Goal: Feedback & Contribution: Leave review/rating

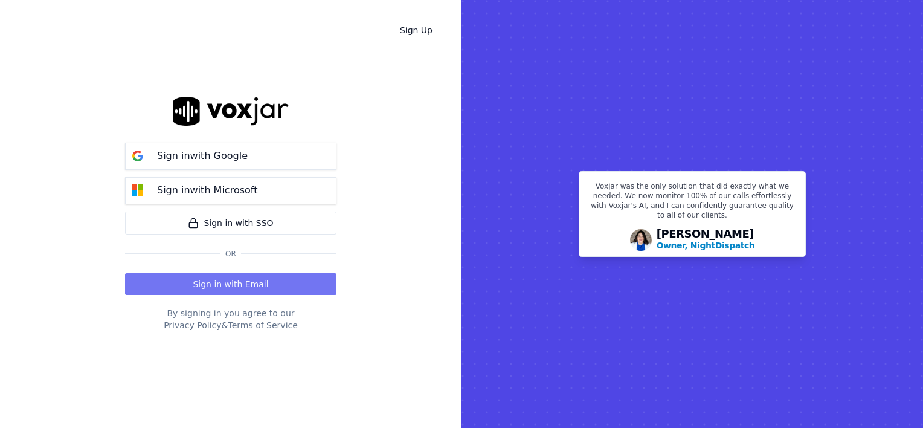
click at [193, 278] on button "Sign in with Email" at bounding box center [230, 284] width 211 height 22
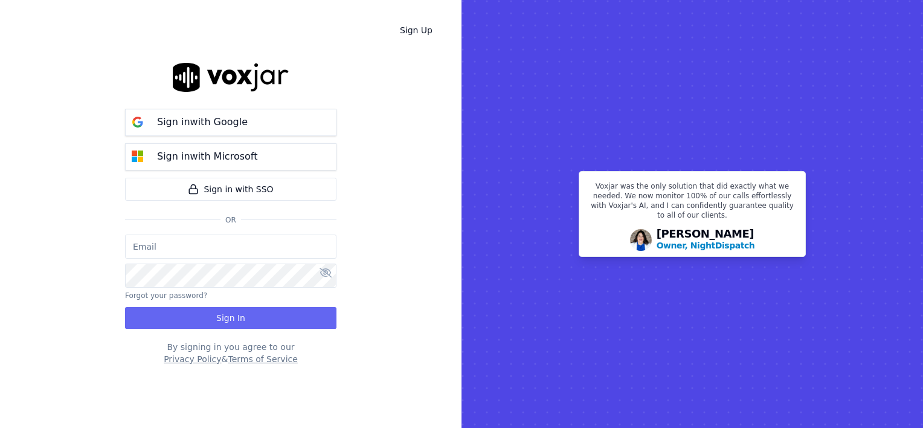
type input "wendy@deadringers.co"
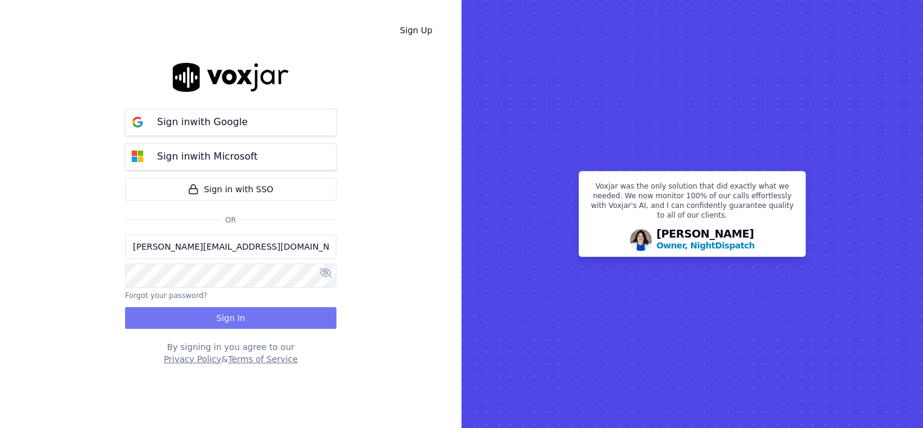
click at [216, 313] on button "Sign In" at bounding box center [230, 318] width 211 height 22
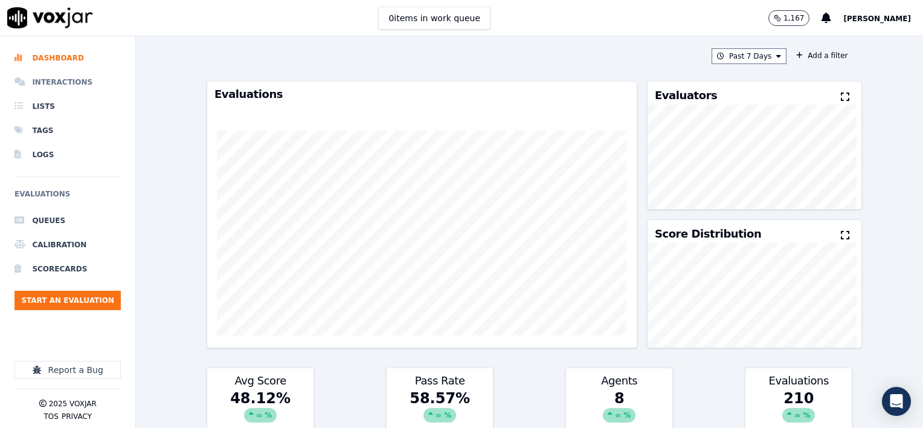
click at [49, 79] on li "Interactions" at bounding box center [67, 82] width 106 height 24
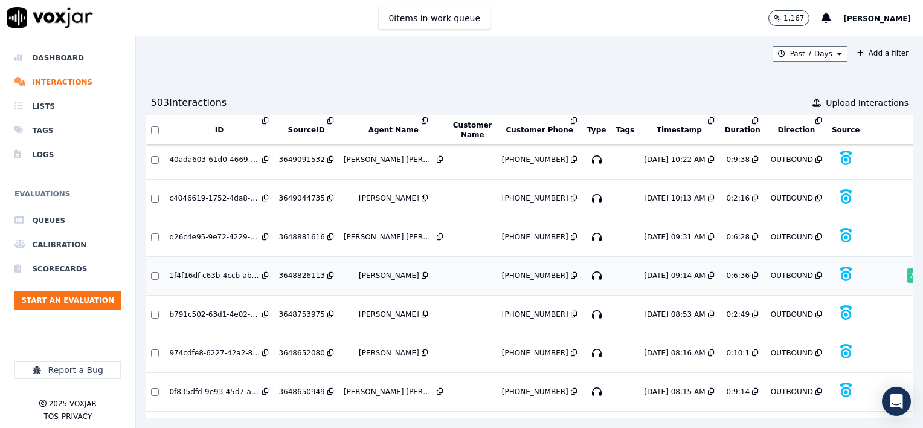
scroll to position [2844, 0]
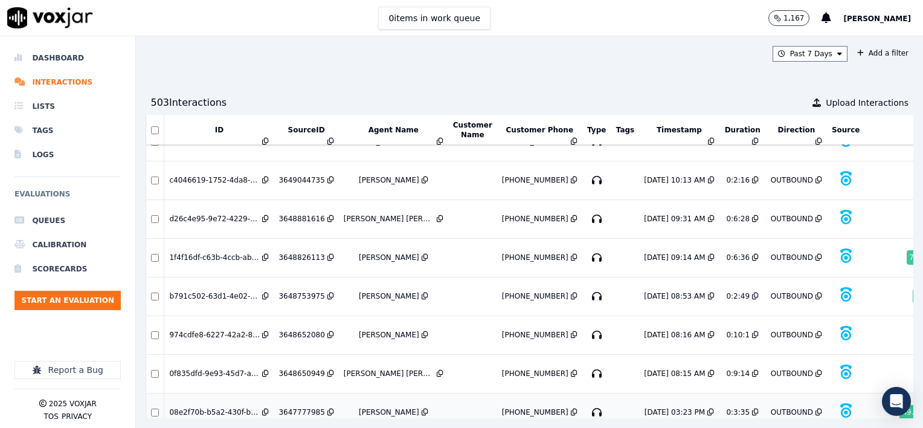
click at [297, 407] on div "3647777985" at bounding box center [301, 412] width 46 height 10
click at [300, 368] on div "3648650949" at bounding box center [301, 373] width 46 height 10
click at [292, 330] on div "3648652080" at bounding box center [301, 335] width 46 height 10
click at [300, 291] on div "3648753975" at bounding box center [301, 296] width 46 height 10
click at [310, 252] on div "3648826113" at bounding box center [301, 257] width 46 height 10
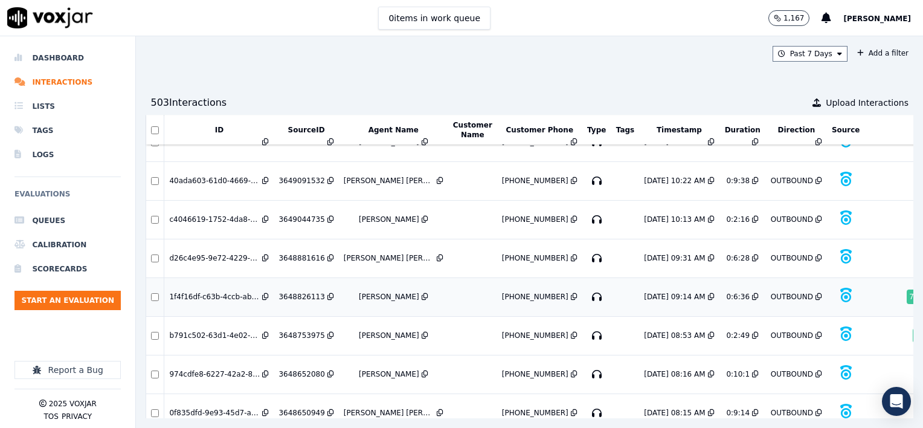
scroll to position [2783, 0]
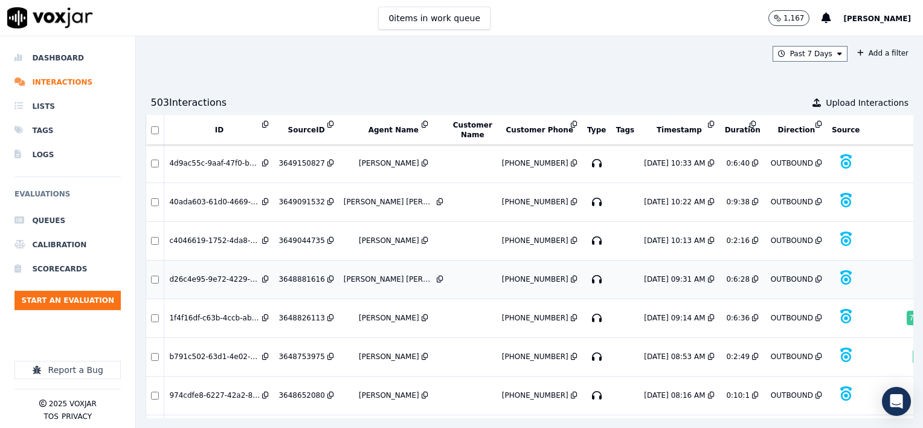
click at [306, 274] on div "3648881616" at bounding box center [301, 279] width 46 height 10
click at [301, 236] on div "3649044735" at bounding box center [301, 241] width 46 height 10
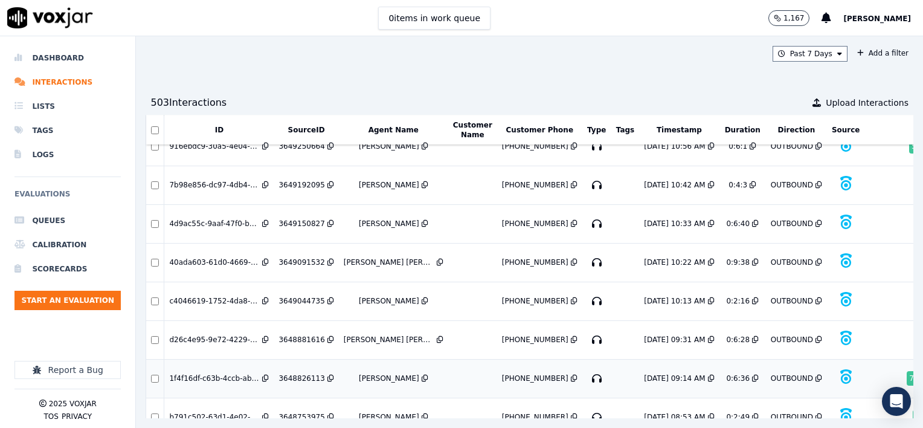
scroll to position [2662, 0]
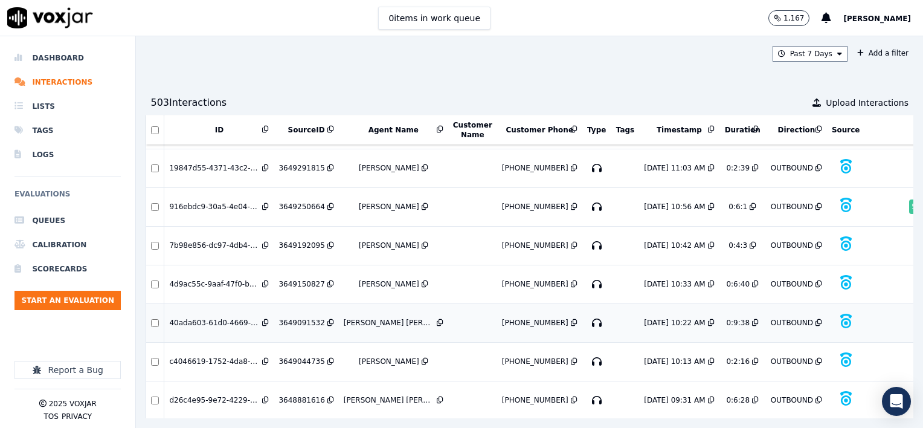
click at [300, 318] on div "3649091532" at bounding box center [301, 323] width 46 height 10
click at [301, 279] on div "3649150827" at bounding box center [301, 284] width 46 height 10
click at [300, 240] on div "3649192095" at bounding box center [301, 245] width 46 height 10
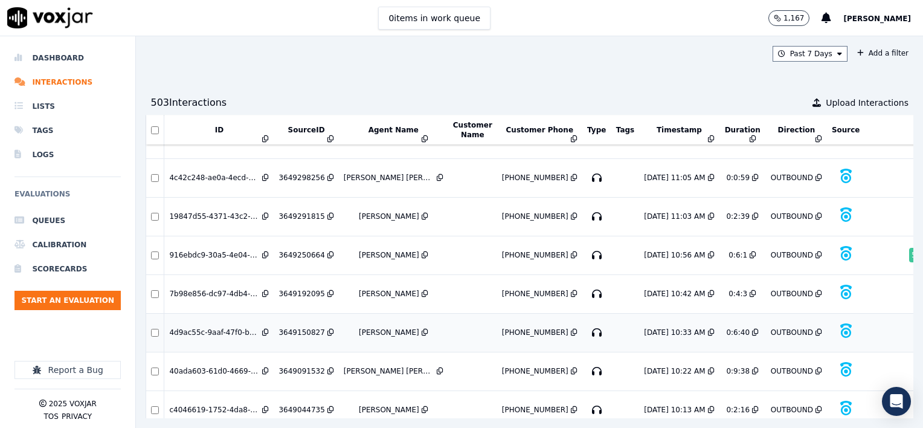
scroll to position [2602, 0]
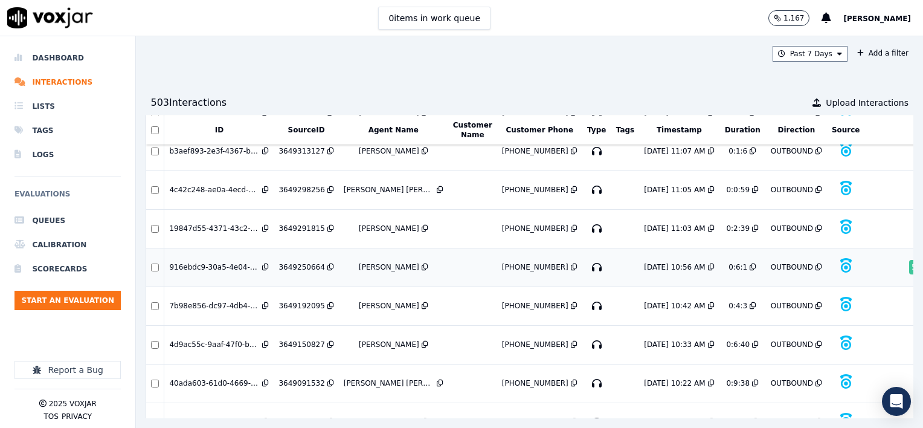
click at [300, 262] on div "3649250664" at bounding box center [301, 267] width 46 height 10
click at [289, 223] on div "3649291815" at bounding box center [301, 228] width 46 height 10
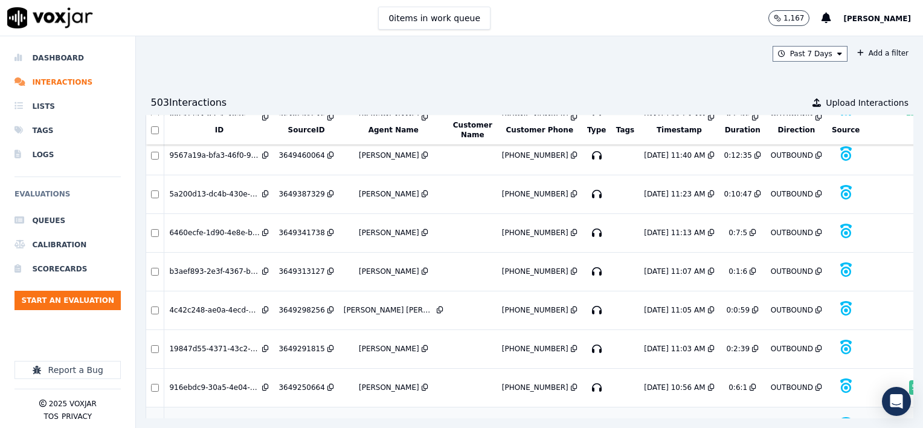
scroll to position [2481, 0]
click at [294, 306] on div "3649298256" at bounding box center [301, 311] width 46 height 10
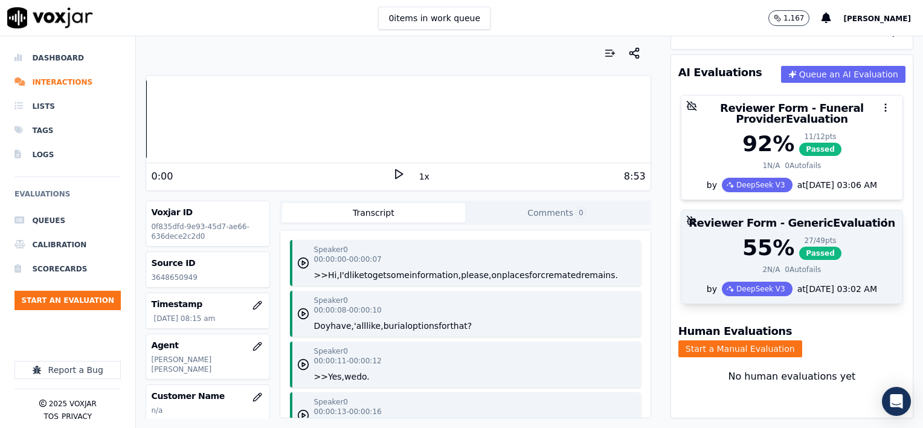
scroll to position [60, 0]
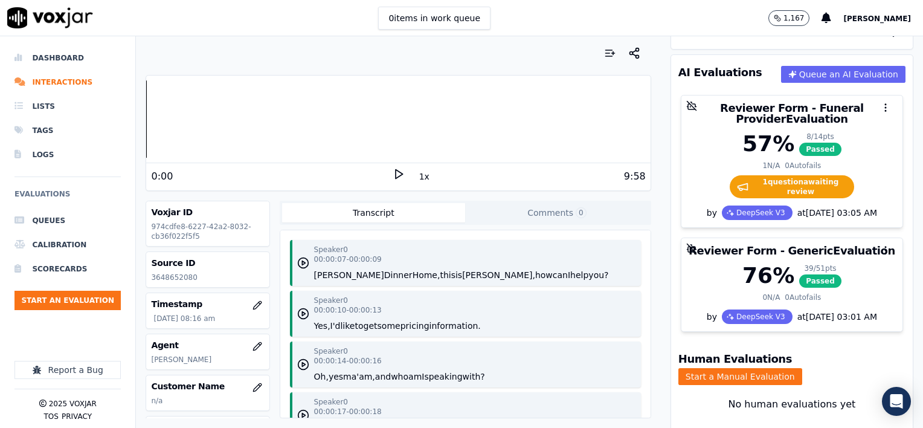
scroll to position [60, 0]
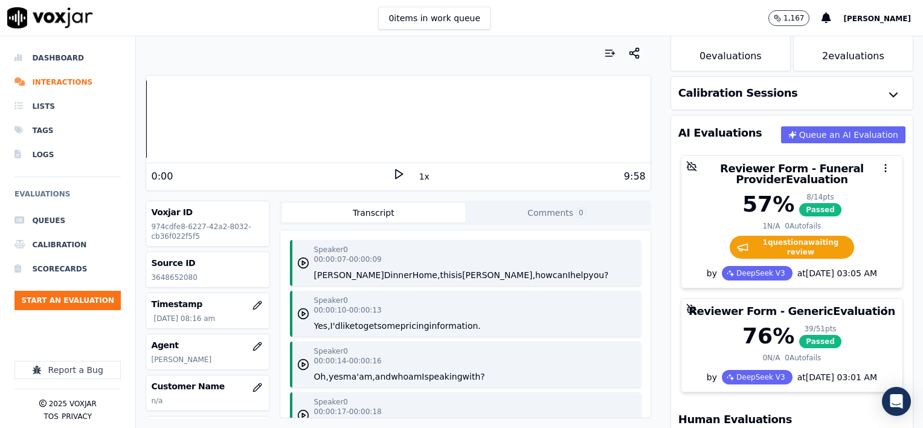
click at [418, 178] on button "1x" at bounding box center [424, 176] width 15 height 17
click at [418, 178] on button "1.5x" at bounding box center [429, 176] width 24 height 17
click at [393, 174] on icon at bounding box center [399, 174] width 12 height 12
click at [396, 172] on polygon at bounding box center [399, 174] width 7 height 9
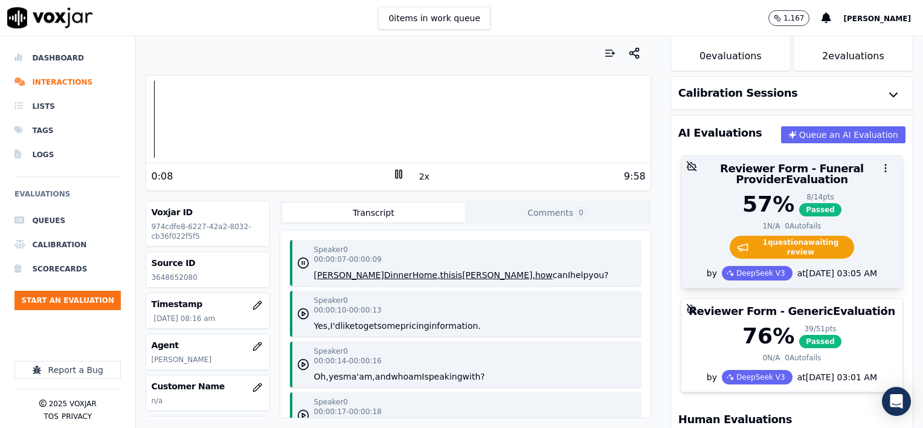
click at [756, 174] on div at bounding box center [791, 168] width 221 height 24
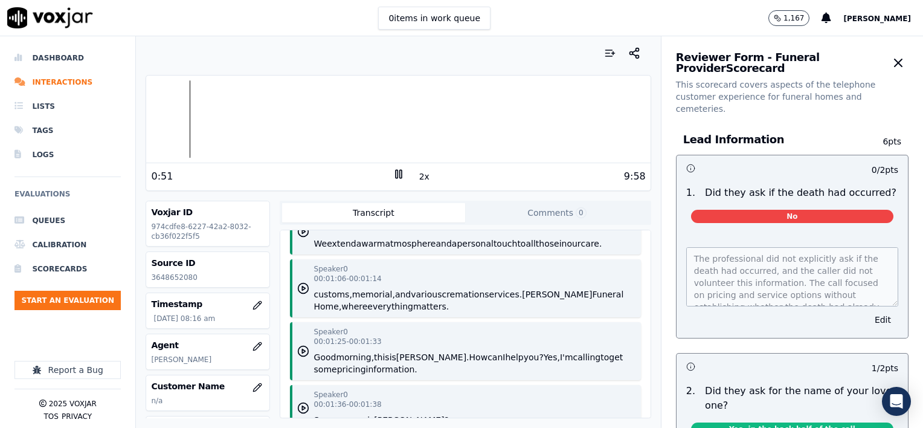
scroll to position [725, 0]
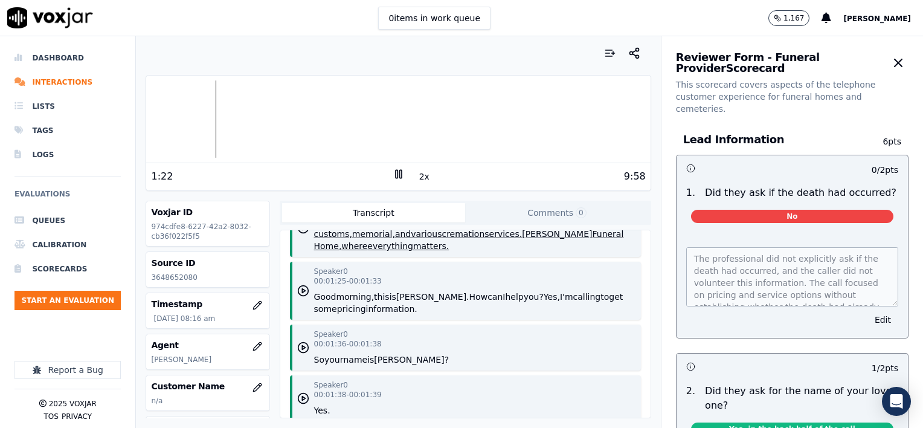
click at [213, 128] on div at bounding box center [398, 118] width 504 height 77
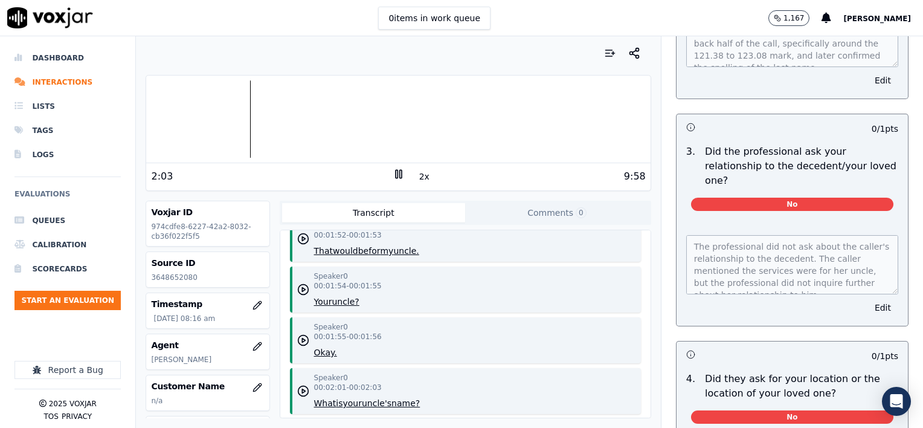
scroll to position [483, 0]
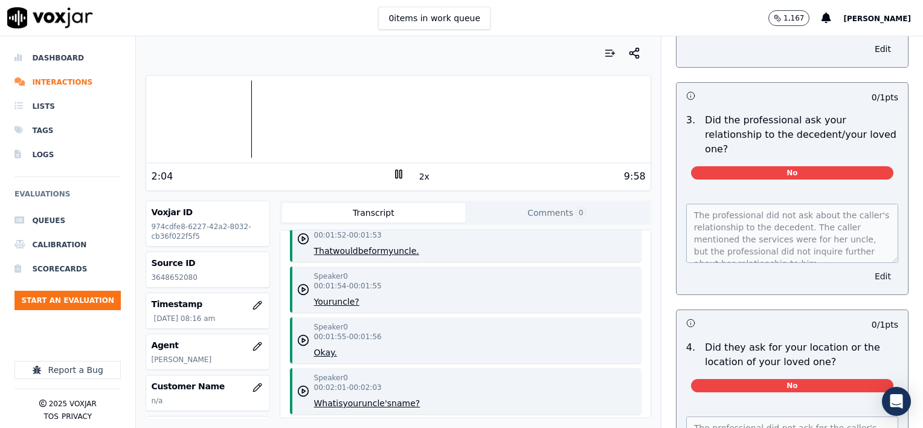
click at [867, 268] on button "Edit" at bounding box center [882, 276] width 31 height 17
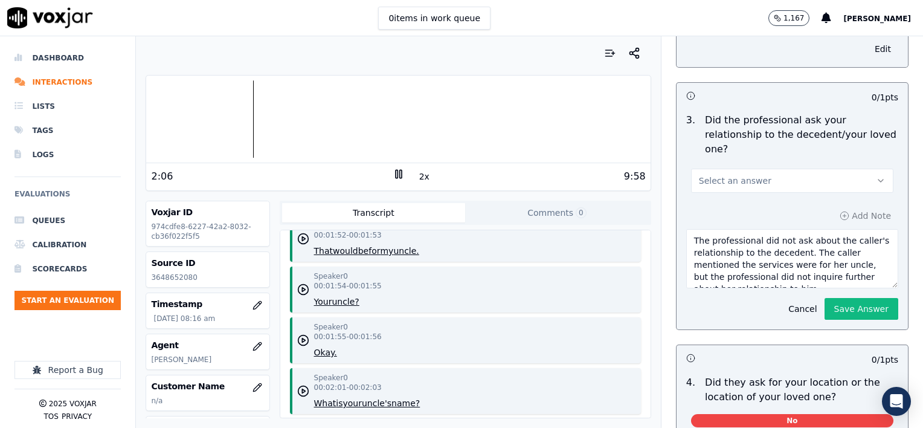
click at [760, 169] on button "Select an answer" at bounding box center [792, 181] width 202 height 24
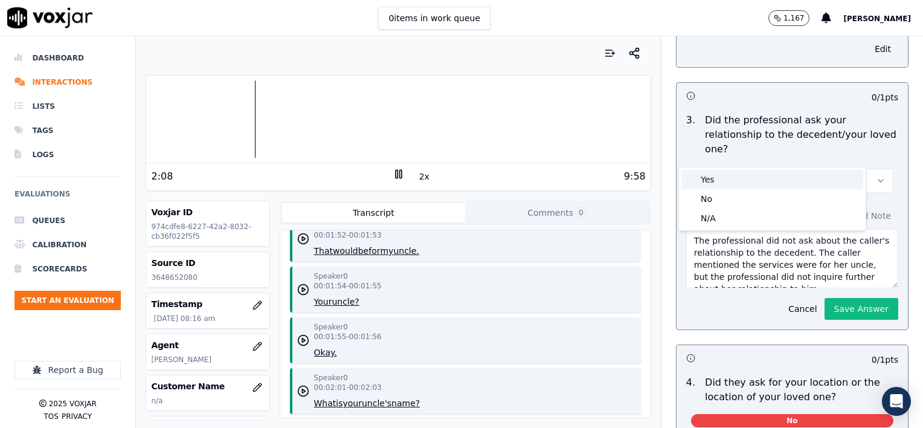
click at [713, 181] on div "Yes" at bounding box center [772, 179] width 182 height 19
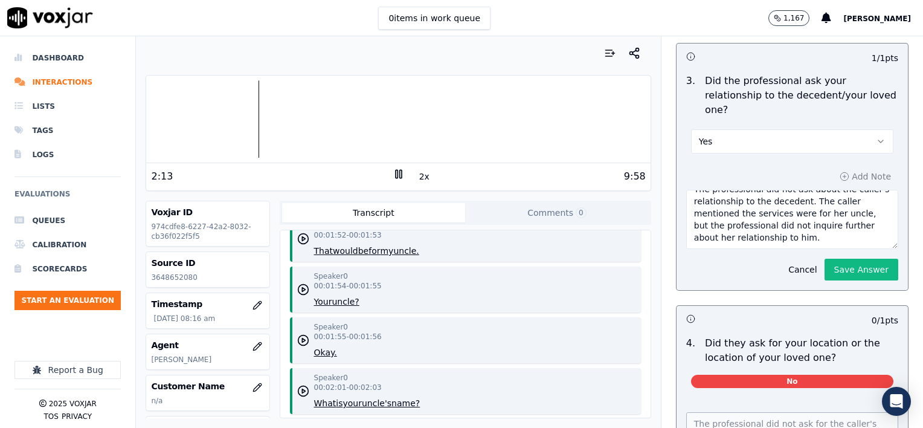
scroll to position [544, 0]
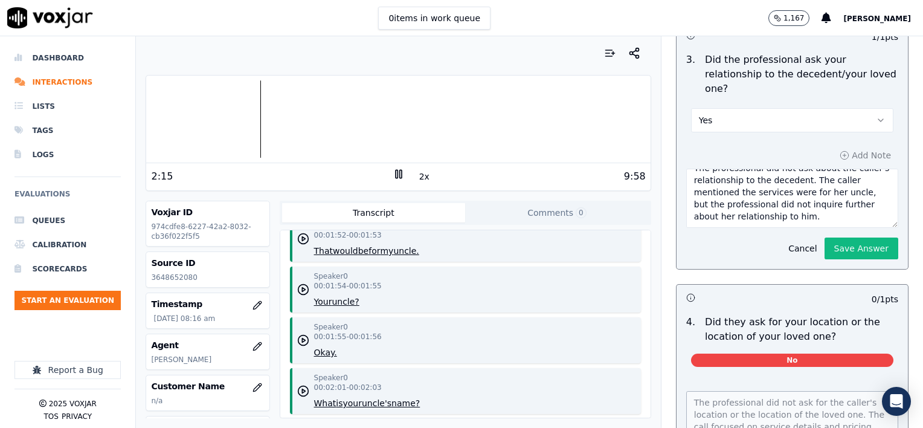
click at [817, 188] on textarea "The professional did not ask about the caller's relationship to the decedent. T…" at bounding box center [792, 198] width 212 height 59
click at [396, 176] on rect at bounding box center [397, 174] width 2 height 8
click at [802, 188] on textarea "The professional did not ask about the caller's relationship to the decedent. T…" at bounding box center [792, 198] width 212 height 59
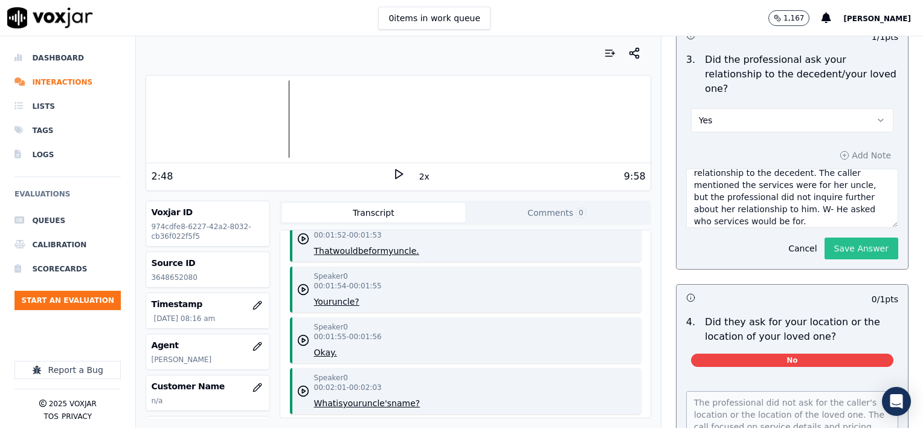
type textarea "The professional did not ask about the caller's relationship to the decedent. T…"
click at [841, 237] on button "Save Answer" at bounding box center [861, 248] width 74 height 22
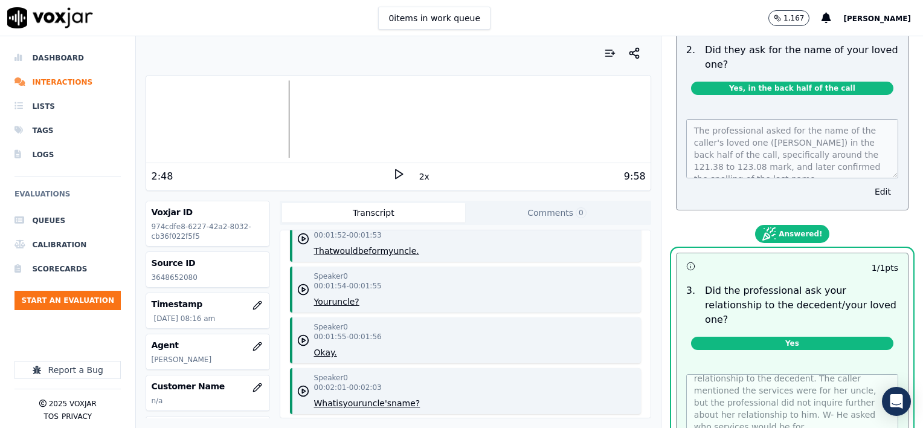
scroll to position [302, 0]
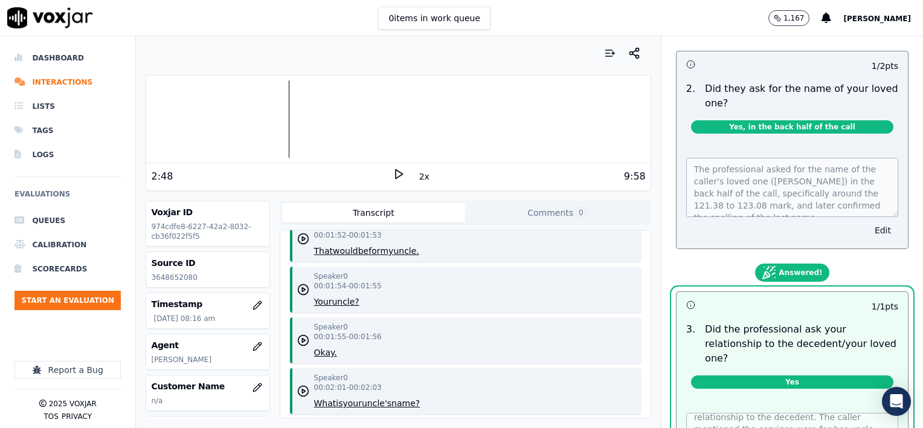
click at [867, 222] on button "Edit" at bounding box center [882, 230] width 31 height 17
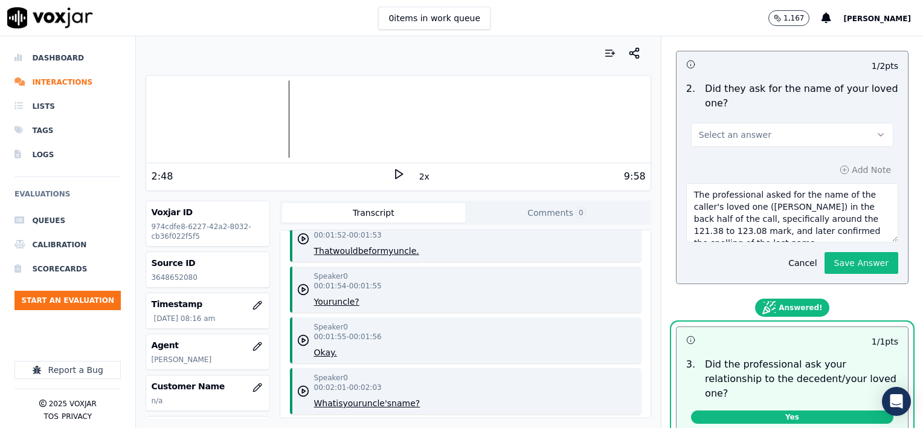
click at [795, 126] on button "Select an answer" at bounding box center [792, 135] width 202 height 24
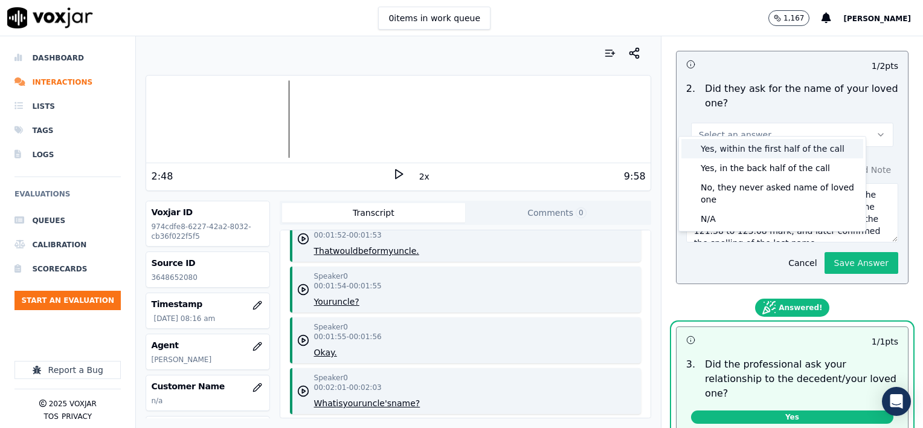
click at [800, 150] on div "Yes, within the first half of the call" at bounding box center [772, 148] width 182 height 19
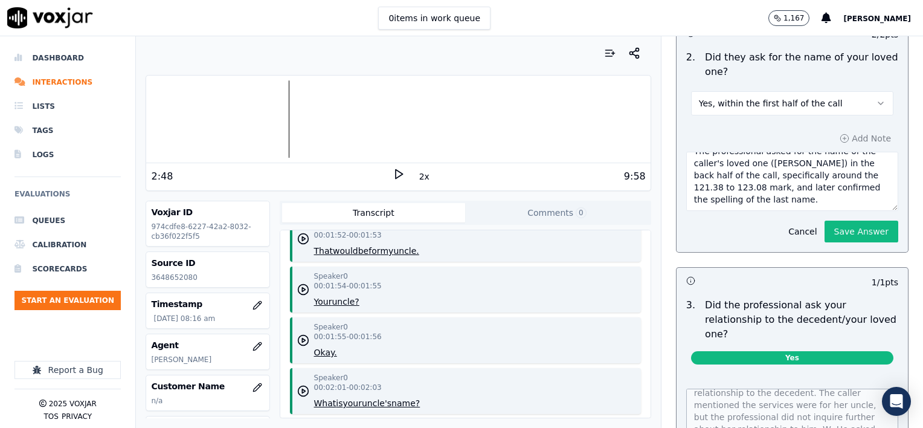
scroll to position [362, 0]
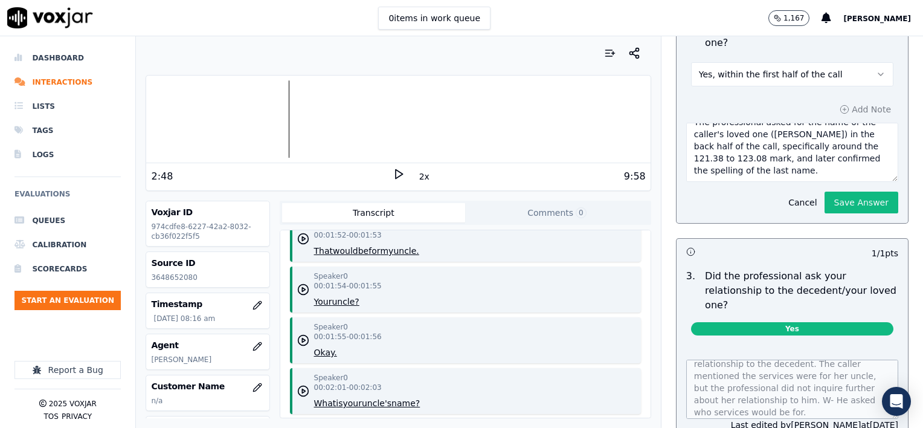
click at [761, 160] on textarea "The professional asked for the name of the caller's loved one (Tim Reed) in the…" at bounding box center [792, 152] width 212 height 59
type textarea "The professional asked for the name of the caller's loved one (Tim Reed) in the…"
click at [824, 192] on button "Save Answer" at bounding box center [861, 202] width 74 height 22
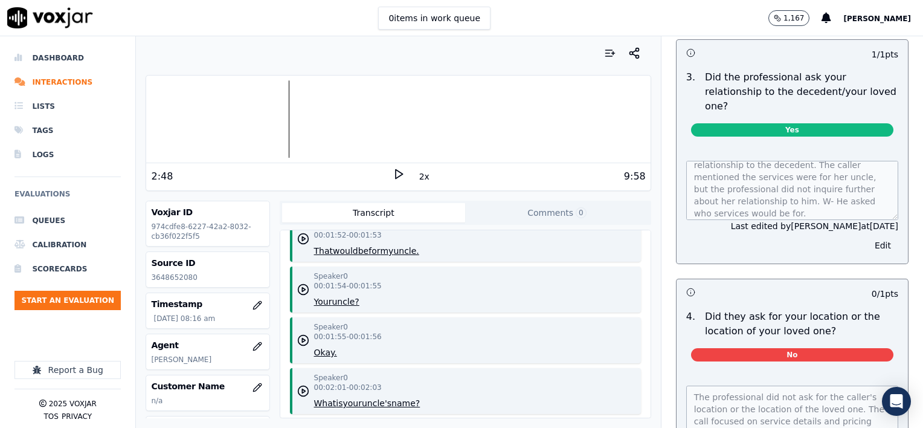
scroll to position [571, 0]
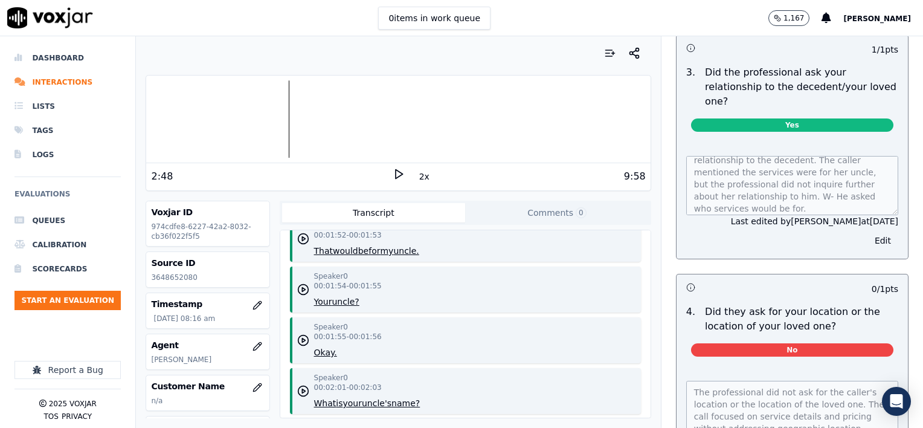
click at [393, 170] on icon at bounding box center [399, 174] width 12 height 12
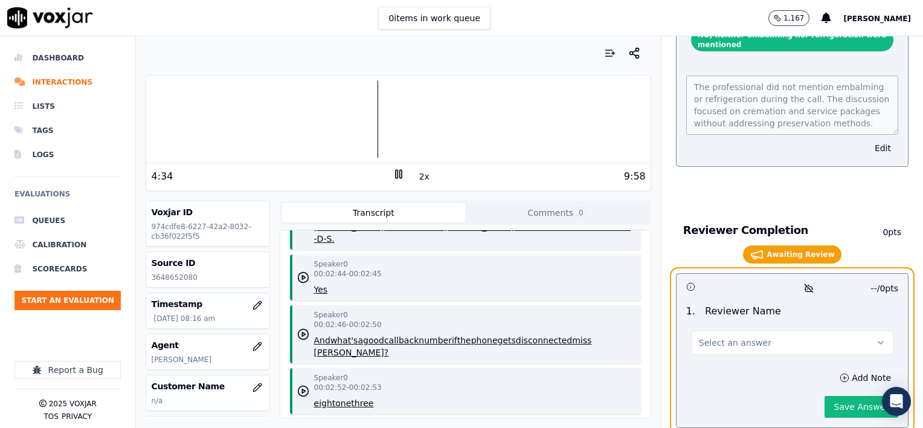
scroll to position [2510, 0]
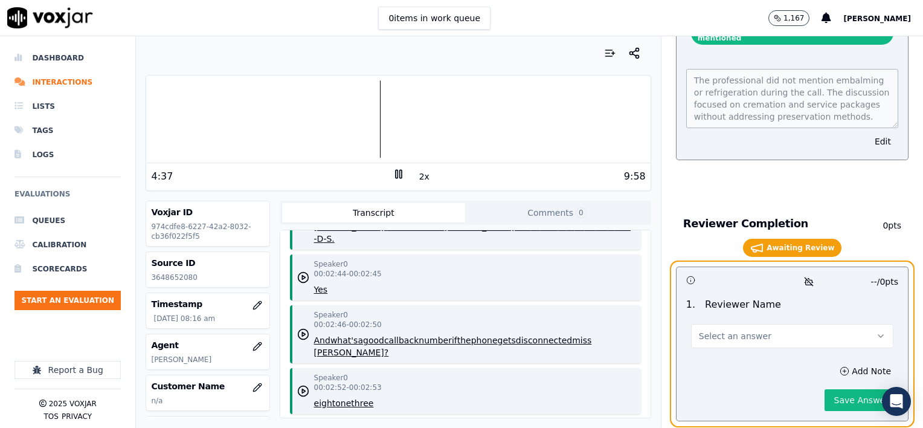
click at [858, 324] on button "Select an answer" at bounding box center [792, 336] width 202 height 24
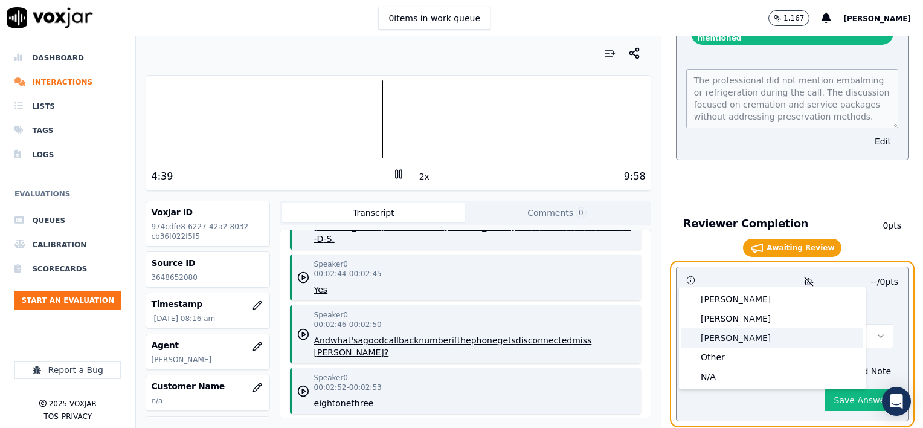
click at [744, 338] on div "Brendan" at bounding box center [772, 337] width 182 height 19
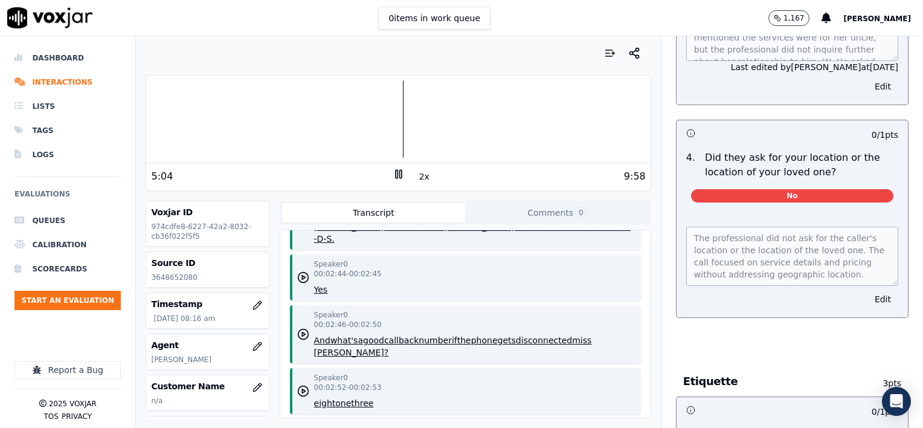
scroll to position [698, 0]
click at [867, 290] on button "Edit" at bounding box center [882, 298] width 31 height 17
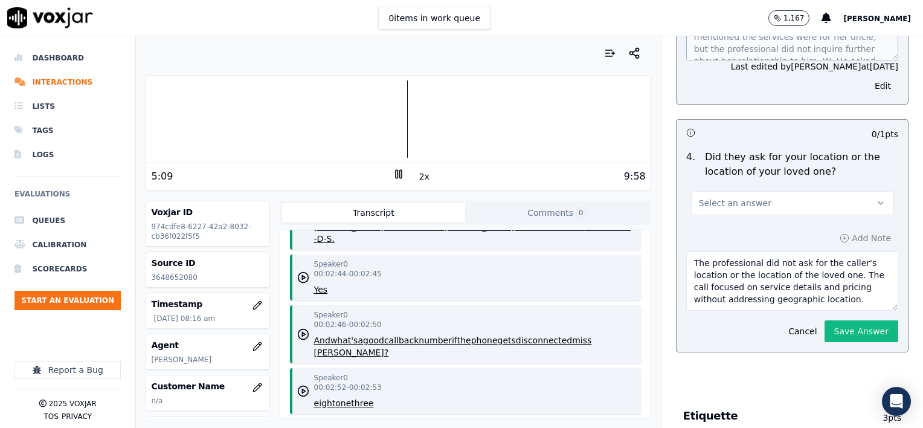
click at [771, 191] on button "Select an answer" at bounding box center [792, 203] width 202 height 24
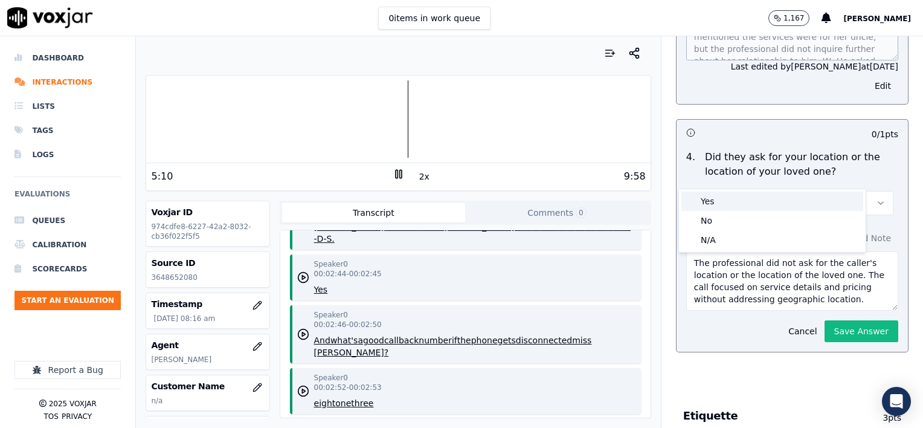
click at [733, 205] on div "Yes" at bounding box center [772, 200] width 182 height 19
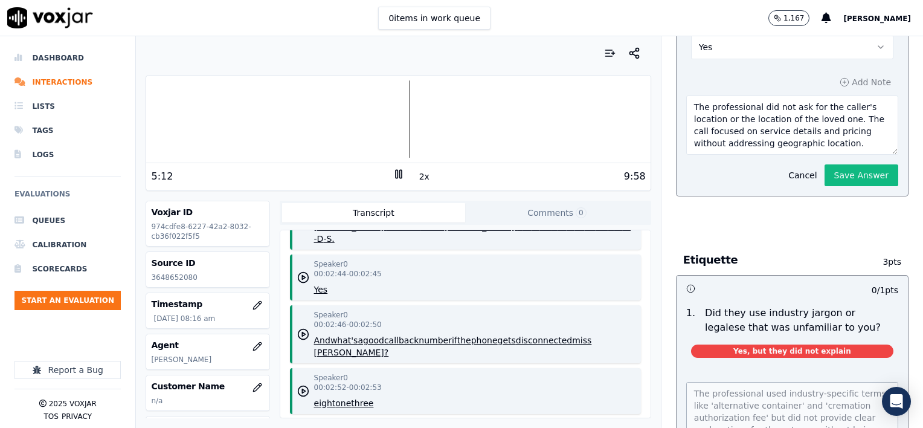
scroll to position [879, 0]
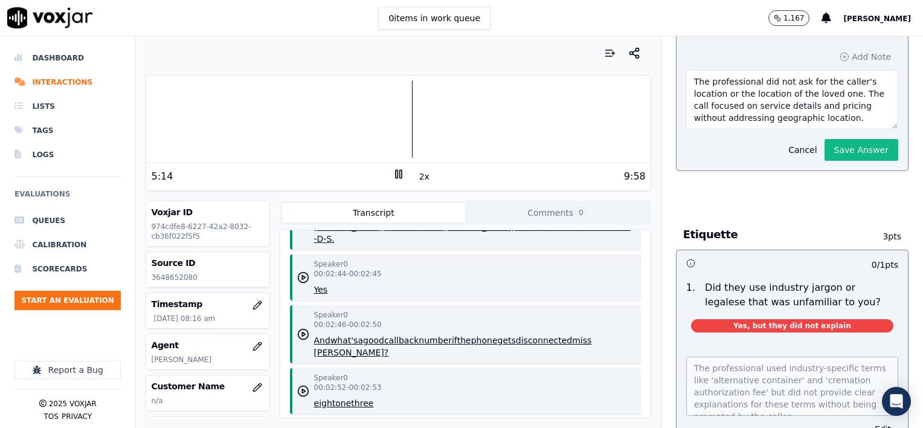
click at [834, 90] on textarea "The professional did not ask for the caller's location or the location of the l…" at bounding box center [792, 99] width 212 height 59
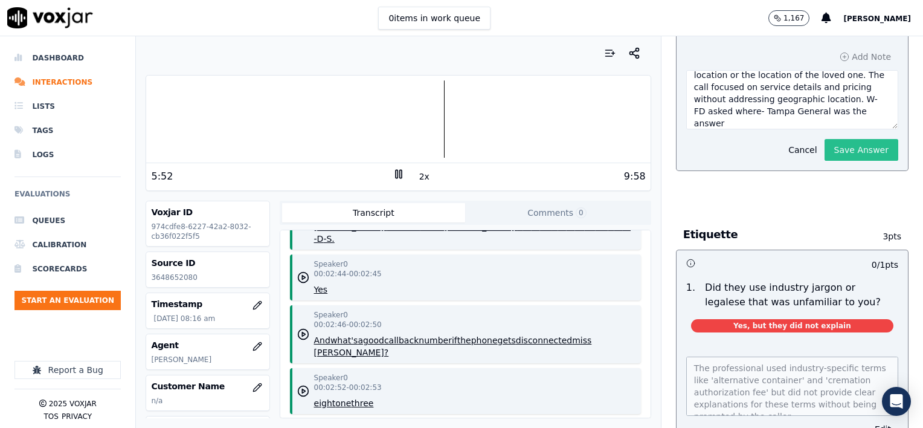
type textarea "The professional did not ask for the caller's location or the location of the l…"
click at [826, 139] on button "Save Answer" at bounding box center [861, 150] width 74 height 22
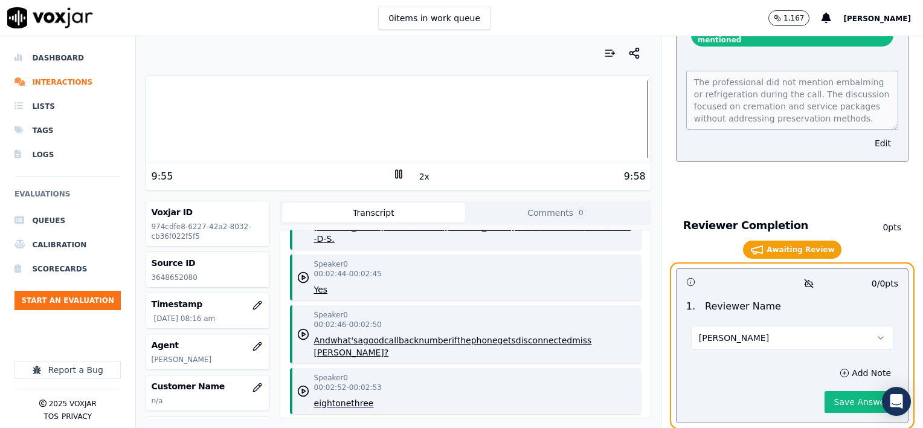
scroll to position [2522, 0]
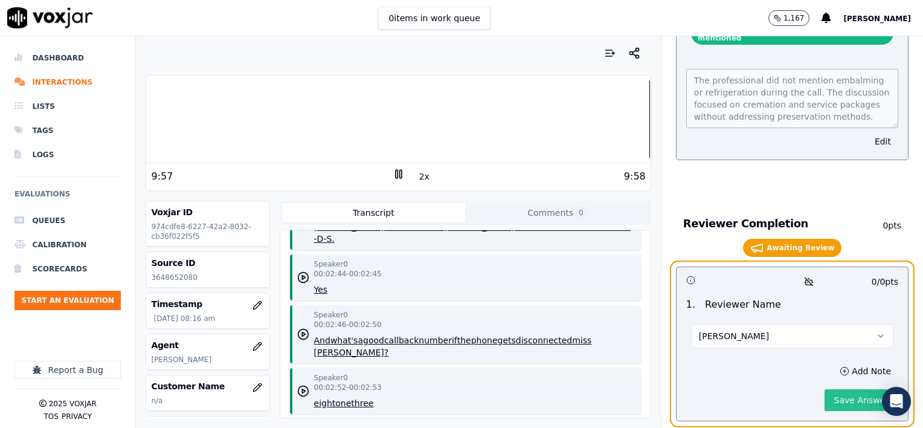
click at [834, 389] on button "Save Answer" at bounding box center [861, 400] width 74 height 22
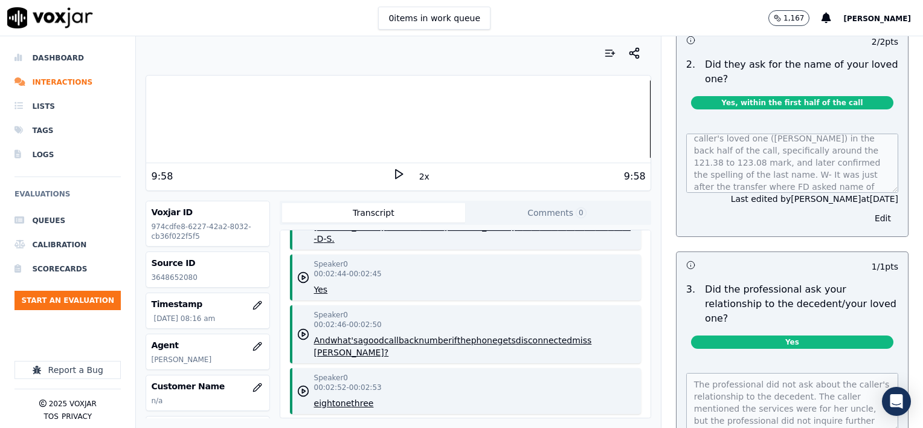
scroll to position [297, 0]
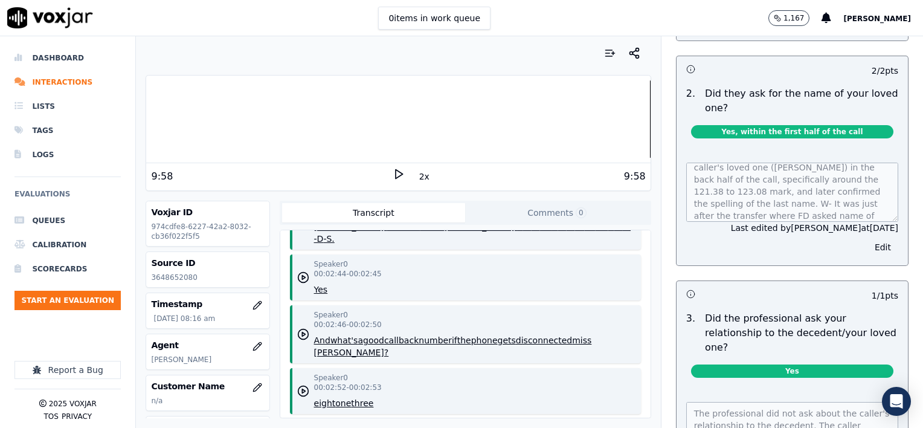
click at [336, 123] on div at bounding box center [398, 118] width 504 height 77
click at [396, 172] on polygon at bounding box center [399, 174] width 7 height 9
click at [399, 172] on rect at bounding box center [400, 174] width 2 height 8
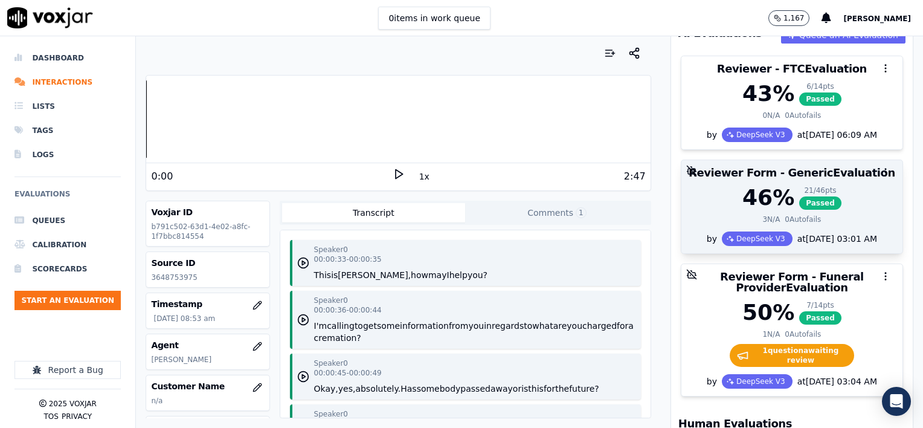
scroll to position [181, 0]
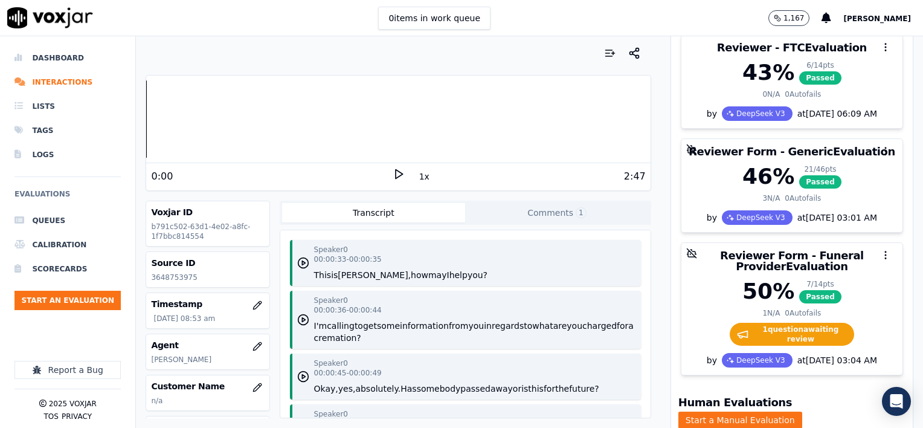
click at [417, 176] on button "1x" at bounding box center [424, 176] width 15 height 17
click at [417, 176] on button "1.5x" at bounding box center [429, 176] width 24 height 17
click at [393, 173] on icon at bounding box center [399, 174] width 12 height 12
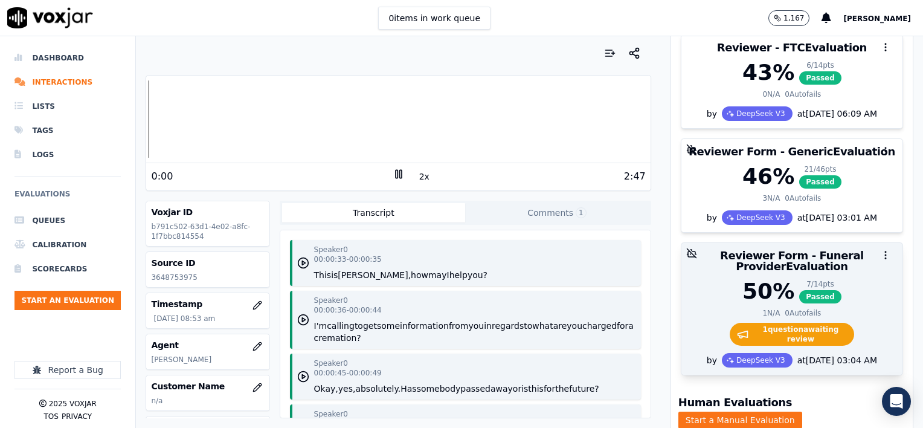
click at [815, 262] on div at bounding box center [791, 255] width 221 height 24
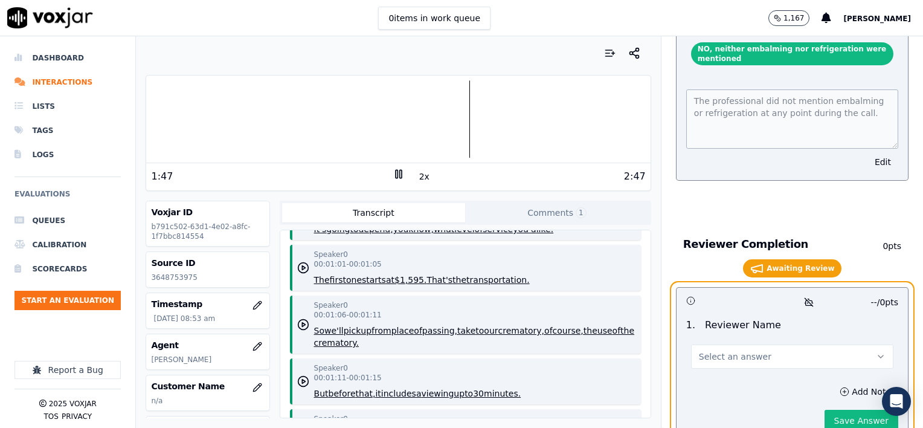
scroll to position [2485, 0]
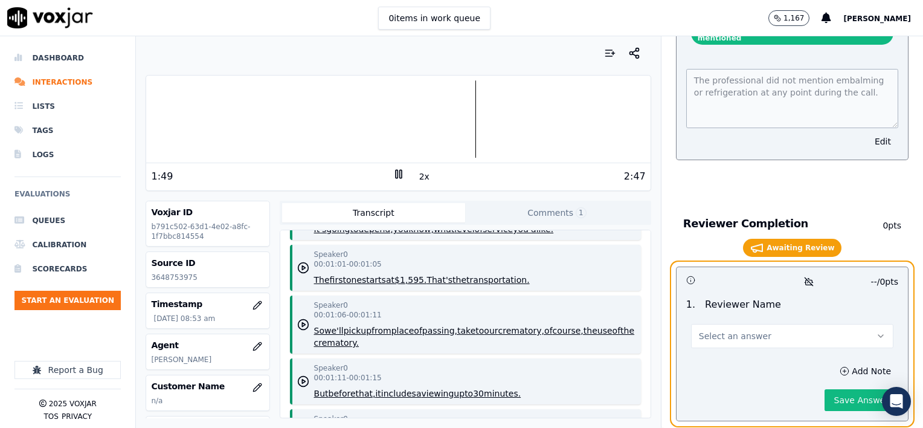
click at [727, 330] on span "Select an answer" at bounding box center [735, 336] width 72 height 12
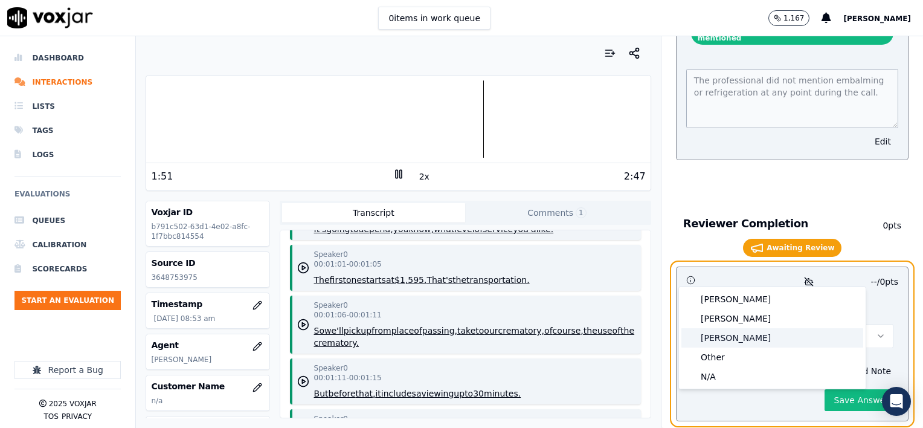
click at [727, 335] on div "[PERSON_NAME]" at bounding box center [772, 337] width 182 height 19
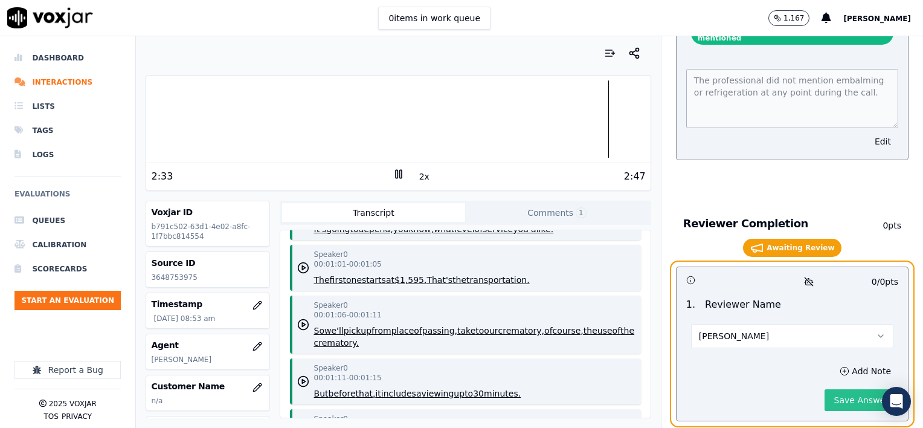
click at [854, 389] on button "Save Answer" at bounding box center [861, 400] width 74 height 22
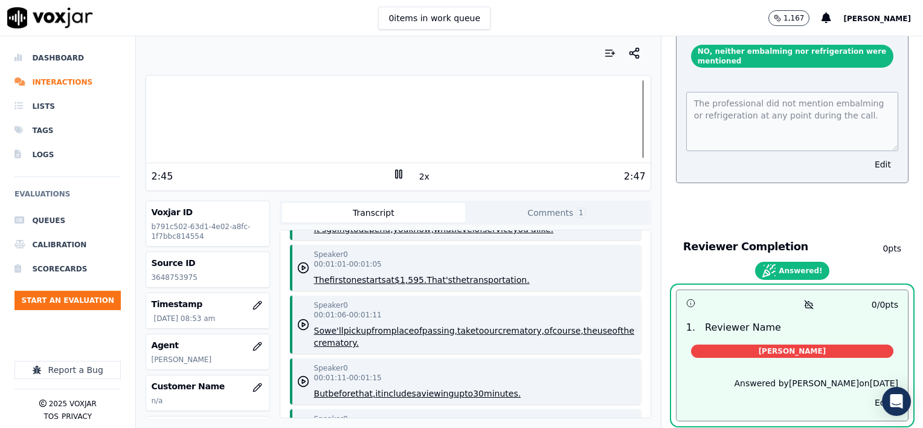
scroll to position [2435, 0]
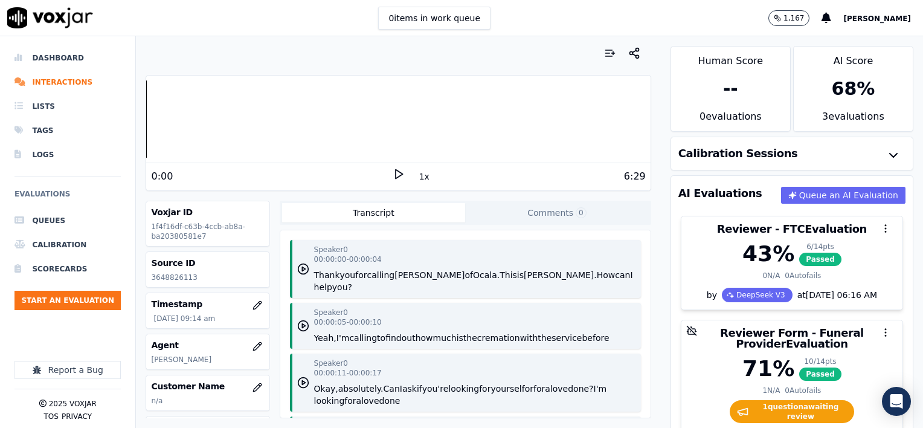
click at [417, 176] on button "1x" at bounding box center [424, 176] width 15 height 17
click at [419, 177] on button "1.5x" at bounding box center [429, 176] width 24 height 17
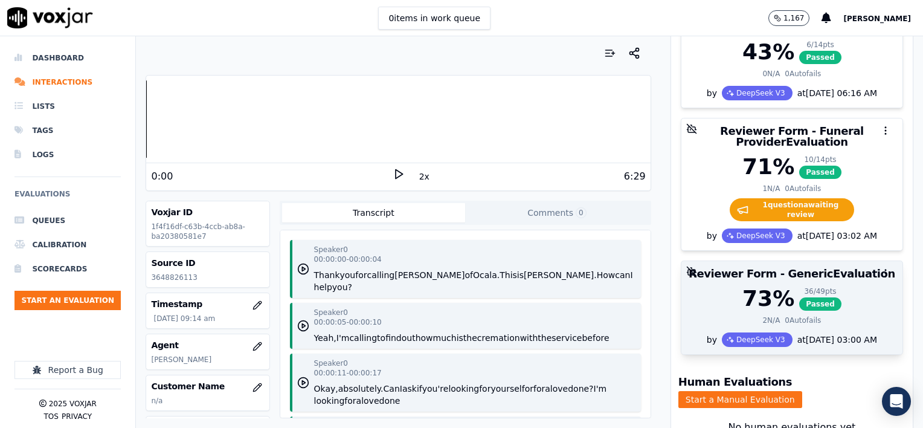
scroll to position [181, 0]
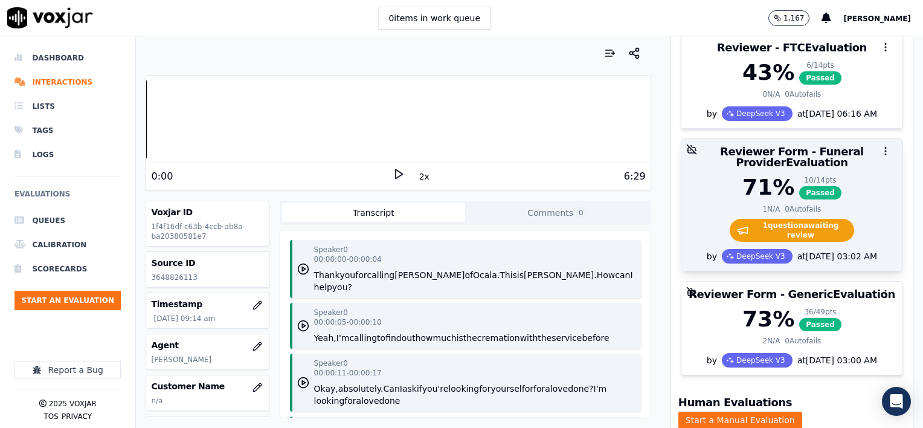
click at [840, 162] on h3 "Reviewer Form - Funeral Provider Evaluation" at bounding box center [792, 157] width 207 height 22
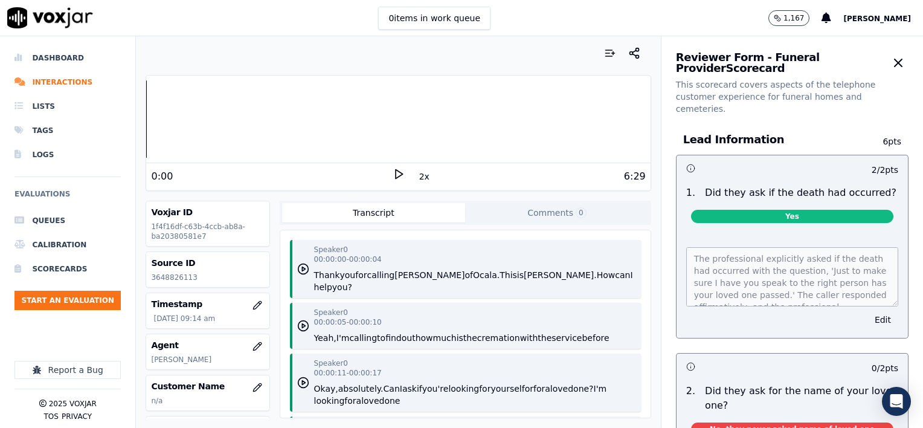
click at [396, 173] on polygon at bounding box center [399, 174] width 7 height 9
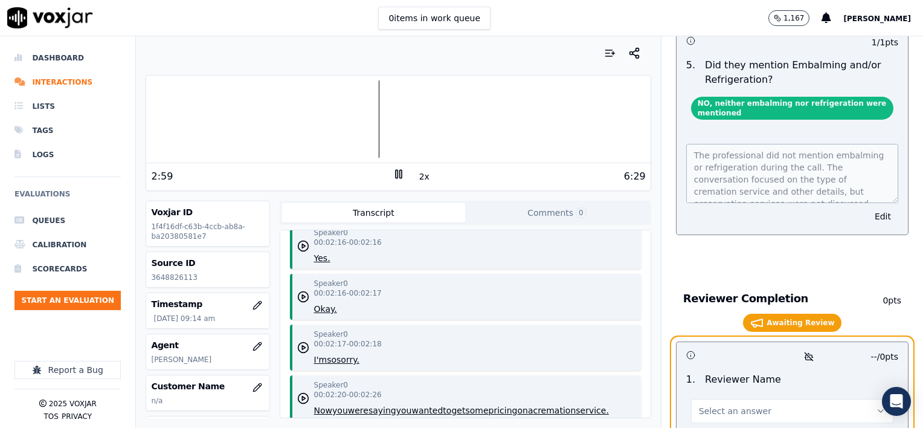
scroll to position [2416, 0]
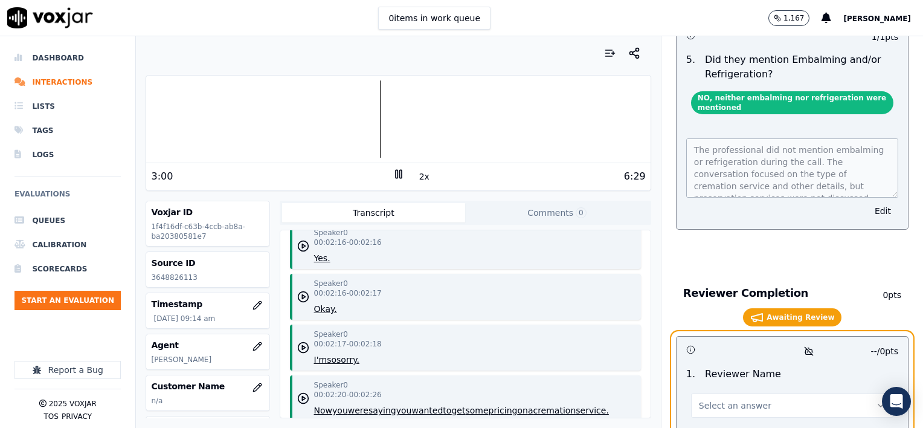
click at [795, 393] on button "Select an answer" at bounding box center [792, 405] width 202 height 24
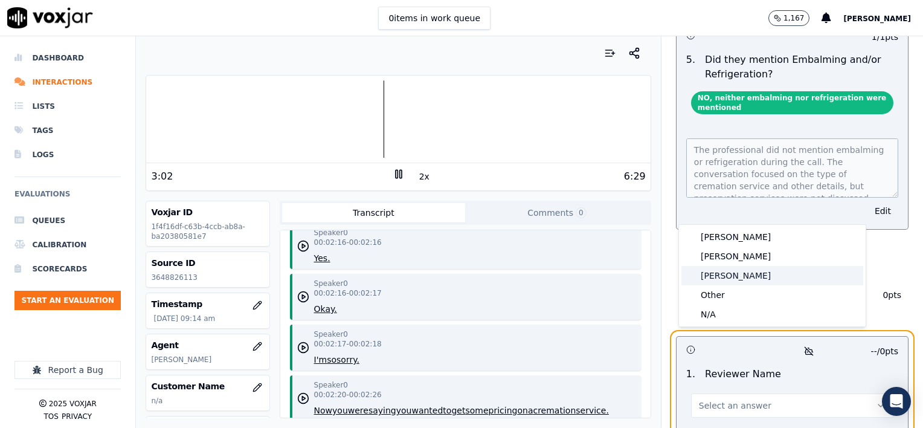
click at [733, 276] on div "[PERSON_NAME]" at bounding box center [772, 275] width 182 height 19
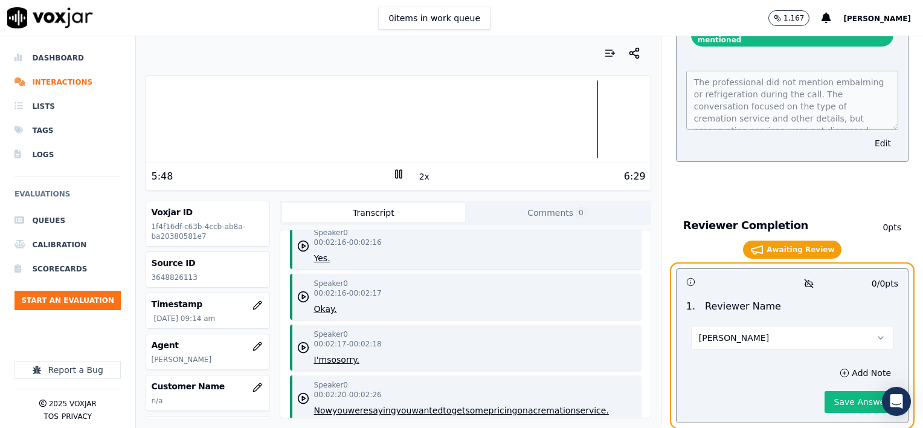
scroll to position [2485, 0]
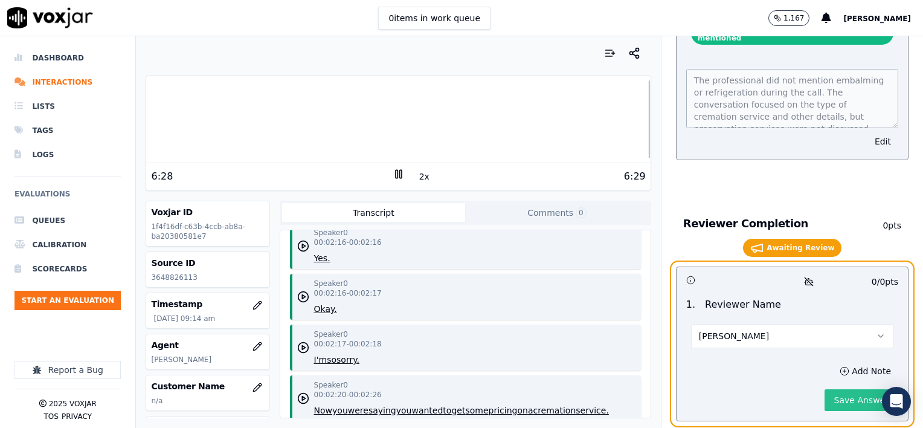
click at [838, 389] on button "Save Answer" at bounding box center [861, 400] width 74 height 22
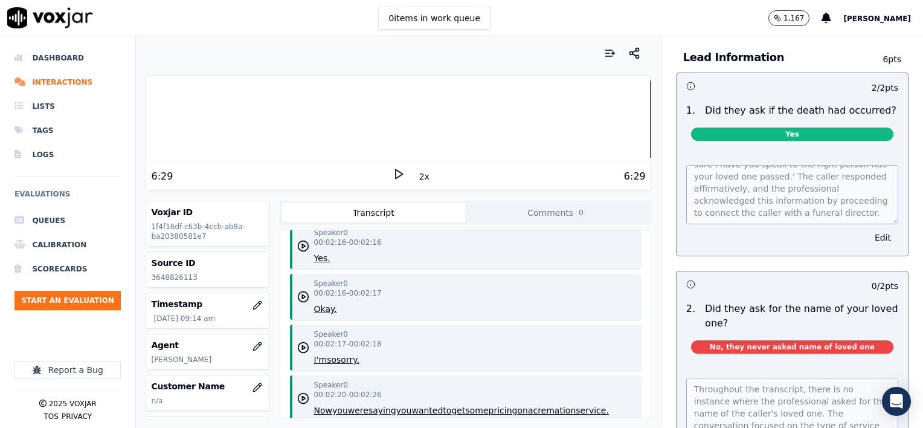
scroll to position [0, 0]
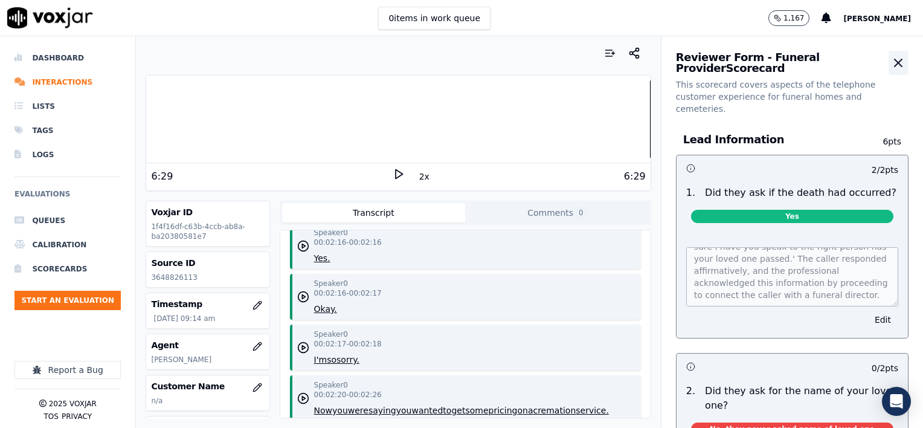
click at [891, 60] on icon "button" at bounding box center [898, 63] width 14 height 14
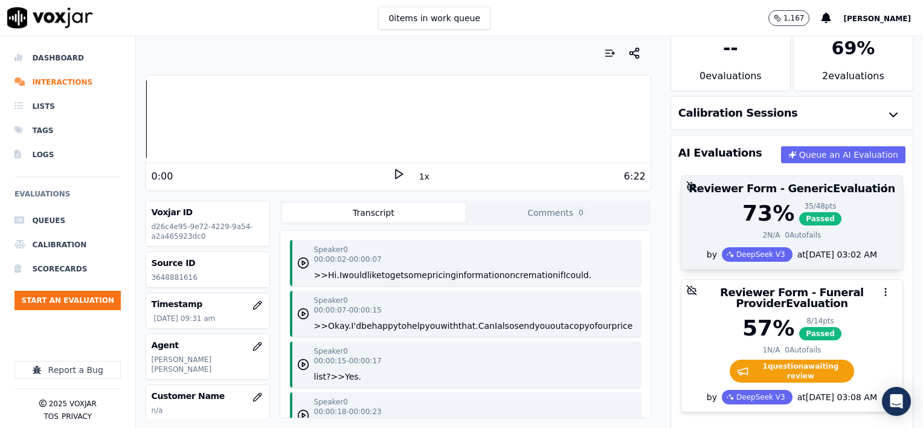
scroll to position [121, 0]
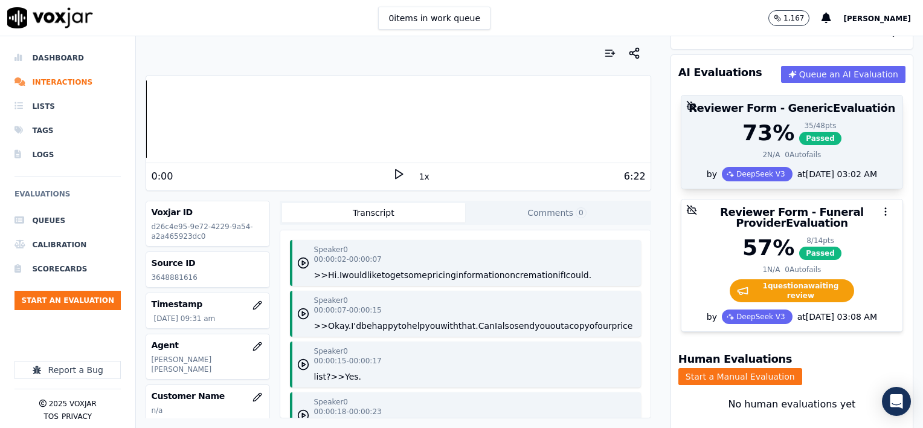
click at [693, 249] on div "57 % 8 / 14 pts Passed" at bounding box center [792, 248] width 207 height 24
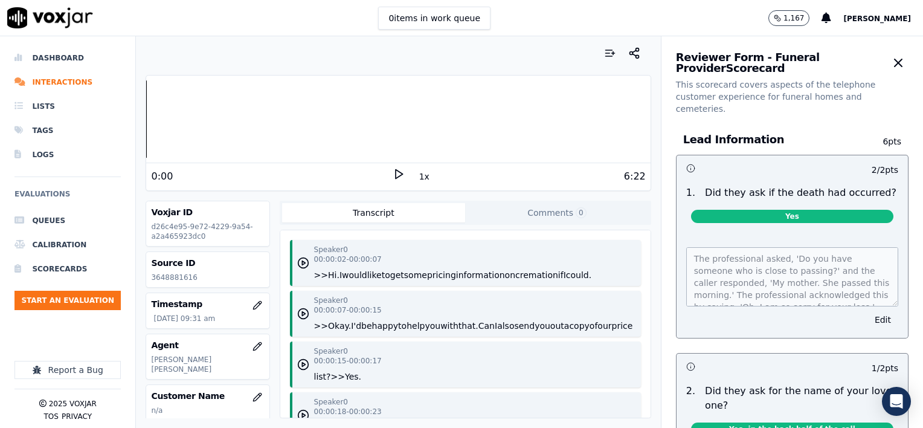
click at [417, 178] on button "1x" at bounding box center [424, 176] width 15 height 17
click at [417, 178] on button "1.5x" at bounding box center [429, 176] width 24 height 17
click at [396, 172] on polygon at bounding box center [399, 174] width 7 height 9
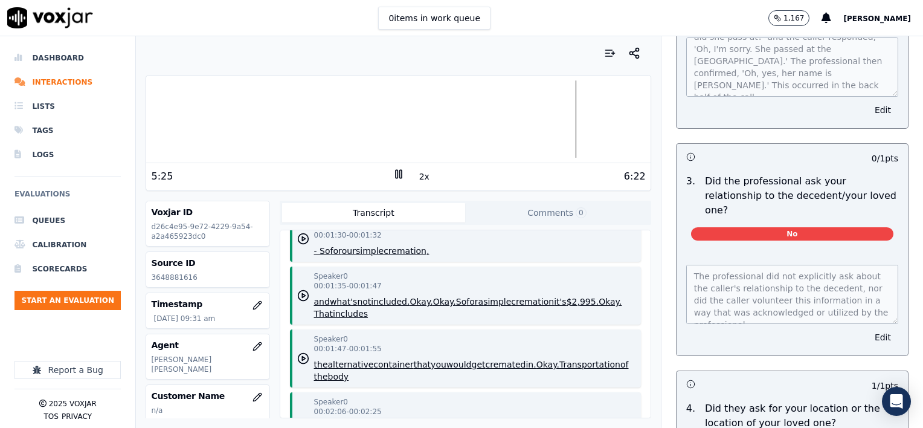
scroll to position [423, 0]
click at [867, 328] on button "Edit" at bounding box center [882, 336] width 31 height 17
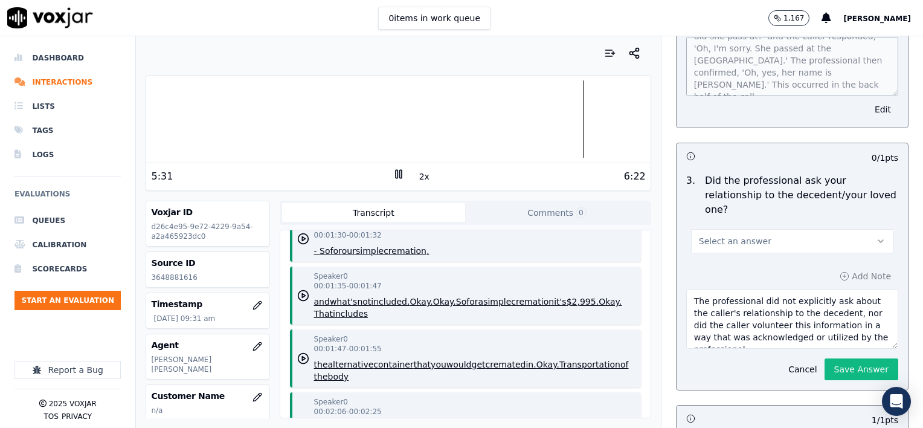
click at [776, 229] on button "Select an answer" at bounding box center [792, 241] width 202 height 24
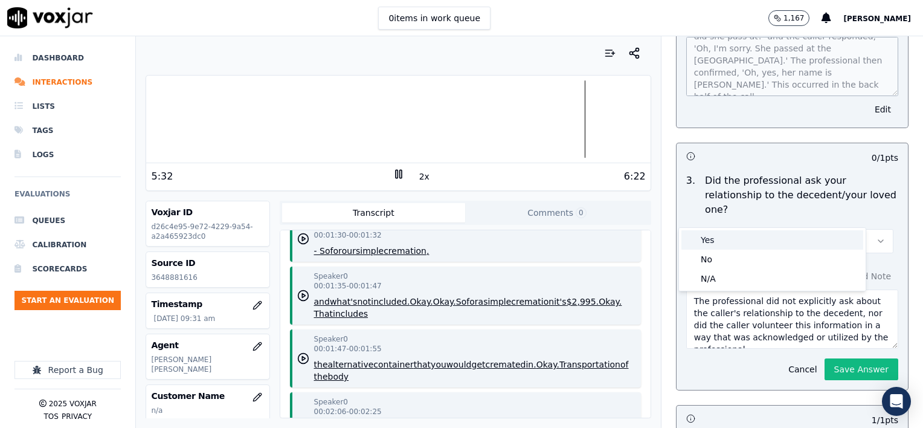
click at [725, 240] on div "Yes" at bounding box center [772, 239] width 182 height 19
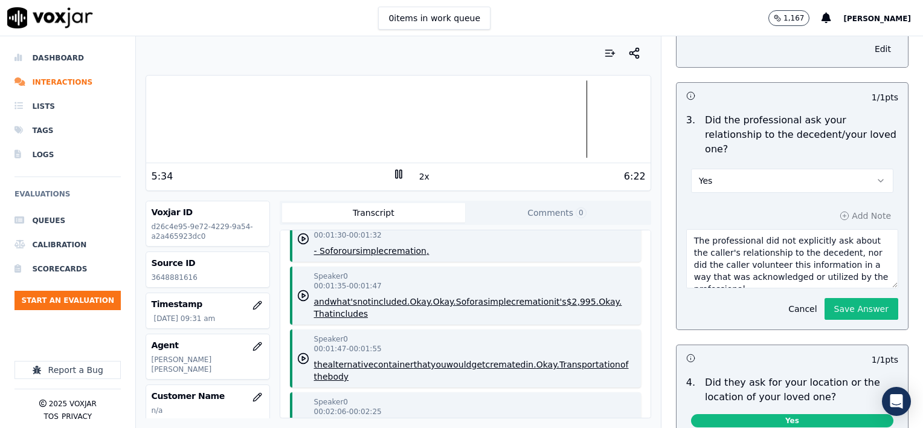
scroll to position [544, 0]
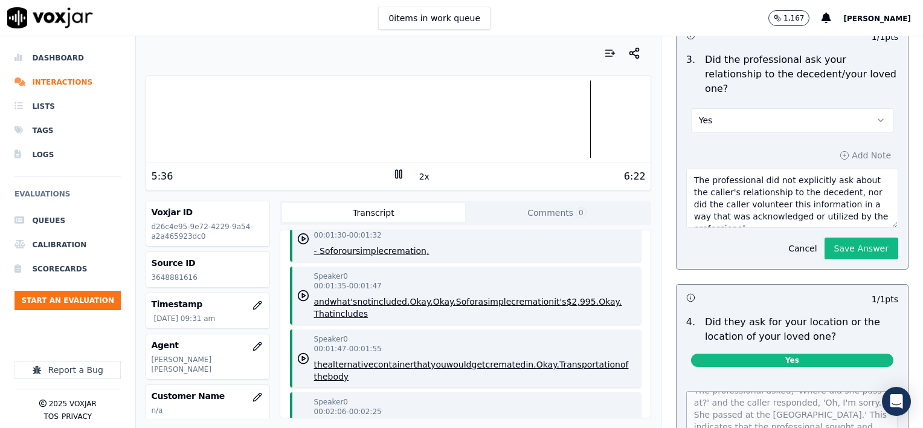
click at [789, 184] on textarea "The professional did not explicitly ask about the caller's relationship to the …" at bounding box center [792, 198] width 212 height 59
click at [757, 188] on textarea "The professional did not explicitly ask about the caller's relationship to the …" at bounding box center [792, 198] width 212 height 59
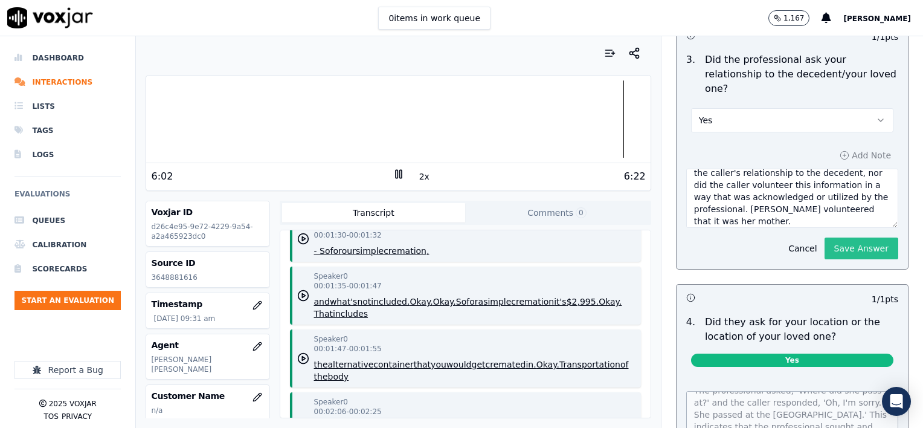
type textarea "The professional did not explicitly ask about the caller's relationship to the …"
click at [852, 237] on button "Save Answer" at bounding box center [861, 248] width 74 height 22
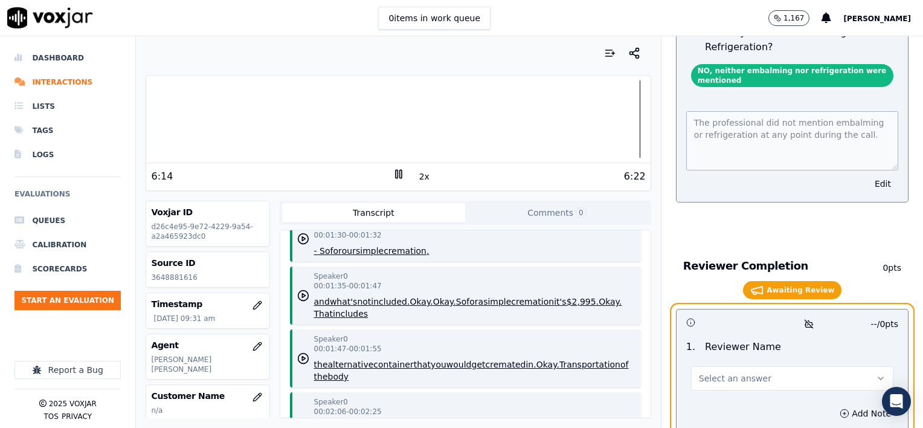
scroll to position [2497, 0]
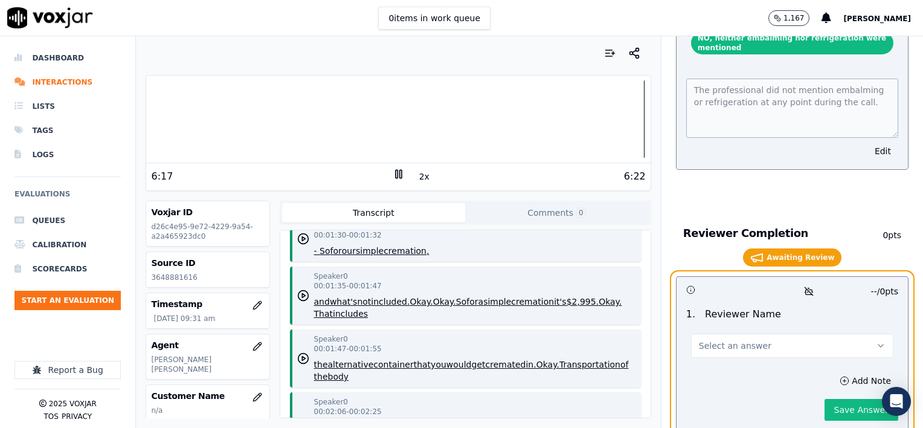
click at [733, 333] on button "Select an answer" at bounding box center [792, 345] width 202 height 24
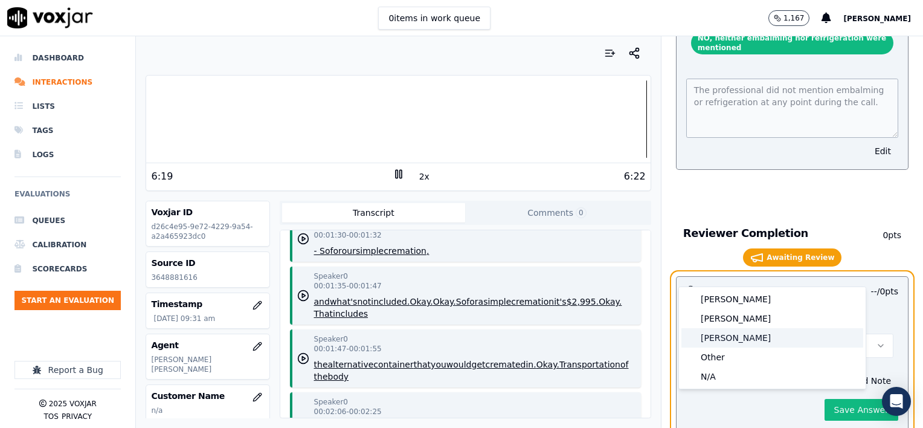
click at [724, 335] on div "[PERSON_NAME]" at bounding box center [772, 337] width 182 height 19
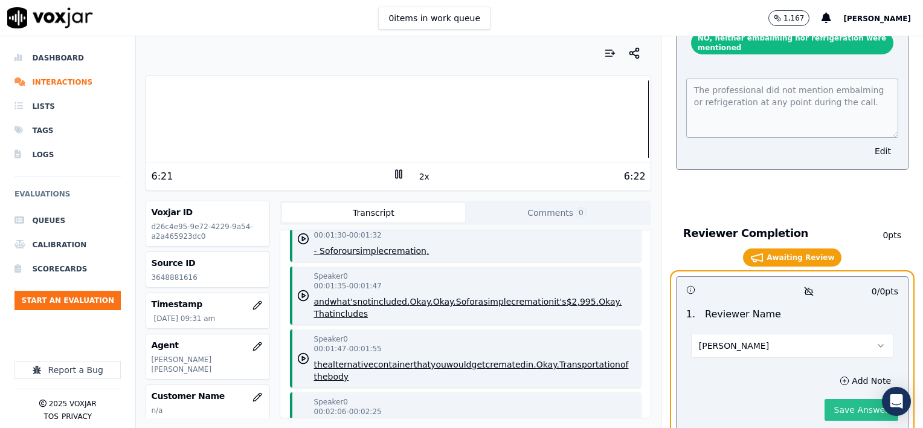
click at [841, 399] on button "Save Answer" at bounding box center [861, 410] width 74 height 22
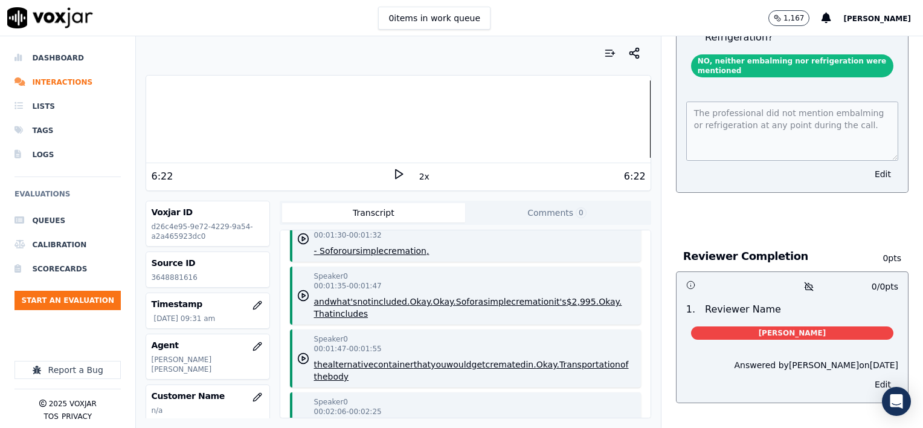
scroll to position [2447, 0]
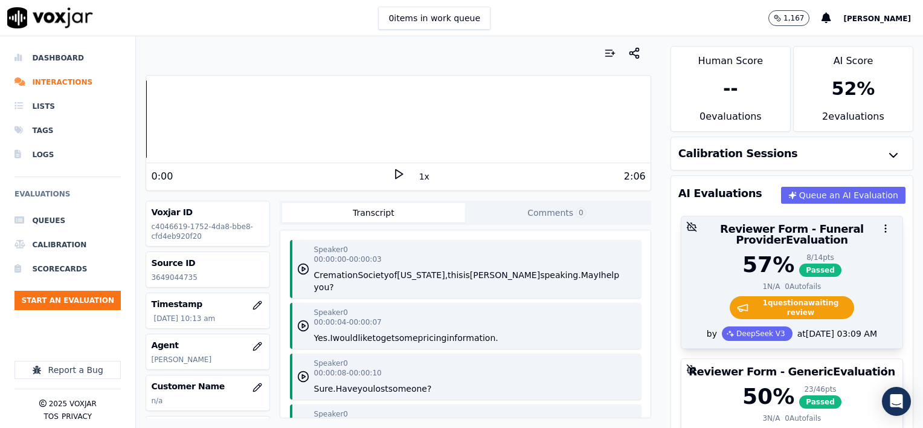
click at [713, 262] on div "57 % 8 / 14 pts Passed" at bounding box center [792, 264] width 207 height 24
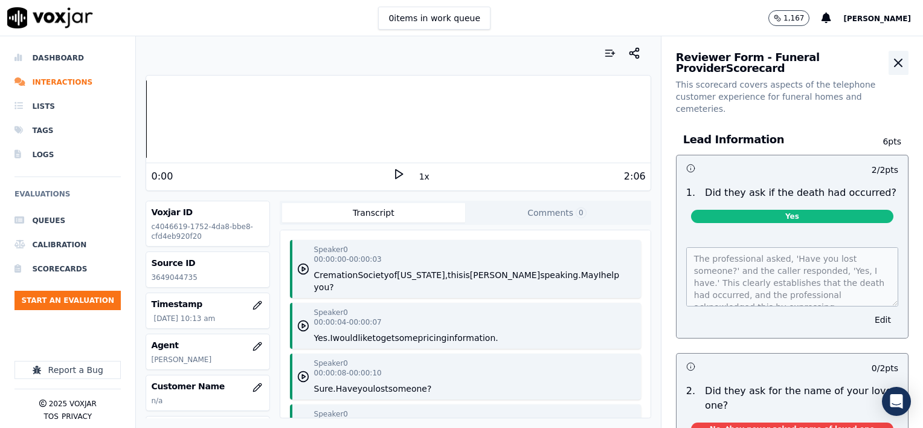
click at [891, 63] on icon "button" at bounding box center [898, 63] width 14 height 14
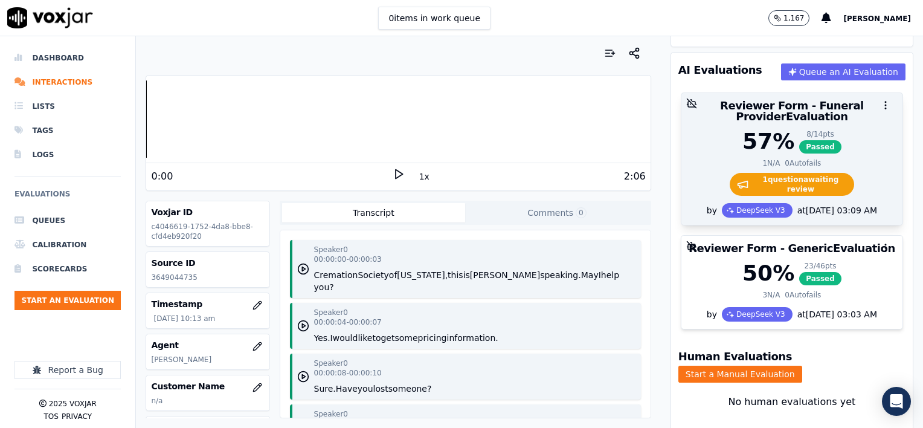
scroll to position [104, 0]
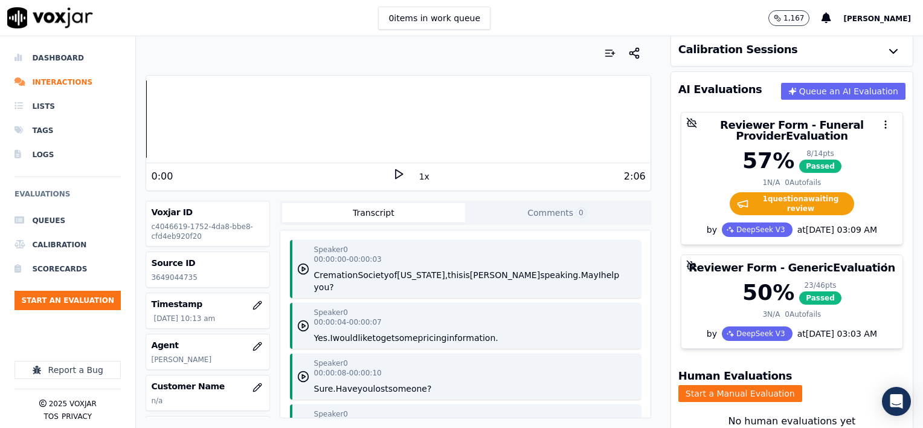
click at [393, 173] on icon at bounding box center [399, 174] width 12 height 12
click at [418, 176] on button "1x" at bounding box center [424, 176] width 15 height 17
click at [418, 176] on button "1.5x" at bounding box center [429, 176] width 24 height 17
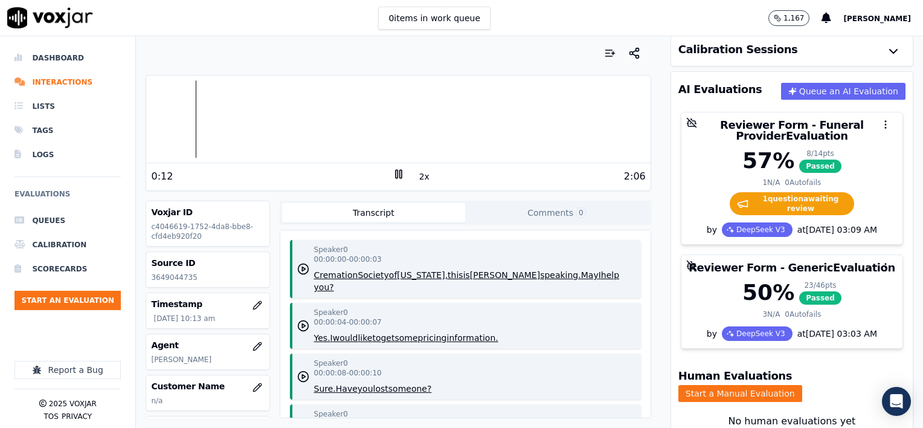
scroll to position [60, 0]
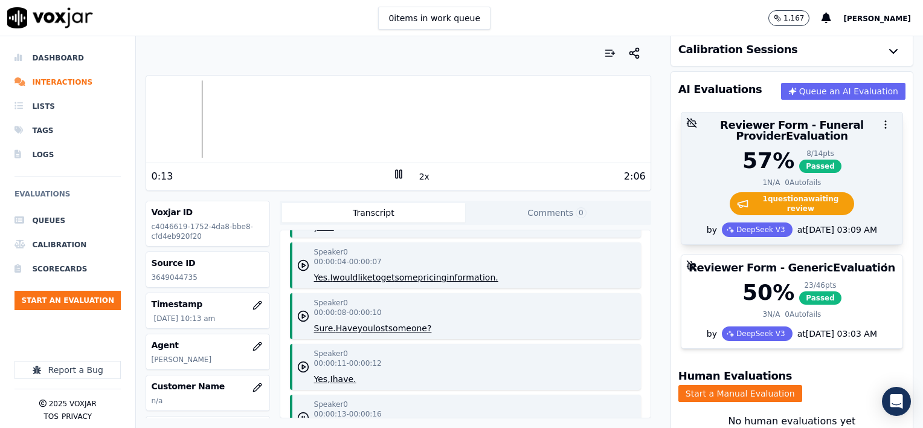
click at [830, 162] on div "57 % 8 / 14 pts Passed" at bounding box center [792, 161] width 207 height 24
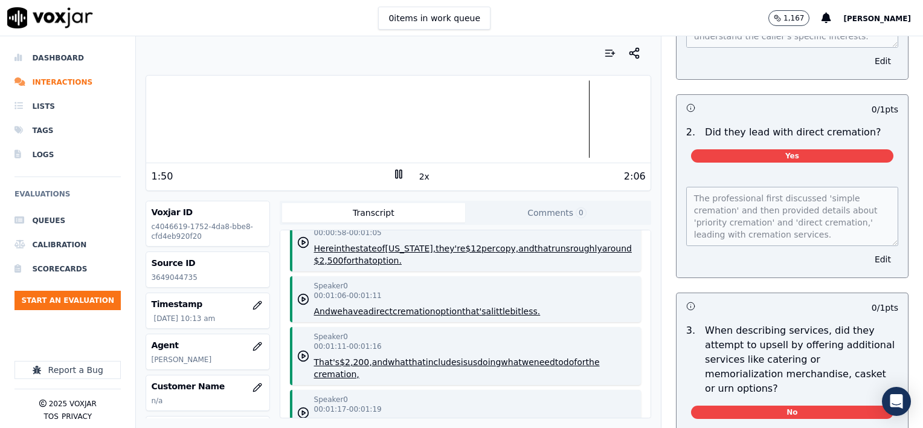
scroll to position [846, 0]
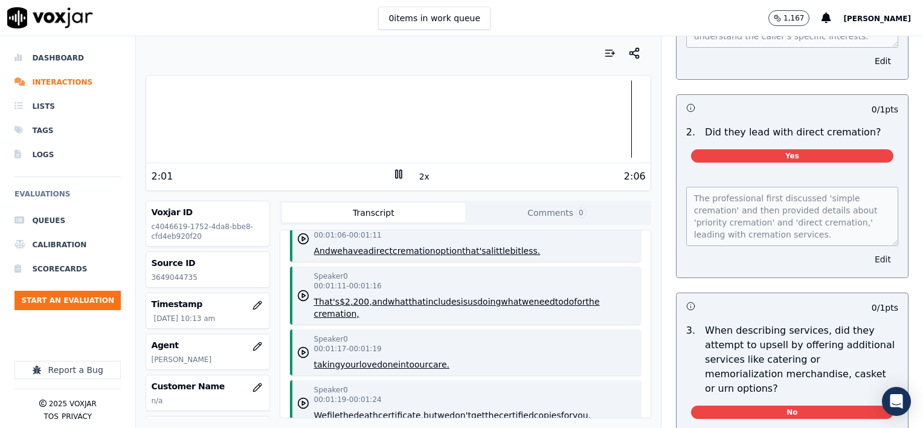
click at [867, 251] on button "Edit" at bounding box center [882, 259] width 31 height 17
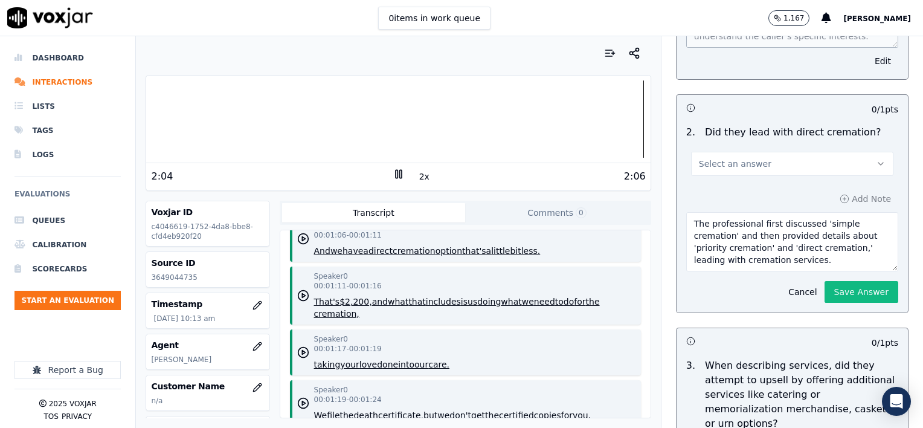
click at [736, 158] on span "Select an answer" at bounding box center [735, 164] width 72 height 12
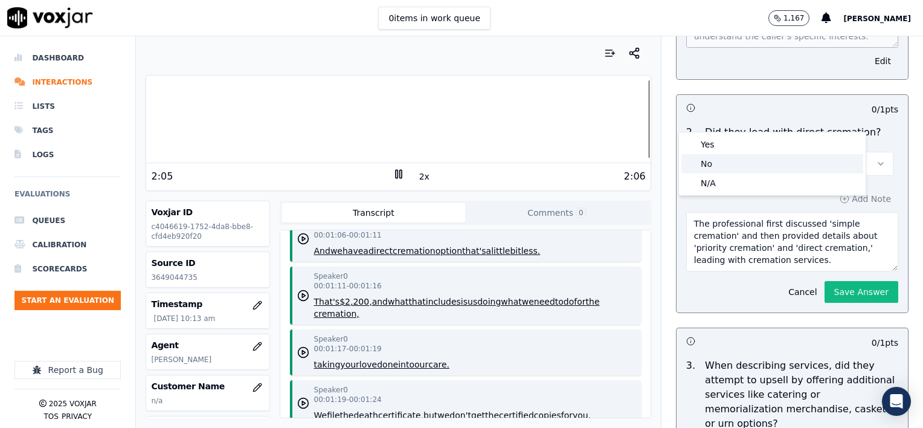
click at [730, 164] on div "No" at bounding box center [772, 163] width 182 height 19
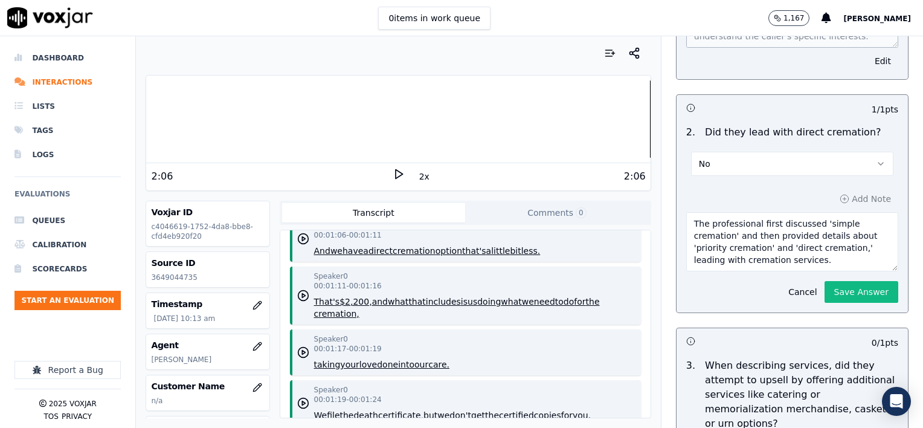
click at [809, 213] on textarea "The professional first discussed 'simple cremation' and then provided details a…" at bounding box center [792, 241] width 212 height 59
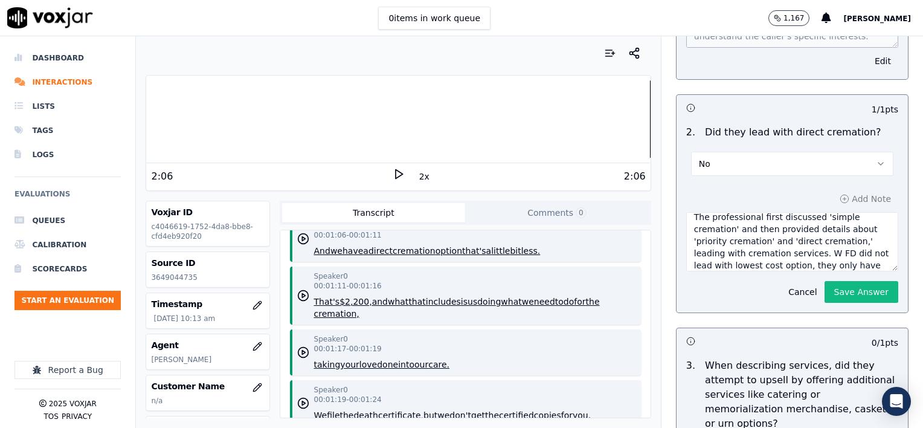
scroll to position [19, 0]
type textarea "The professional first discussed 'simple cremation' and then provided details a…"
click at [846, 281] on button "Save Answer" at bounding box center [861, 292] width 74 height 22
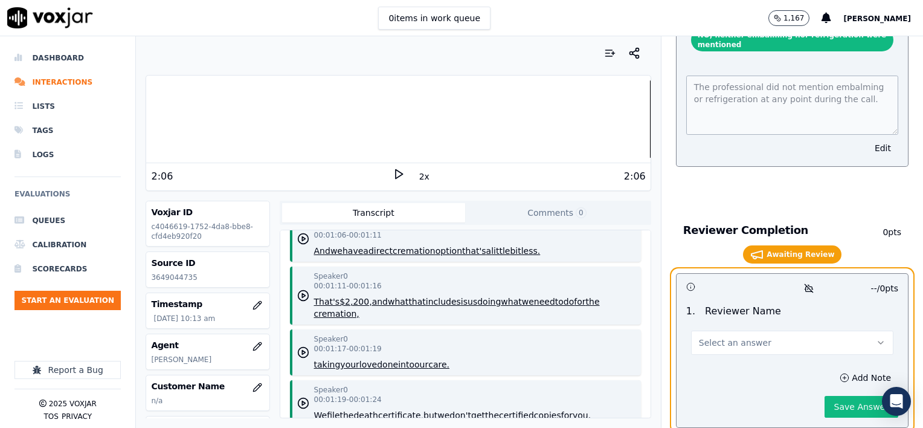
scroll to position [2497, 0]
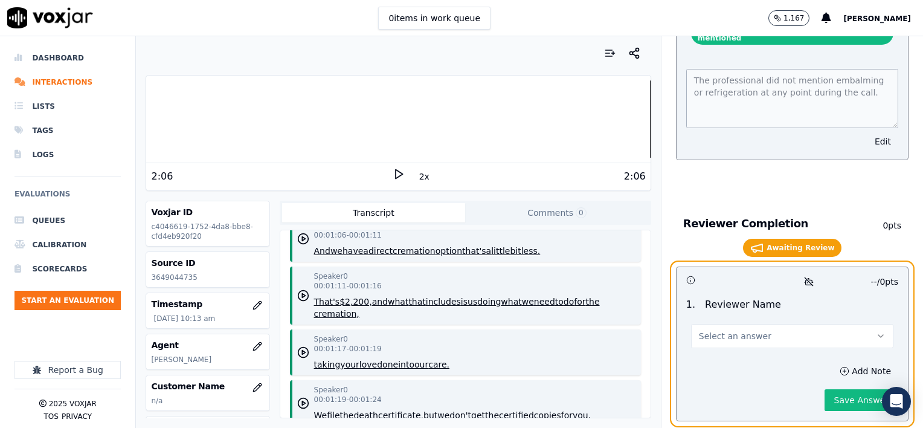
click at [746, 330] on span "Select an answer" at bounding box center [735, 336] width 72 height 12
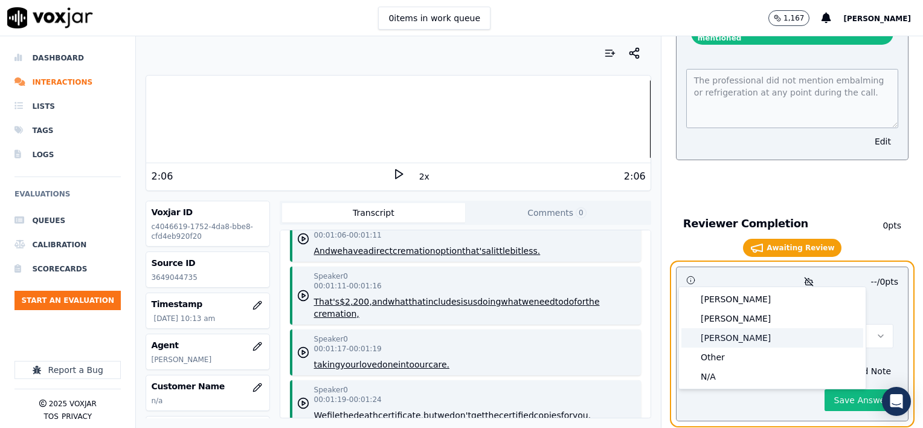
click at [730, 333] on div "[PERSON_NAME]" at bounding box center [772, 337] width 182 height 19
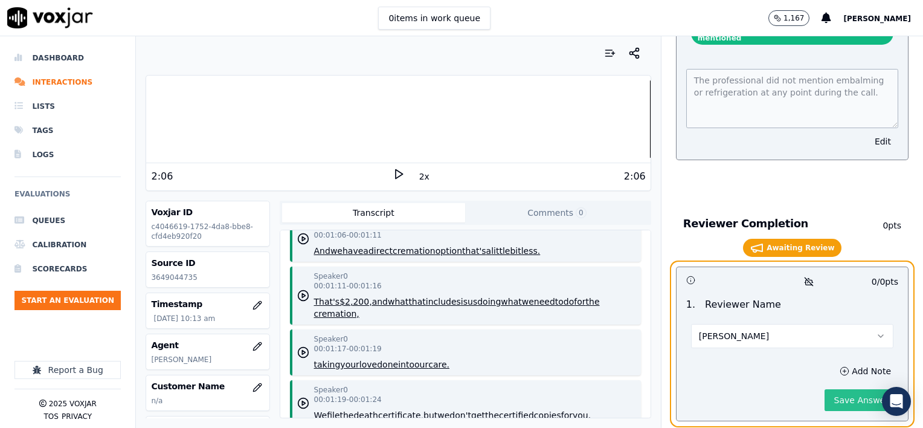
click at [837, 389] on button "Save Answer" at bounding box center [861, 400] width 74 height 22
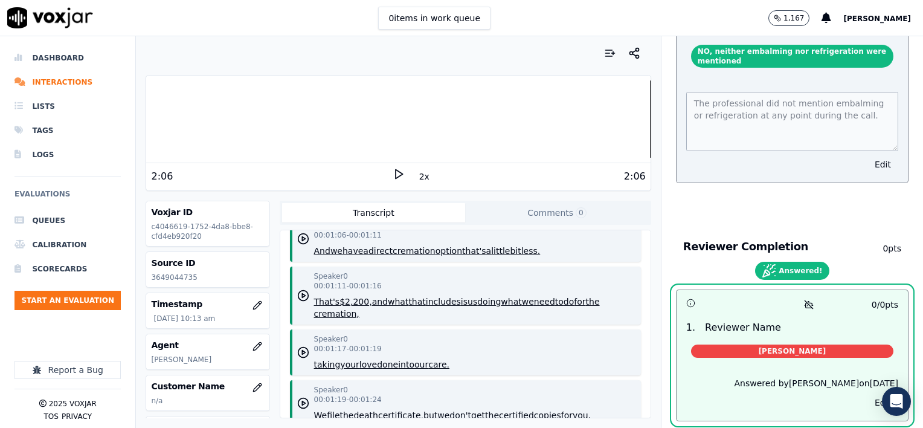
scroll to position [2447, 0]
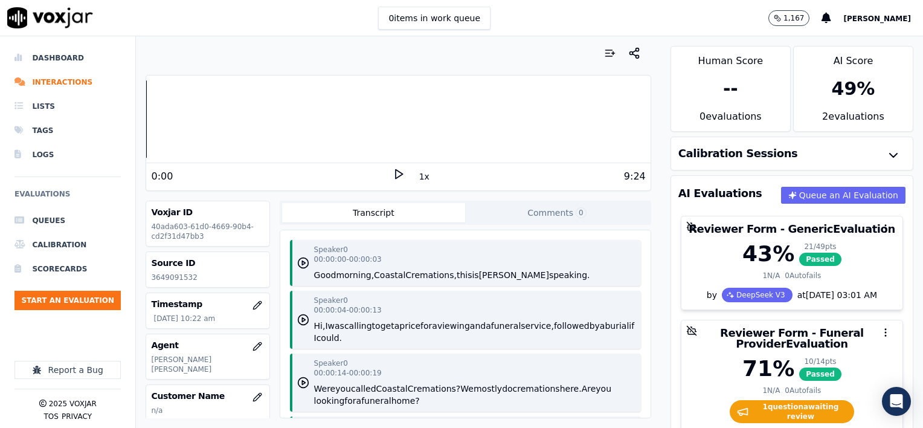
click at [418, 176] on button "1x" at bounding box center [424, 176] width 15 height 17
click at [418, 176] on button "1.5x" at bounding box center [429, 176] width 24 height 17
click at [393, 174] on icon at bounding box center [399, 174] width 12 height 12
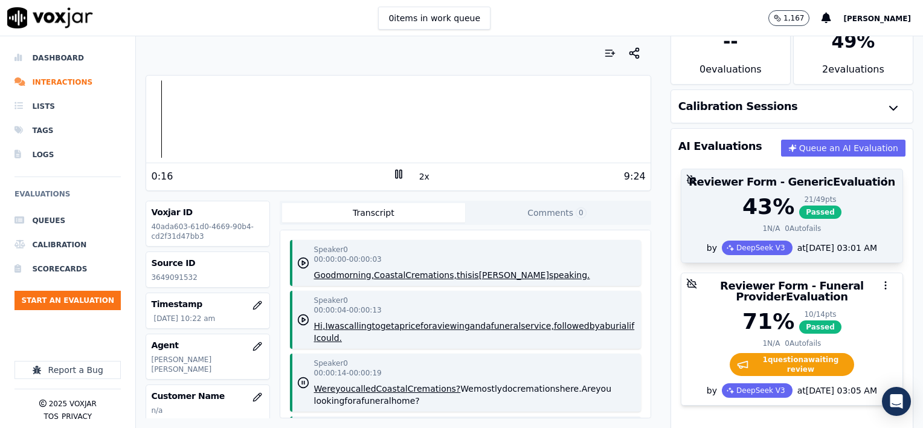
scroll to position [60, 0]
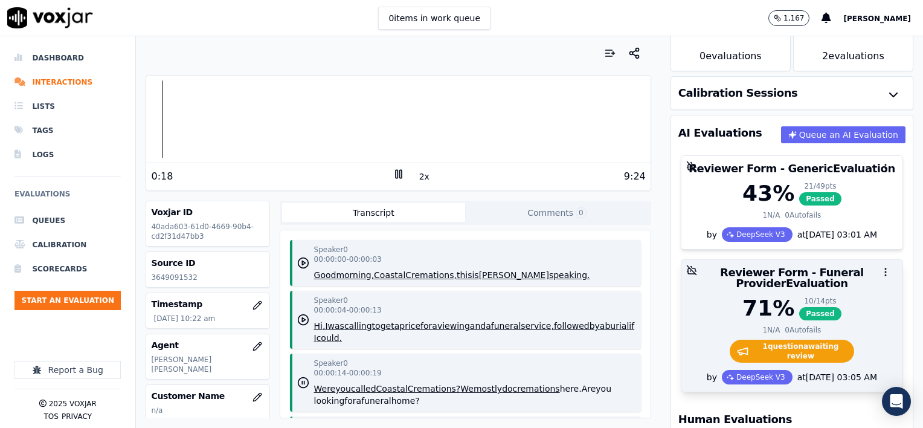
click at [844, 300] on div "71 % 10 / 14 pts Passed" at bounding box center [792, 308] width 207 height 24
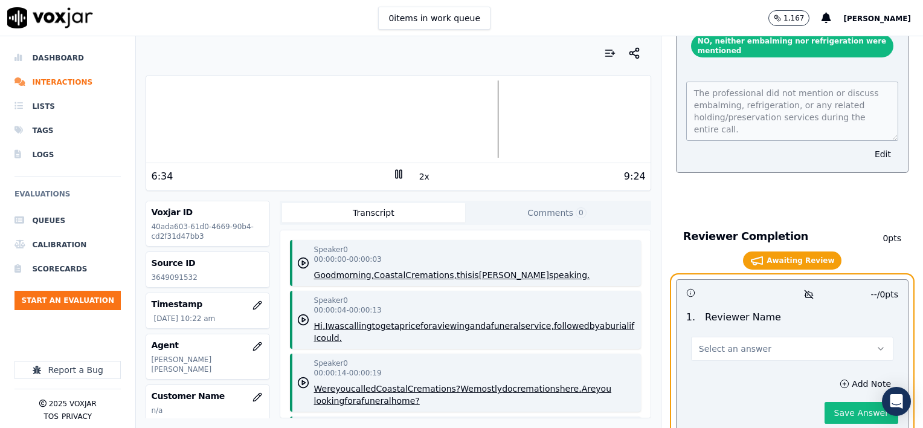
scroll to position [2476, 0]
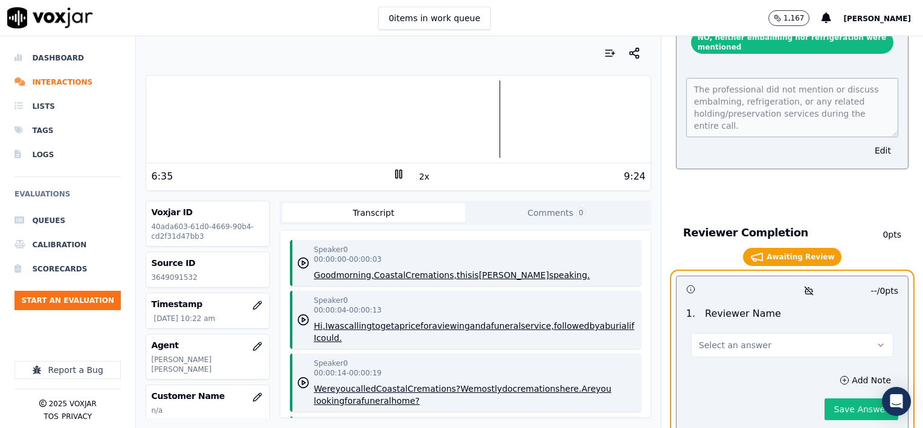
click at [743, 339] on span "Select an answer" at bounding box center [735, 345] width 72 height 12
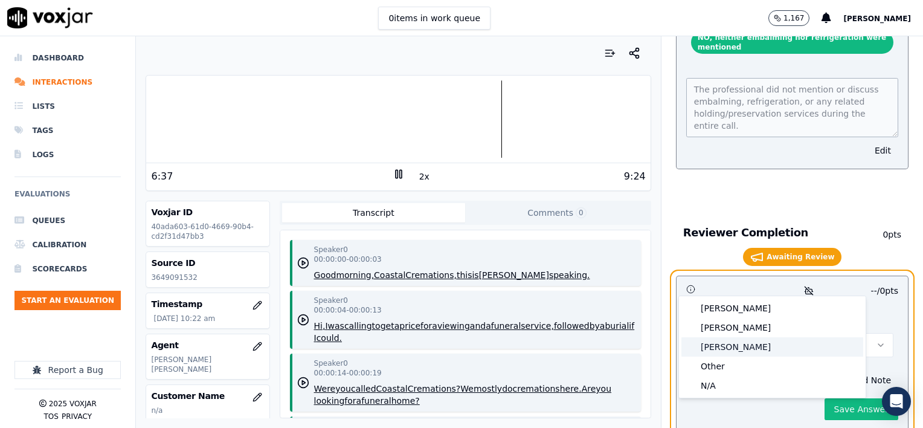
click at [735, 350] on div "[PERSON_NAME]" at bounding box center [772, 346] width 182 height 19
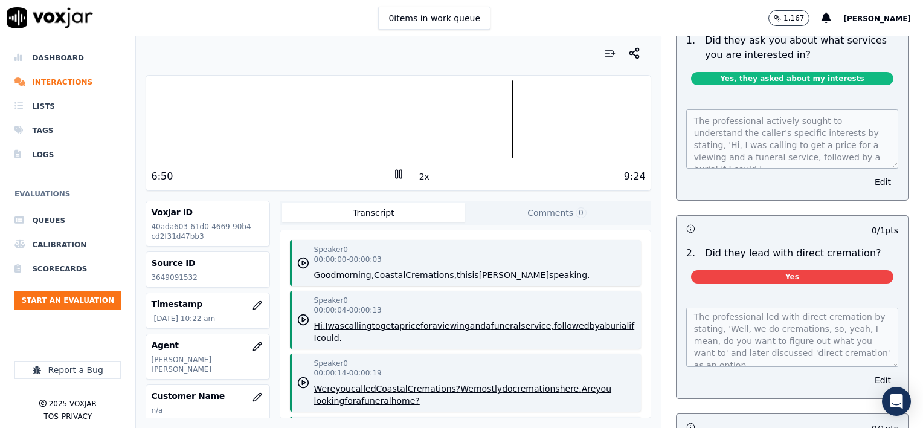
scroll to position [0, 0]
click at [867, 371] on button "Edit" at bounding box center [882, 379] width 31 height 17
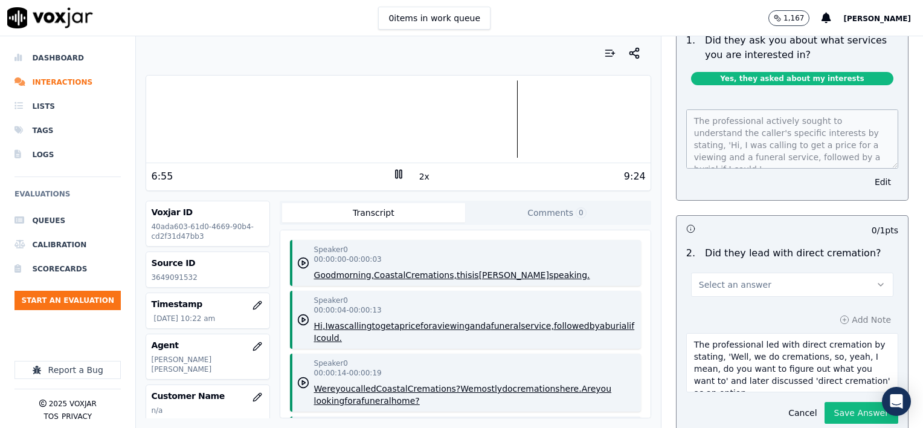
click at [745, 278] on span "Select an answer" at bounding box center [735, 284] width 72 height 12
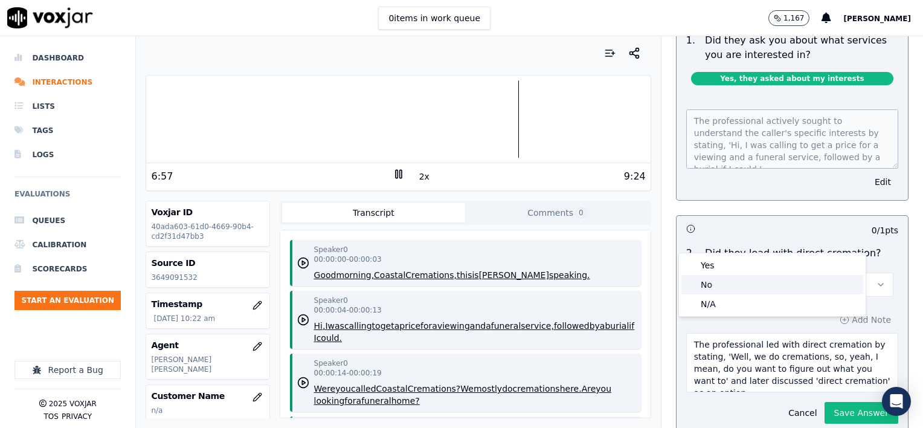
click at [719, 288] on div "No" at bounding box center [772, 284] width 182 height 19
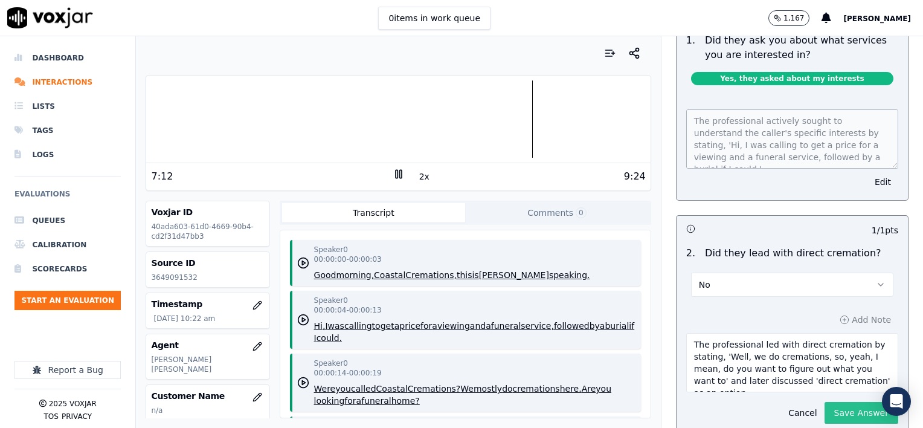
click at [838, 402] on button "Save Answer" at bounding box center [861, 413] width 74 height 22
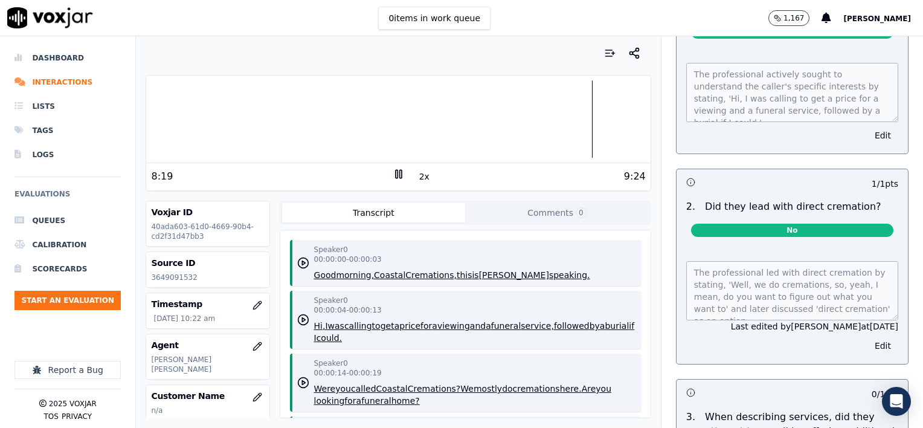
scroll to position [1603, 0]
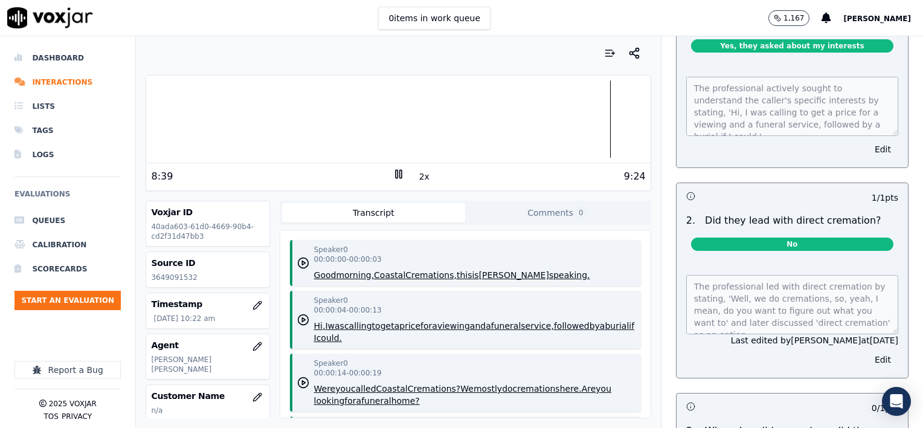
click at [580, 124] on div at bounding box center [398, 118] width 504 height 77
click at [556, 123] on div at bounding box center [398, 118] width 504 height 77
click at [867, 351] on button "Edit" at bounding box center [882, 359] width 31 height 17
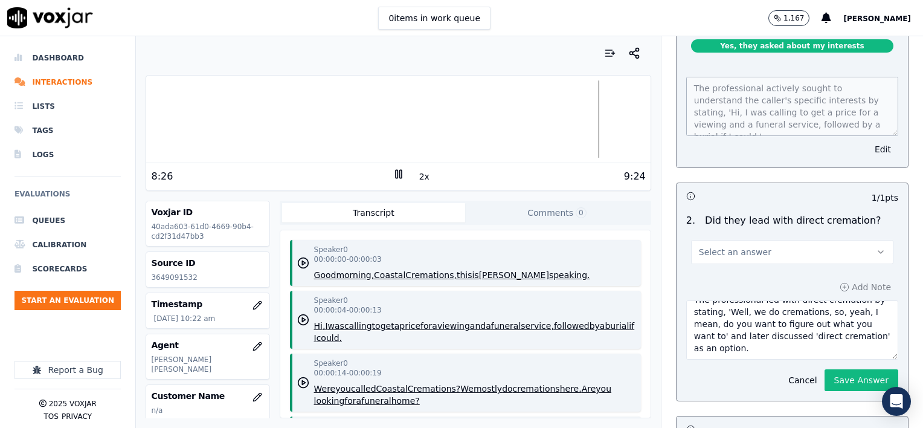
click at [739, 303] on textarea "The professional led with direct cremation by stating, 'Well, we do cremations,…" at bounding box center [792, 329] width 212 height 59
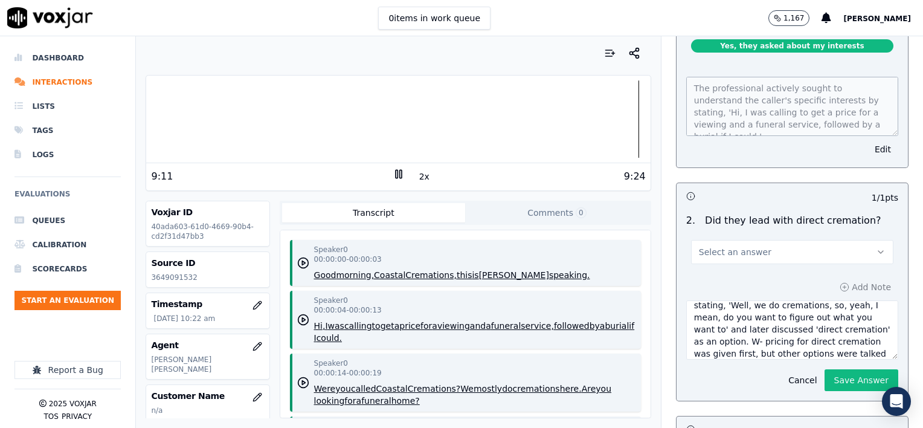
scroll to position [31, 0]
type textarea "The professional led with direct cremation by stating, 'Well, we do cremations,…"
click at [850, 369] on button "Save Answer" at bounding box center [861, 380] width 74 height 22
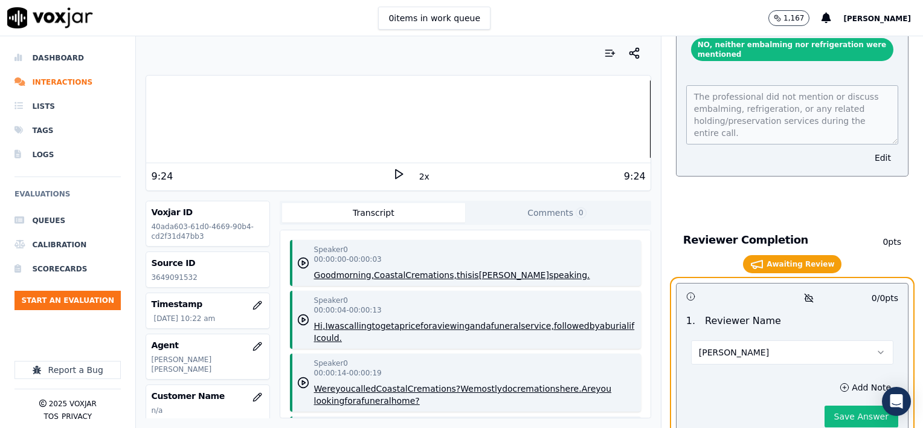
scroll to position [2525, 0]
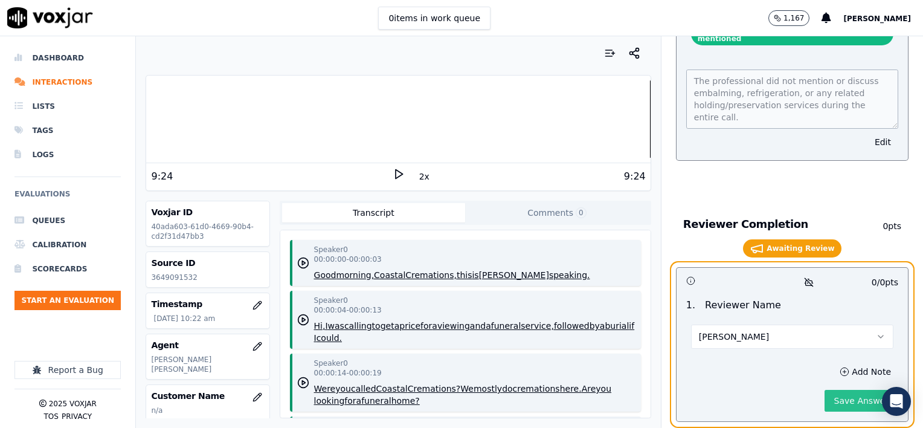
click at [849, 390] on button "Save Answer" at bounding box center [861, 401] width 74 height 22
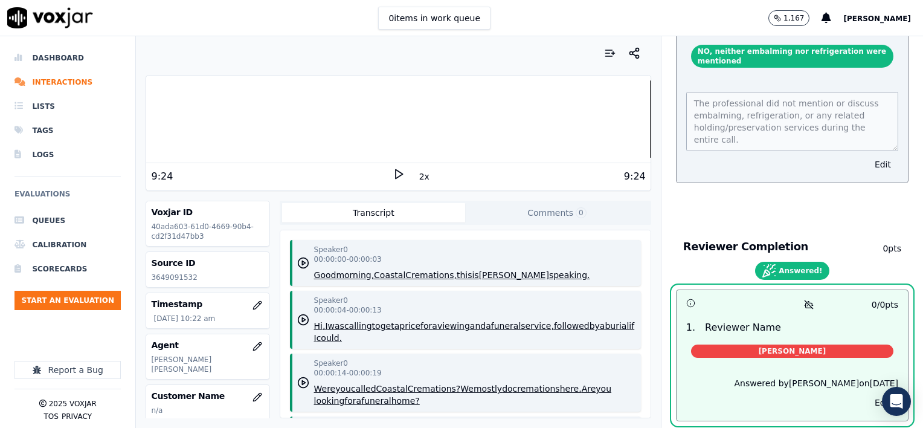
scroll to position [2475, 0]
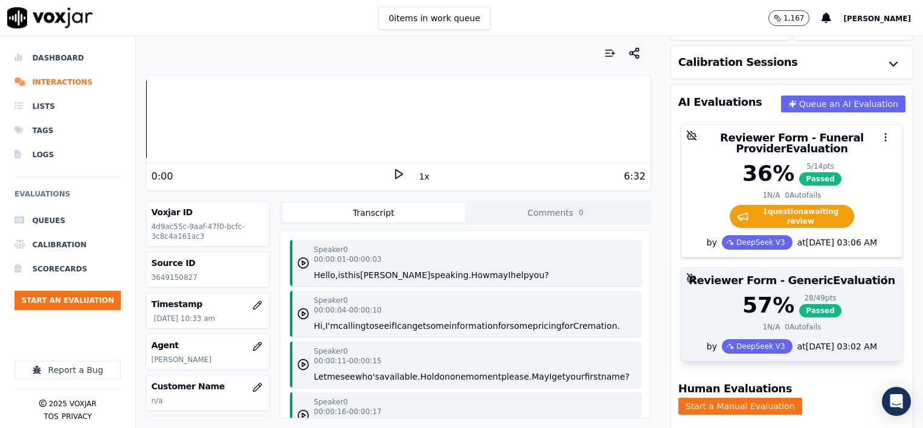
scroll to position [43, 0]
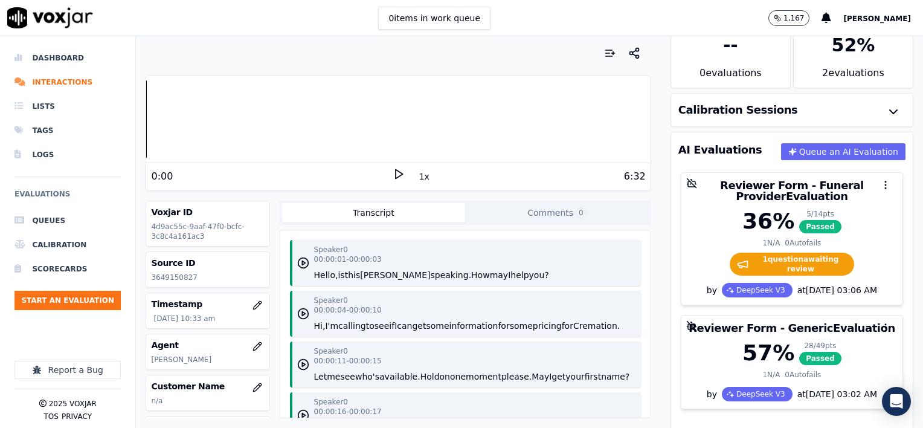
click at [419, 176] on button "1x" at bounding box center [424, 176] width 15 height 17
click at [419, 176] on button "1.5x" at bounding box center [429, 176] width 24 height 17
click at [393, 174] on icon at bounding box center [399, 174] width 12 height 12
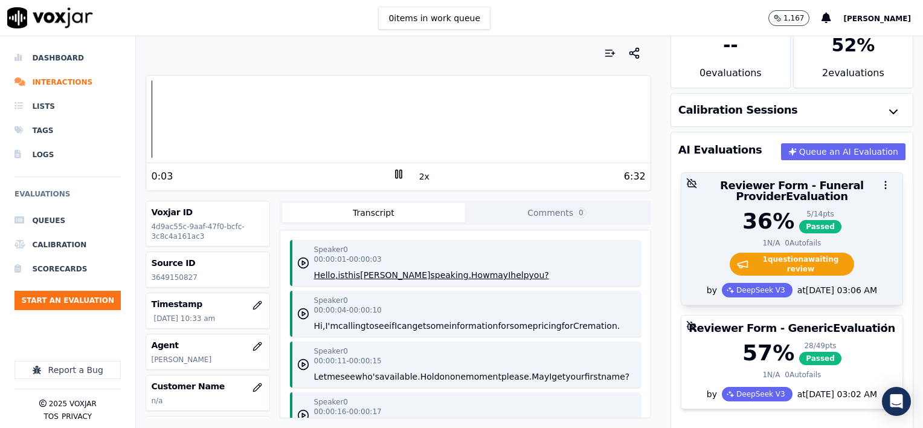
click at [710, 221] on div "36 % 5 / 14 pts Passed" at bounding box center [792, 221] width 207 height 24
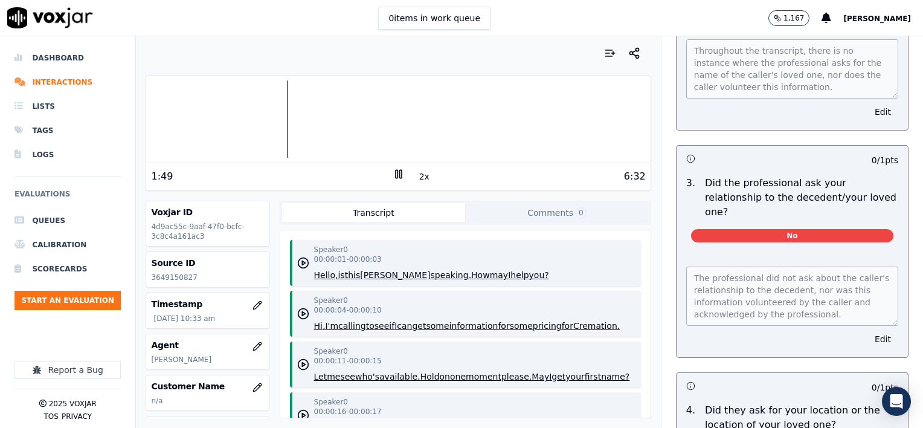
scroll to position [423, 0]
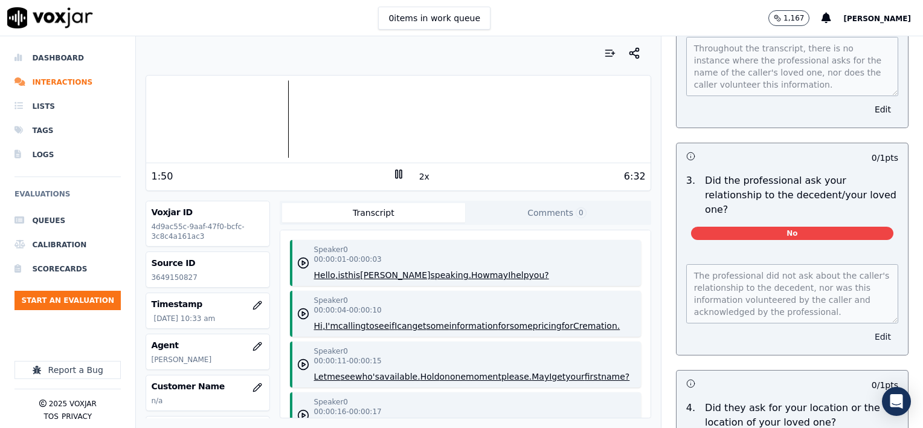
click at [867, 328] on button "Edit" at bounding box center [882, 336] width 31 height 17
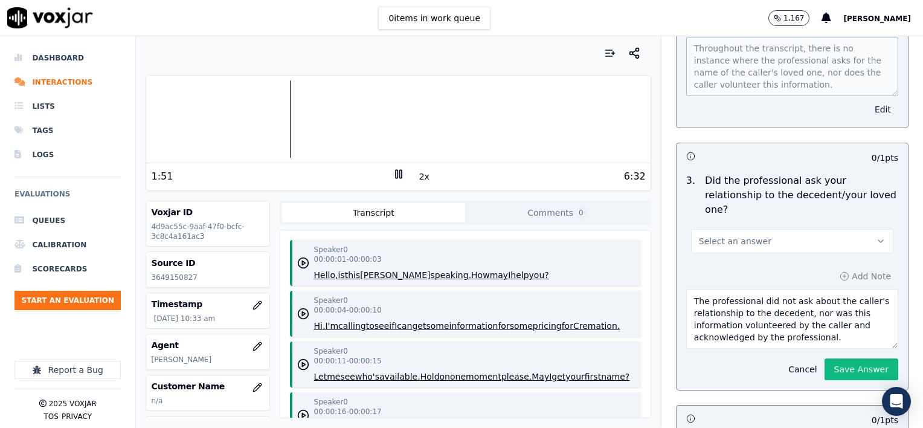
click at [771, 229] on button "Select an answer" at bounding box center [792, 241] width 202 height 24
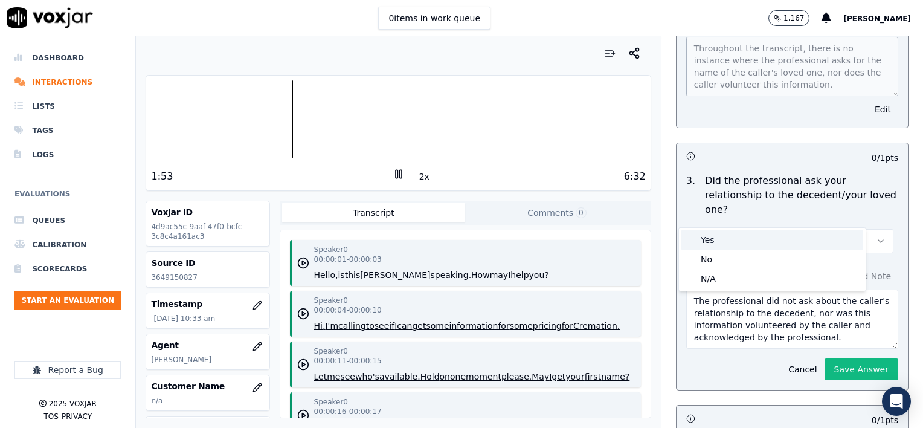
click at [732, 243] on div "Yes" at bounding box center [772, 239] width 182 height 19
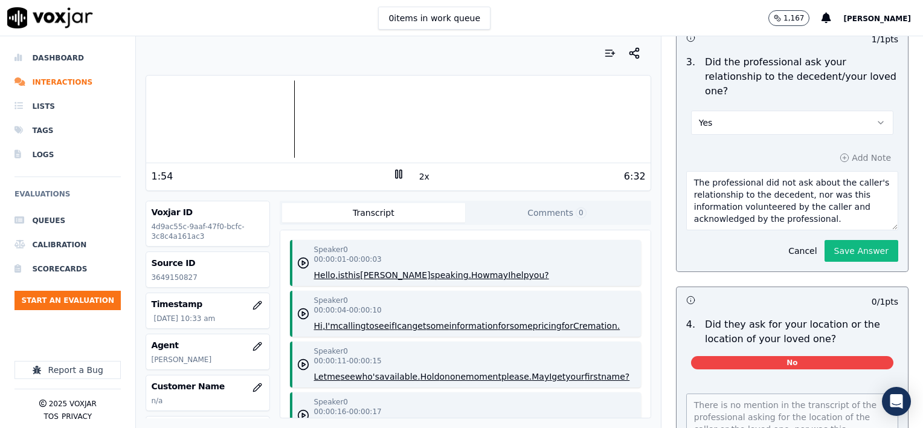
scroll to position [544, 0]
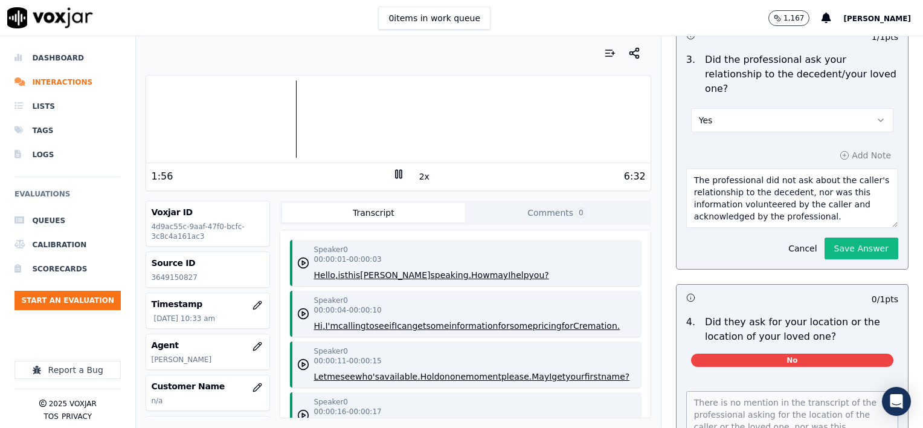
click at [819, 190] on textarea "The professional did not ask about the caller's relationship to the decedent, n…" at bounding box center [792, 198] width 212 height 59
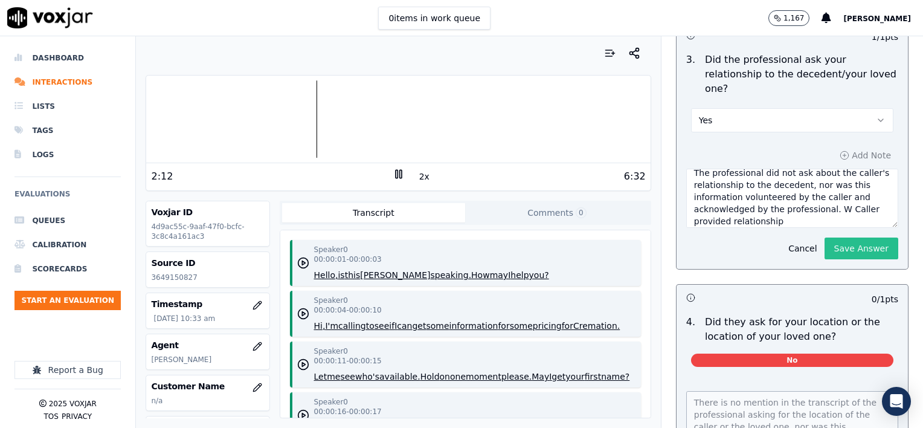
type textarea "The professional did not ask about the caller's relationship to the decedent, n…"
click at [836, 237] on button "Save Answer" at bounding box center [861, 248] width 74 height 22
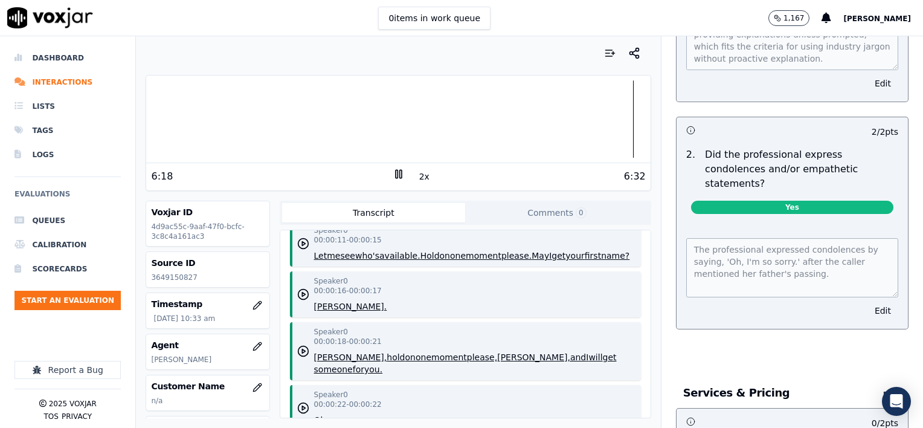
scroll to position [1208, 0]
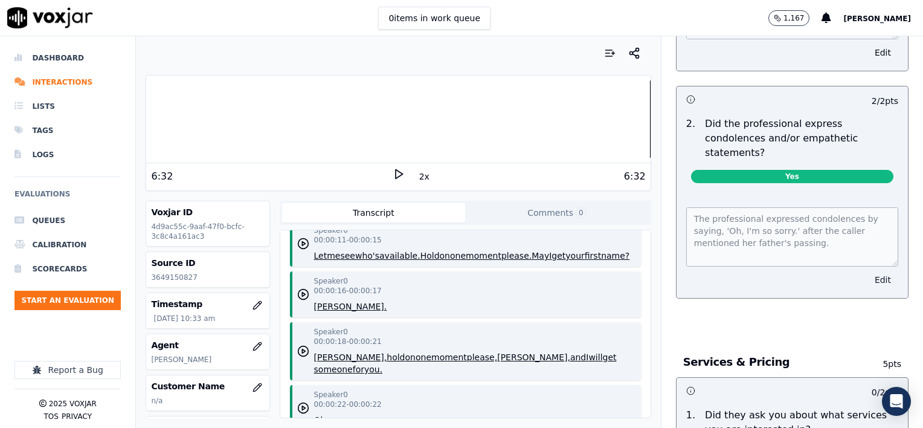
click at [867, 271] on button "Edit" at bounding box center [882, 279] width 31 height 17
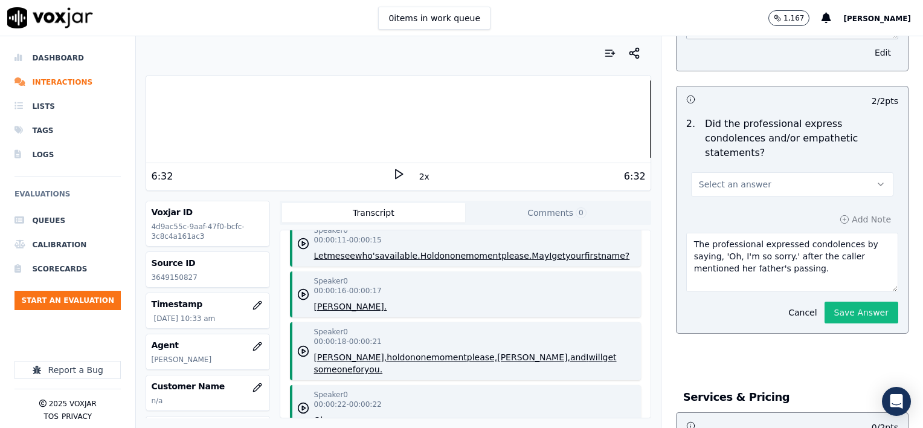
click at [757, 172] on button "Select an answer" at bounding box center [792, 184] width 202 height 24
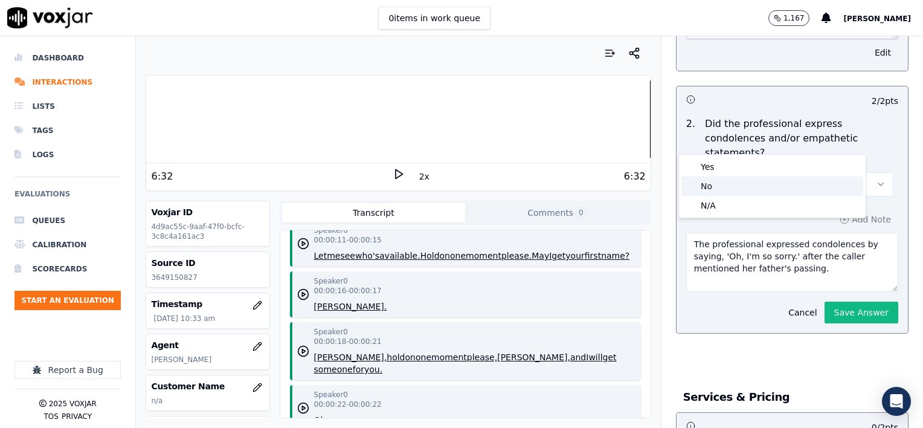
click at [728, 188] on div "No" at bounding box center [772, 185] width 182 height 19
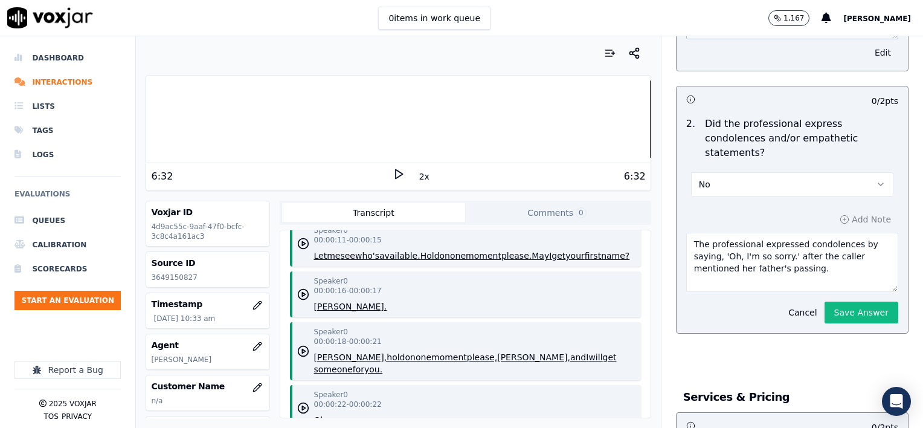
click at [808, 233] on textarea "The professional expressed condolences by saying, 'Oh, I'm so sorry.' after the…" at bounding box center [792, 262] width 212 height 59
type textarea "The professional expressed condolences by saying, 'Oh, I'm so sorry.' after the…"
click at [844, 301] on button "Save Answer" at bounding box center [861, 312] width 74 height 22
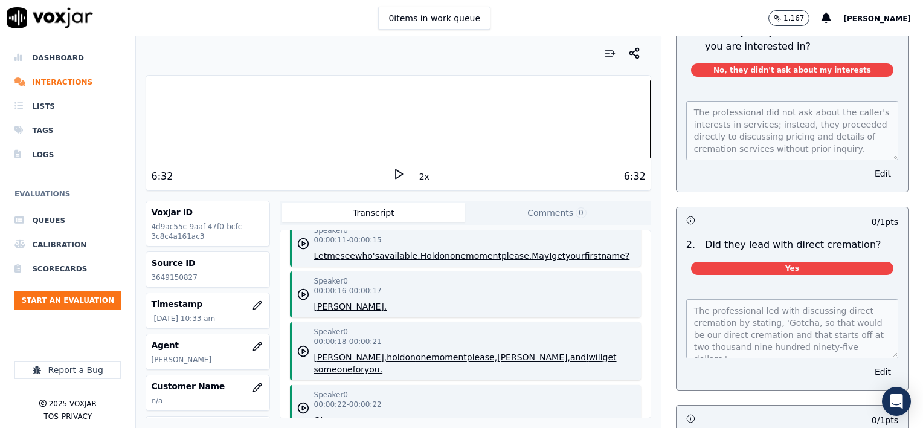
scroll to position [1603, 0]
click at [448, 121] on div at bounding box center [398, 118] width 504 height 77
click at [393, 173] on icon at bounding box center [399, 174] width 12 height 12
click at [435, 120] on div at bounding box center [398, 118] width 504 height 77
click at [394, 174] on icon at bounding box center [399, 174] width 12 height 12
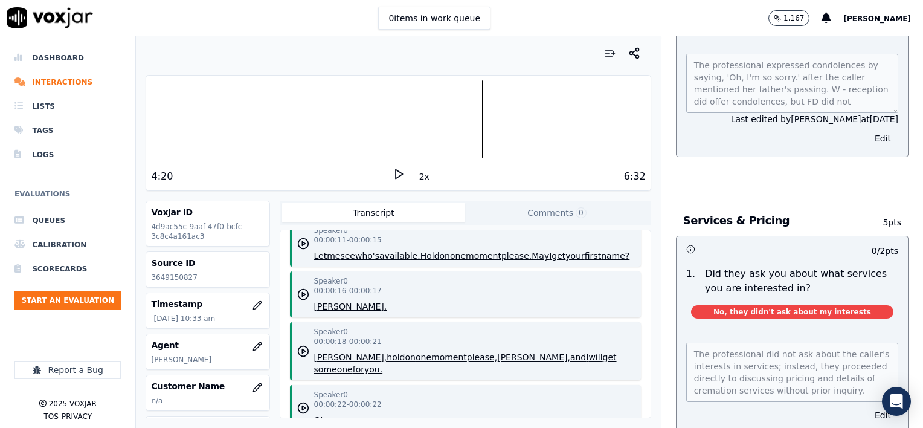
scroll to position [1422, 0]
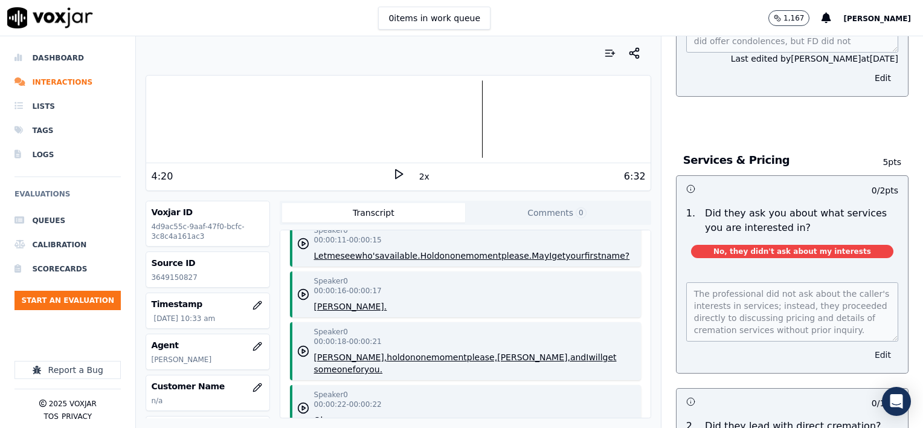
click at [867, 346] on button "Edit" at bounding box center [882, 354] width 31 height 17
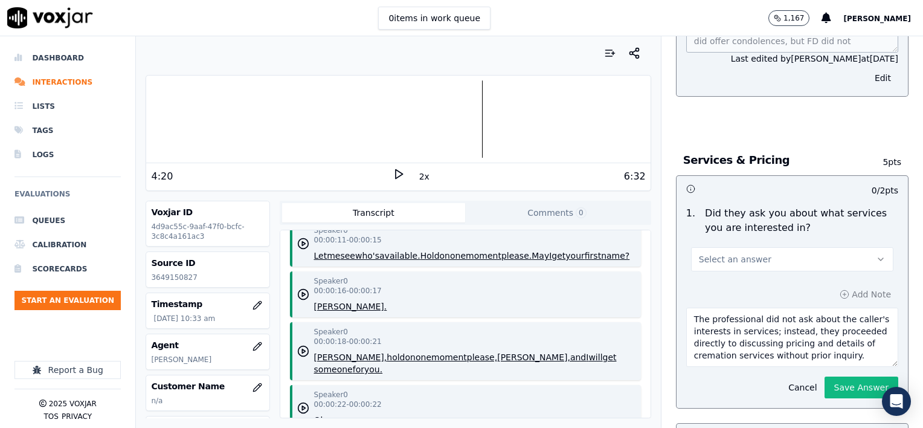
click at [760, 247] on button "Select an answer" at bounding box center [792, 259] width 202 height 24
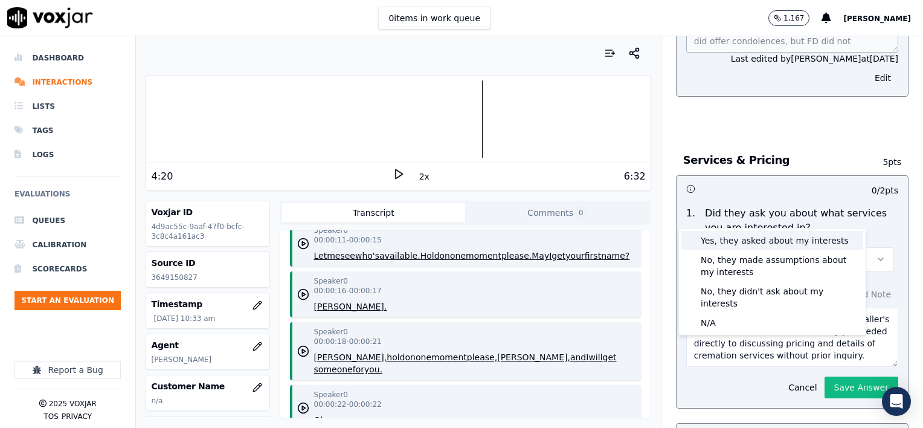
click at [734, 242] on div "Yes, they asked about my interests" at bounding box center [772, 240] width 182 height 19
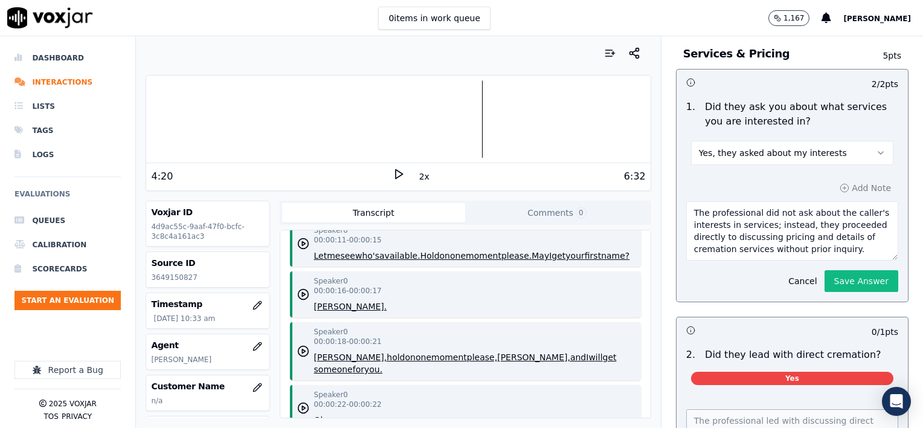
scroll to position [1543, 0]
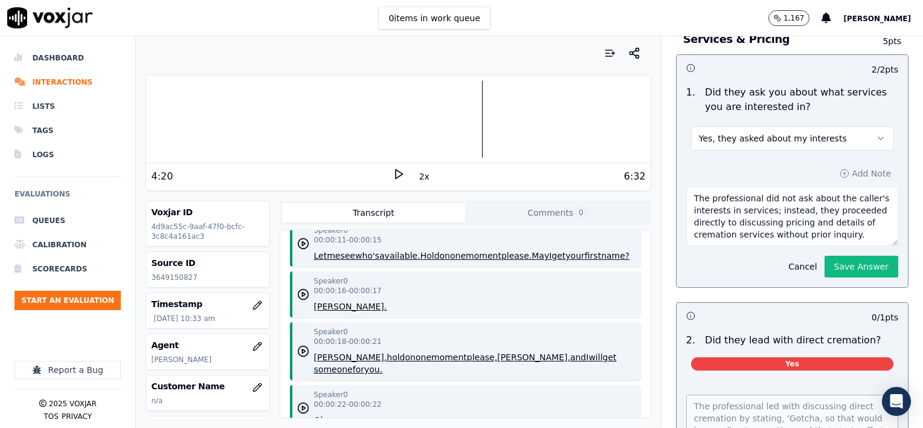
click at [843, 187] on textarea "The professional did not ask about the caller's interests in services; instead,…" at bounding box center [792, 216] width 212 height 59
click at [463, 125] on div at bounding box center [398, 118] width 504 height 77
click at [393, 173] on icon at bounding box center [399, 174] width 12 height 12
click at [396, 173] on rect at bounding box center [397, 174] width 2 height 8
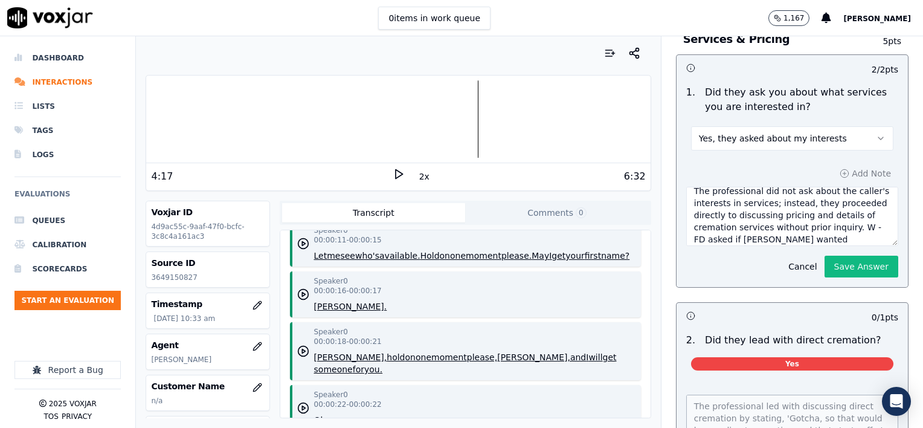
click at [798, 193] on textarea "The professional did not ask about the caller's interests in services; instead,…" at bounding box center [792, 216] width 212 height 59
type textarea "The professional did not ask about the caller's interests in services; instead,…"
click at [826, 255] on button "Save Answer" at bounding box center [861, 266] width 74 height 22
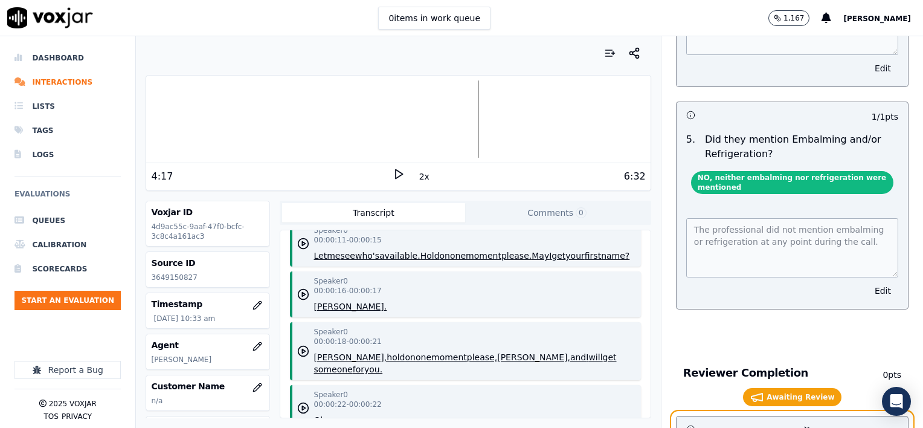
scroll to position [2509, 0]
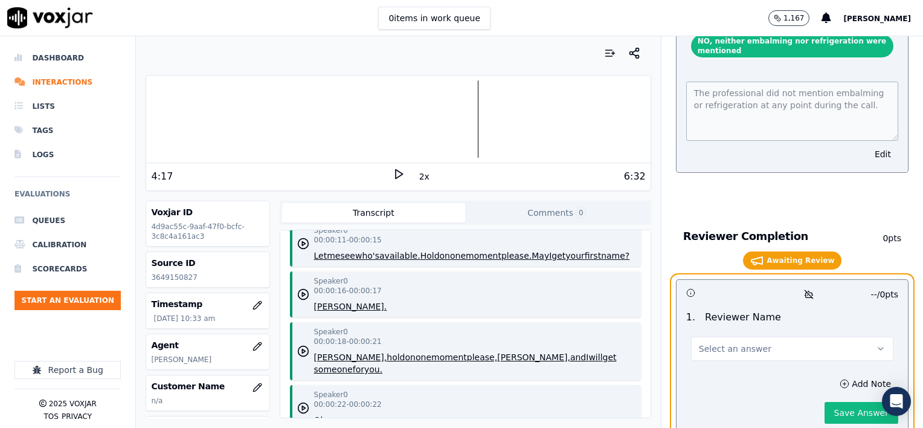
click at [766, 336] on button "Select an answer" at bounding box center [792, 348] width 202 height 24
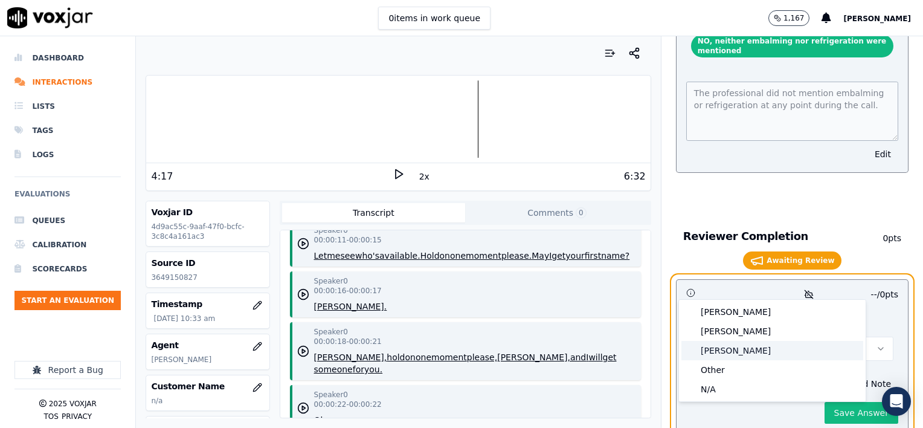
click at [732, 352] on div "[PERSON_NAME]" at bounding box center [772, 350] width 182 height 19
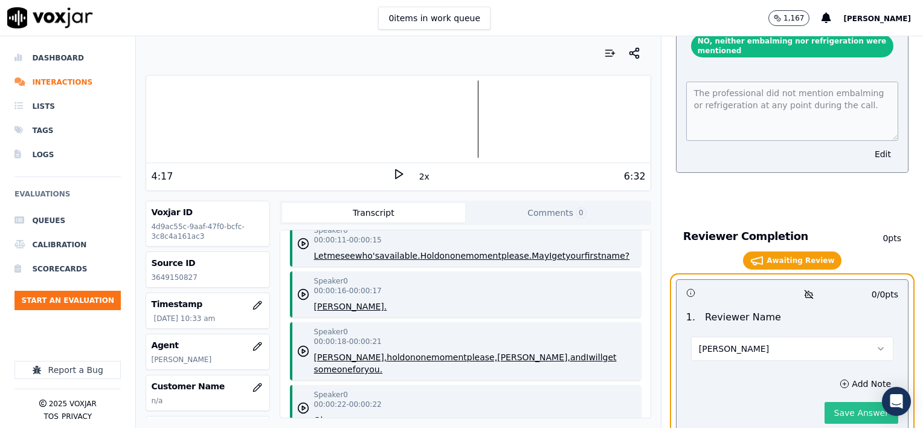
click at [832, 402] on button "Save Answer" at bounding box center [861, 413] width 74 height 22
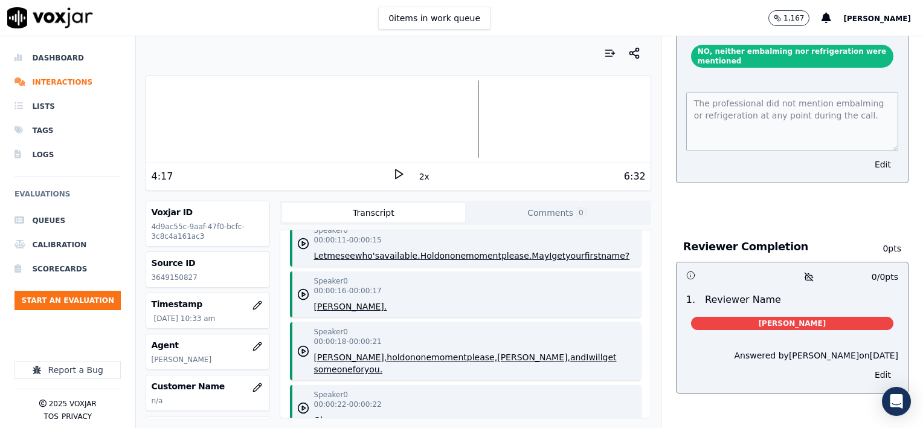
scroll to position [2472, 0]
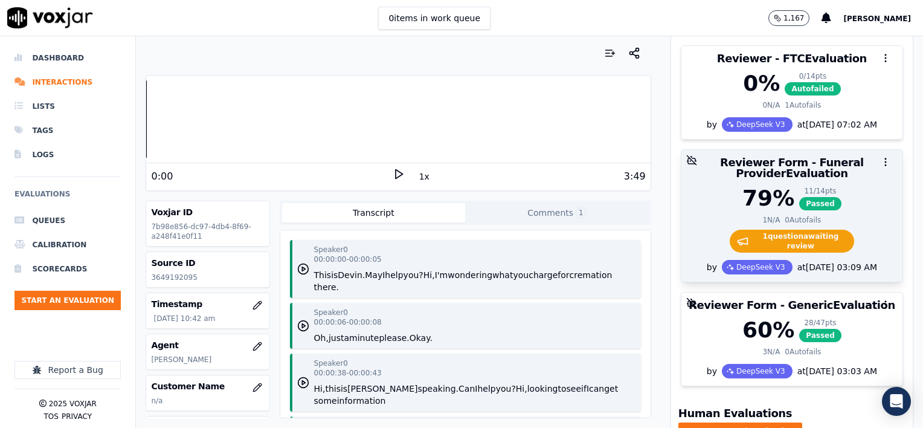
scroll to position [181, 0]
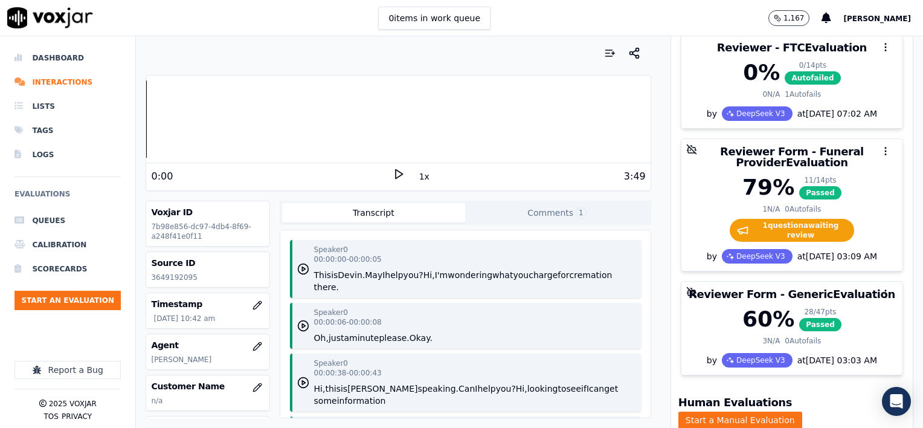
click at [417, 178] on button "1x" at bounding box center [424, 176] width 15 height 17
click at [417, 178] on button "1.5x" at bounding box center [429, 176] width 24 height 17
click at [393, 173] on icon at bounding box center [399, 174] width 12 height 12
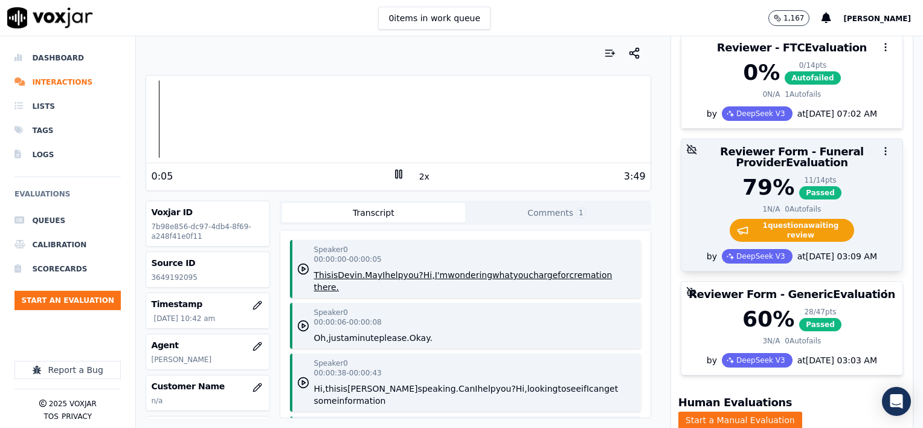
click at [853, 193] on div "79 % 11 / 14 pts Passed" at bounding box center [792, 187] width 207 height 24
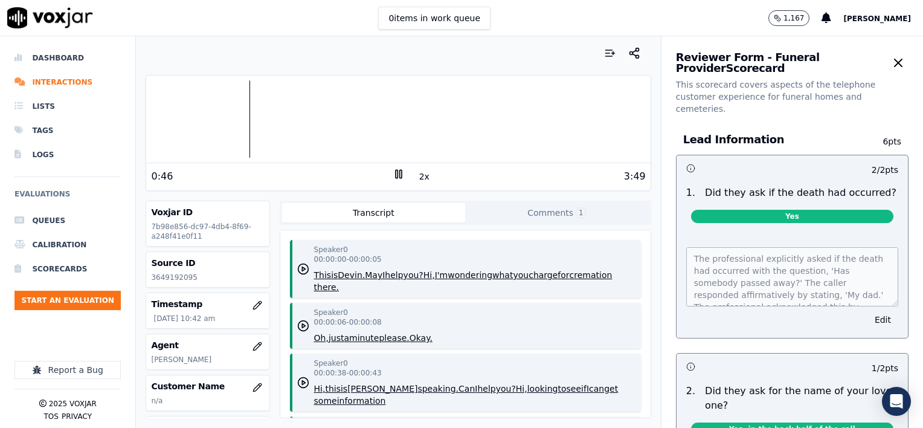
click at [234, 121] on div at bounding box center [398, 118] width 504 height 77
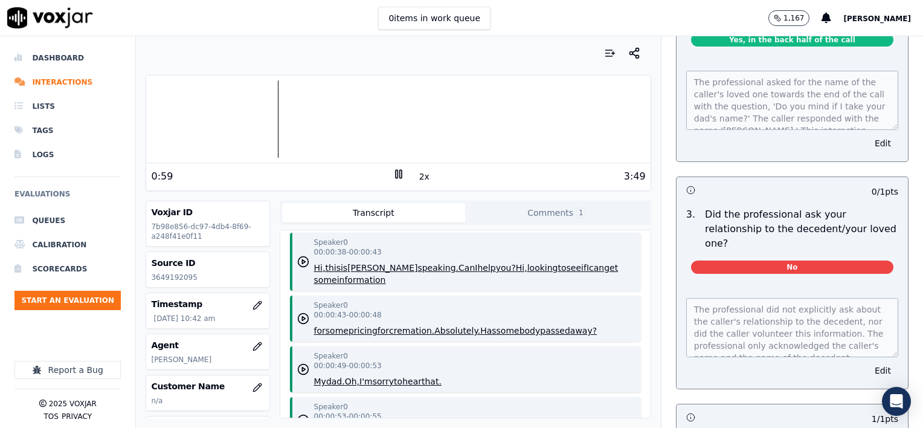
scroll to position [423, 0]
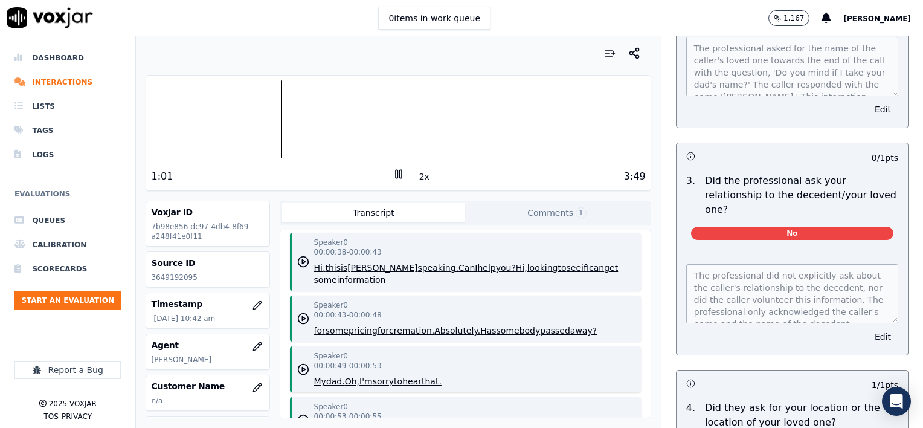
click at [867, 328] on button "Edit" at bounding box center [882, 336] width 31 height 17
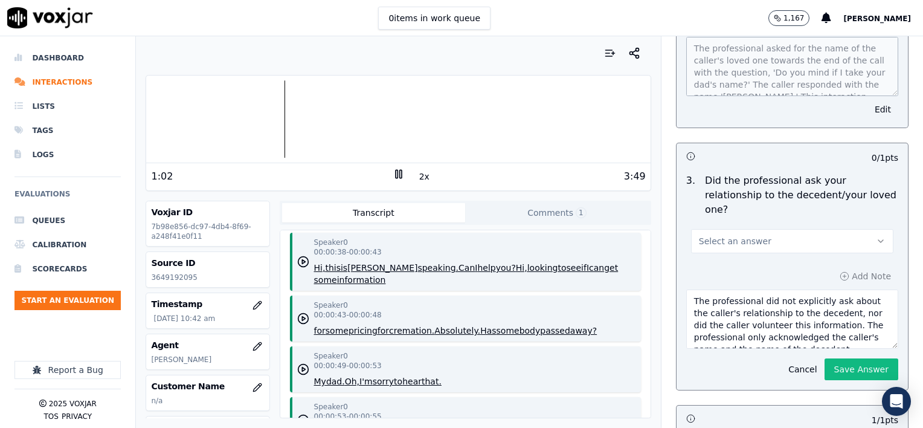
click at [776, 229] on button "Select an answer" at bounding box center [792, 241] width 202 height 24
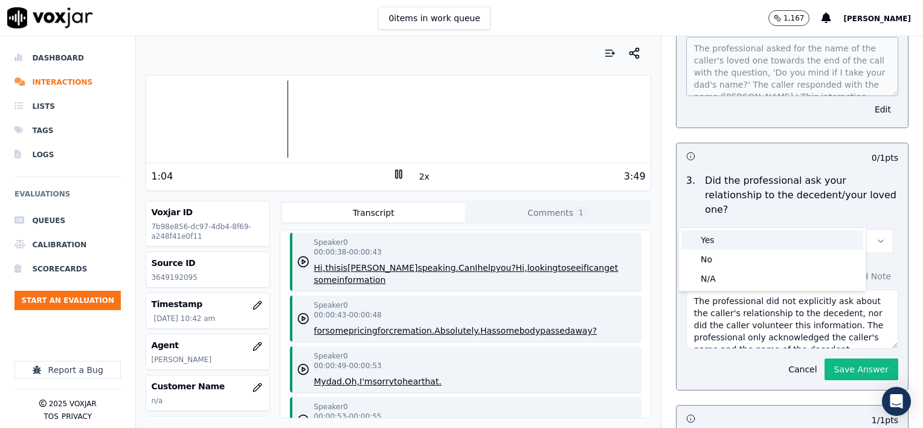
click at [735, 238] on div "Yes" at bounding box center [772, 239] width 182 height 19
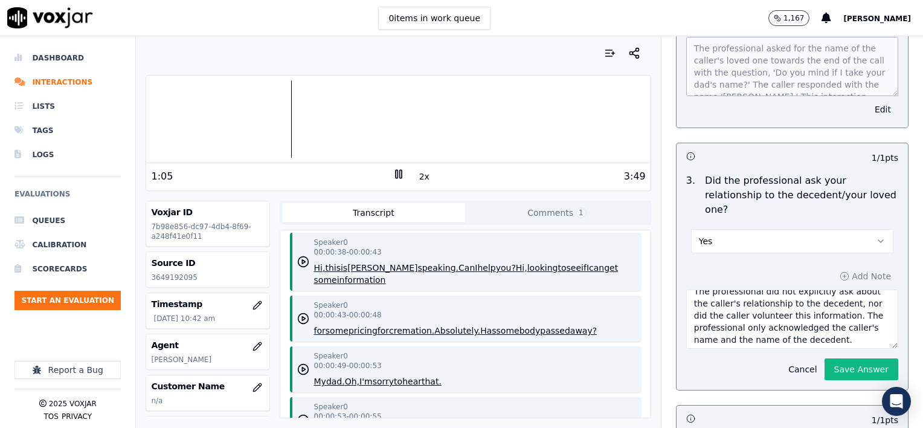
scroll to position [12, 0]
click at [843, 313] on textarea "The professional did not explicitly ask about the caller's relationship to the …" at bounding box center [792, 318] width 212 height 59
type textarea "The professional did not explicitly ask about the caller's relationship to the …"
click at [824, 358] on button "Save Answer" at bounding box center [861, 369] width 74 height 22
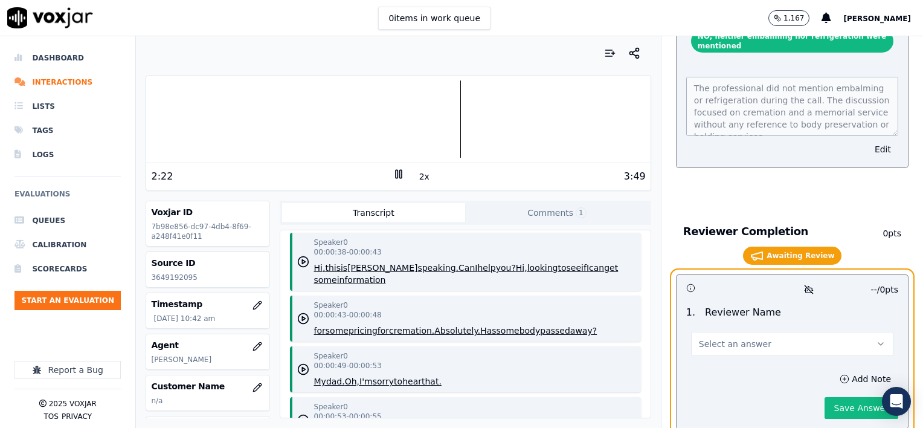
scroll to position [2497, 0]
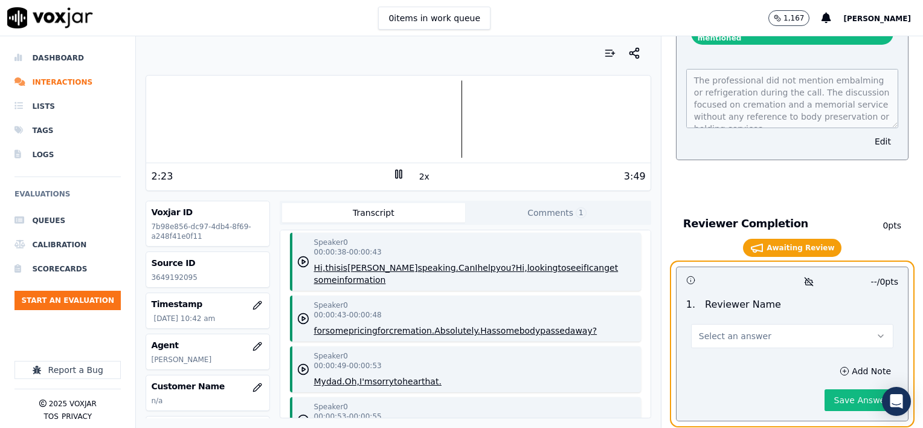
click at [768, 324] on button "Select an answer" at bounding box center [792, 336] width 202 height 24
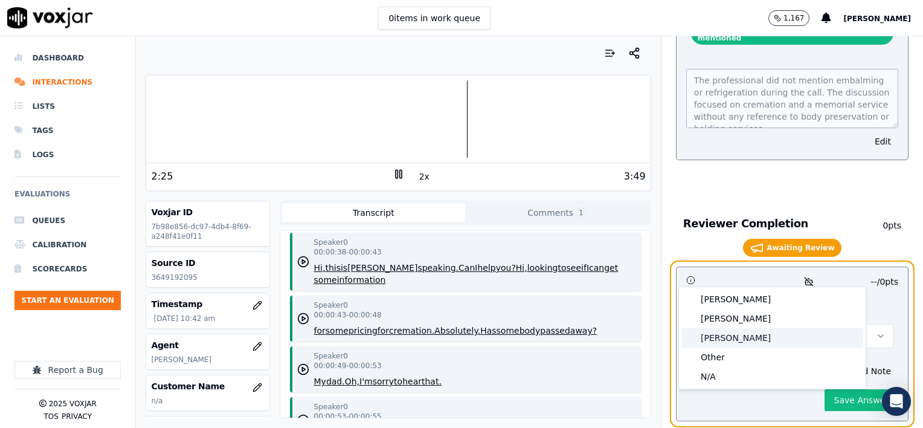
click at [727, 336] on div "[PERSON_NAME]" at bounding box center [772, 337] width 182 height 19
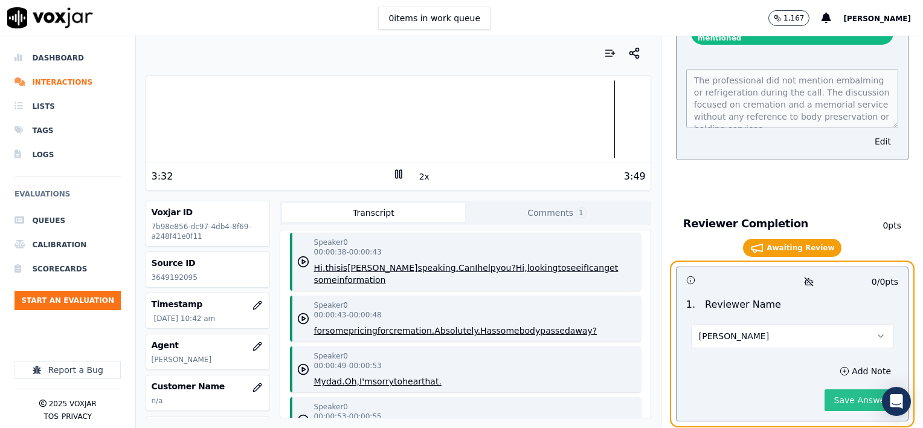
click at [838, 389] on button "Save Answer" at bounding box center [861, 400] width 74 height 22
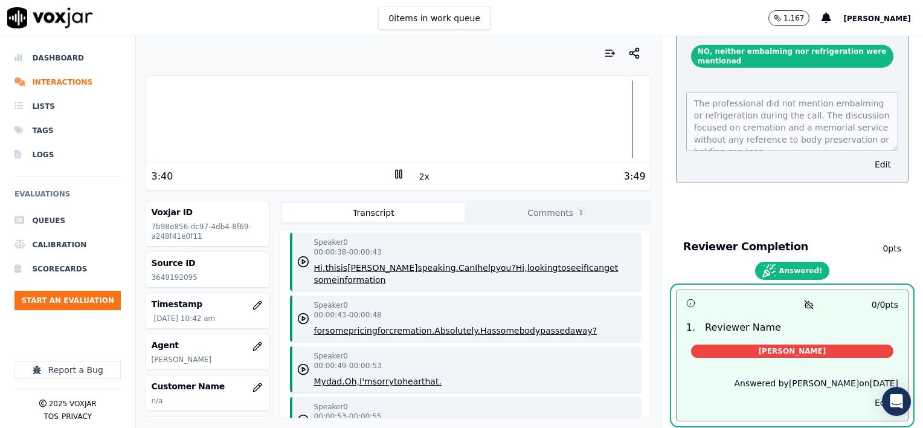
click at [393, 170] on icon at bounding box center [399, 174] width 12 height 12
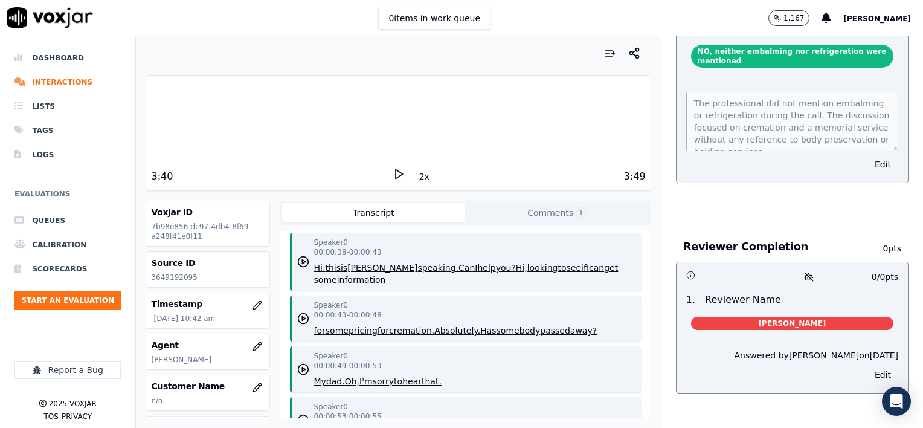
scroll to position [2447, 0]
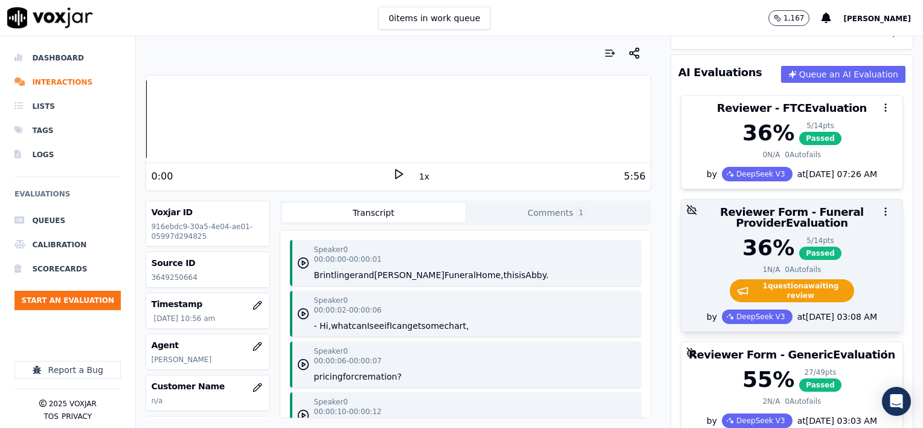
scroll to position [181, 0]
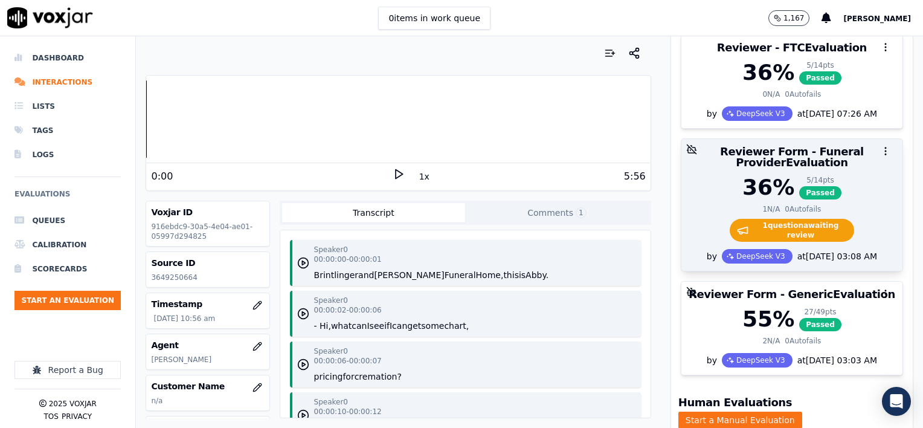
click at [839, 204] on div "1 N/A 0 Autofails" at bounding box center [792, 209] width 207 height 10
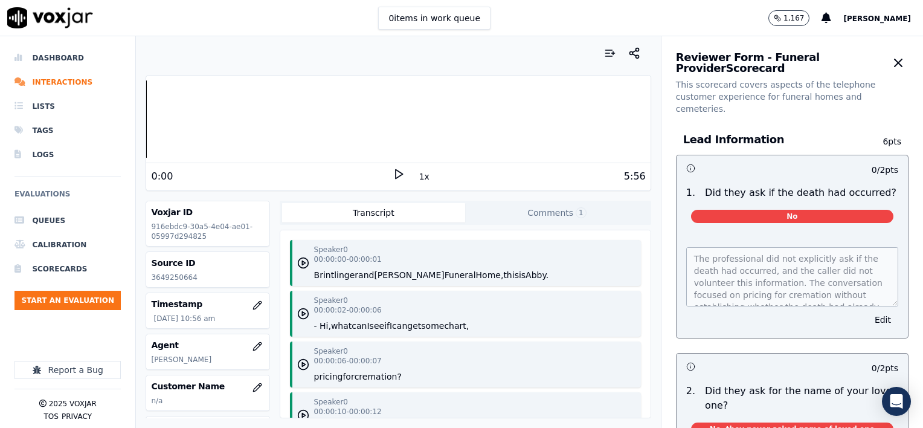
click at [420, 180] on button "1x" at bounding box center [424, 176] width 15 height 17
click at [420, 179] on button "1.5x" at bounding box center [429, 176] width 24 height 17
click at [393, 170] on icon at bounding box center [399, 174] width 12 height 12
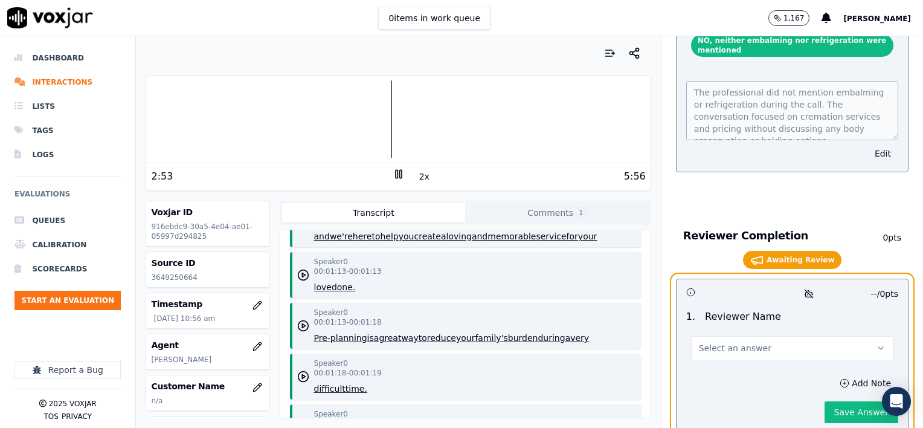
scroll to position [2485, 0]
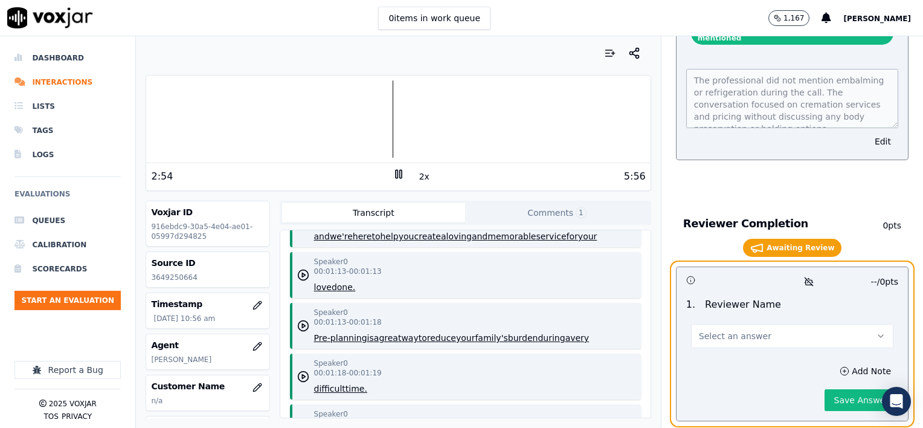
click at [748, 330] on span "Select an answer" at bounding box center [735, 336] width 72 height 12
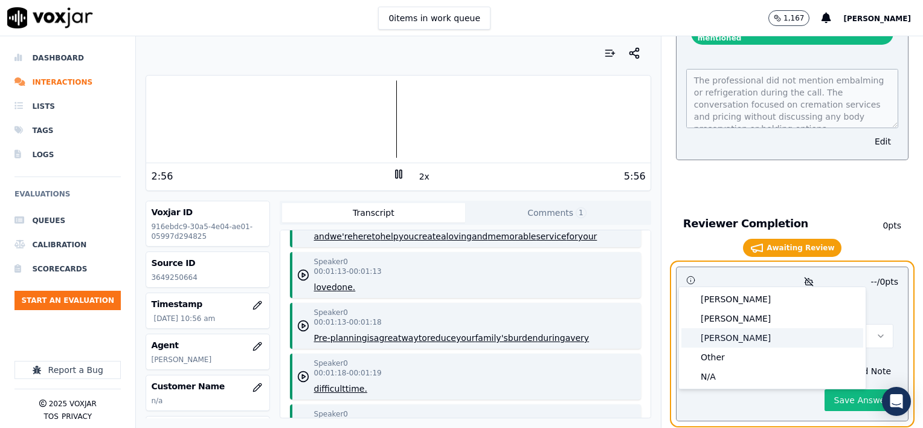
click at [740, 337] on div "[PERSON_NAME]" at bounding box center [772, 337] width 182 height 19
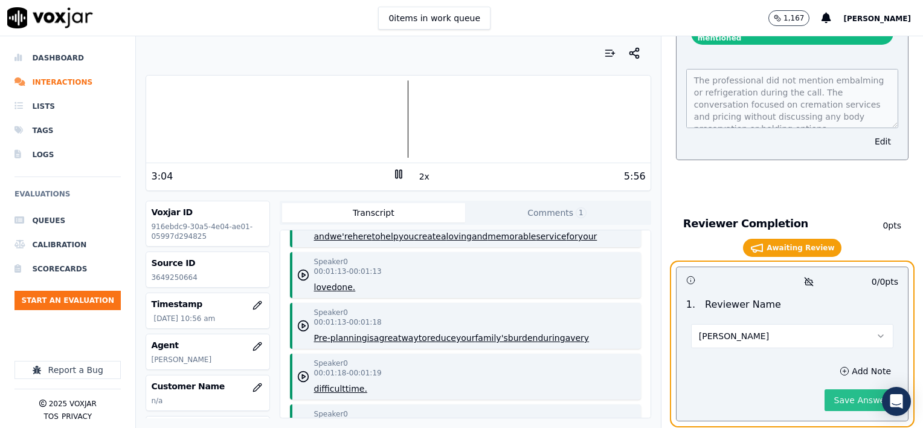
click at [824, 389] on button "Save Answer" at bounding box center [861, 400] width 74 height 22
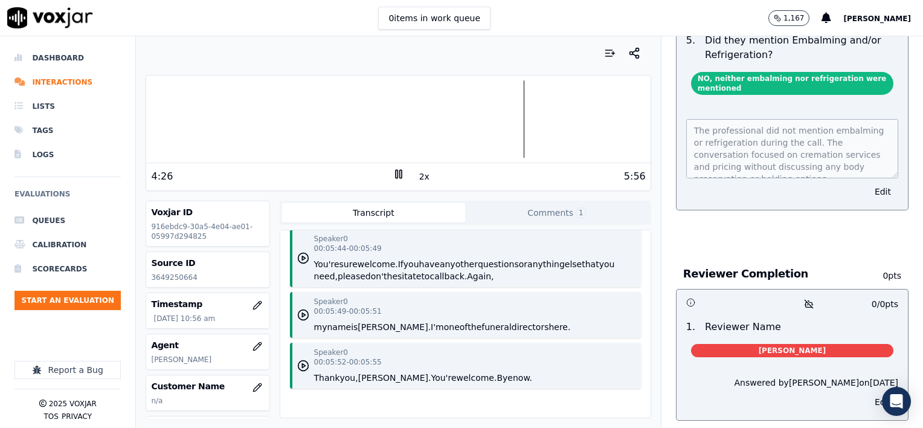
scroll to position [4894, 0]
click at [394, 173] on icon at bounding box center [399, 174] width 12 height 12
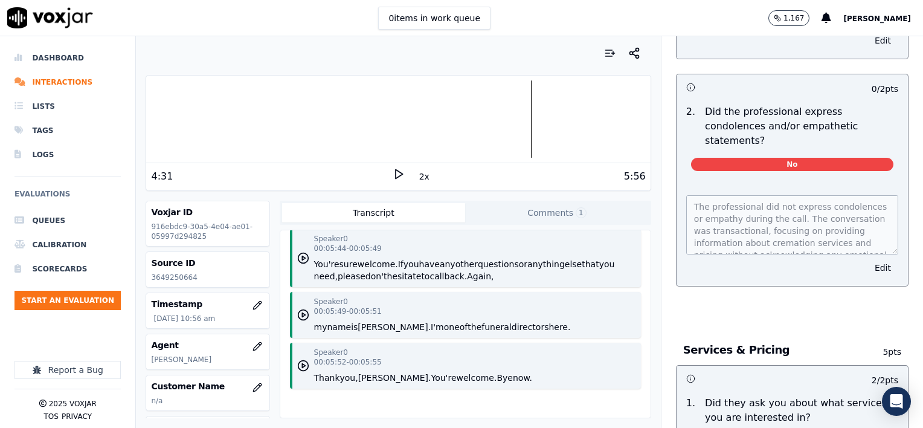
scroll to position [846, 0]
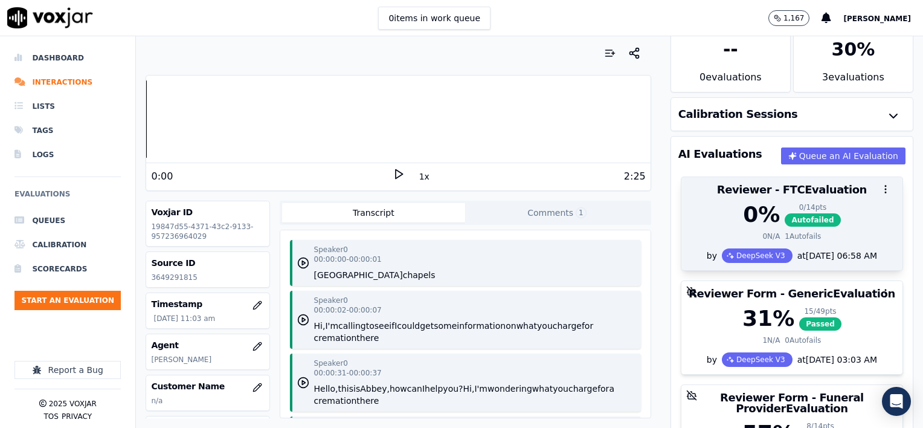
scroll to position [60, 0]
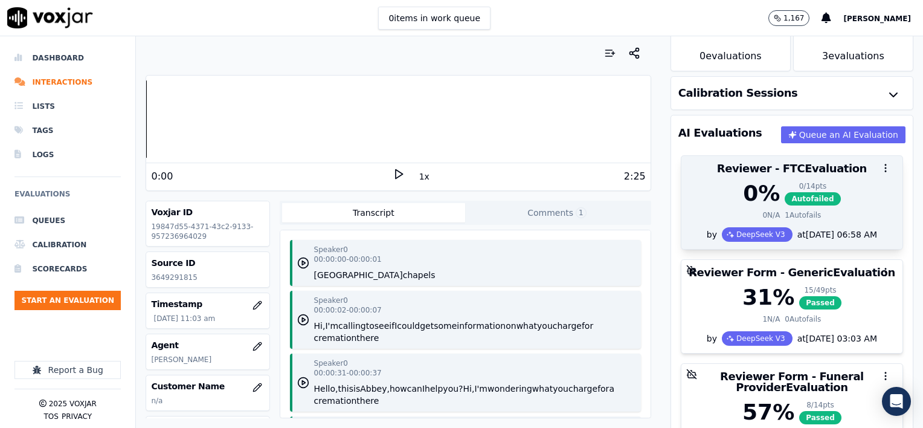
click at [699, 201] on div "0 % 0 / 14 pts Autofailed" at bounding box center [792, 193] width 207 height 24
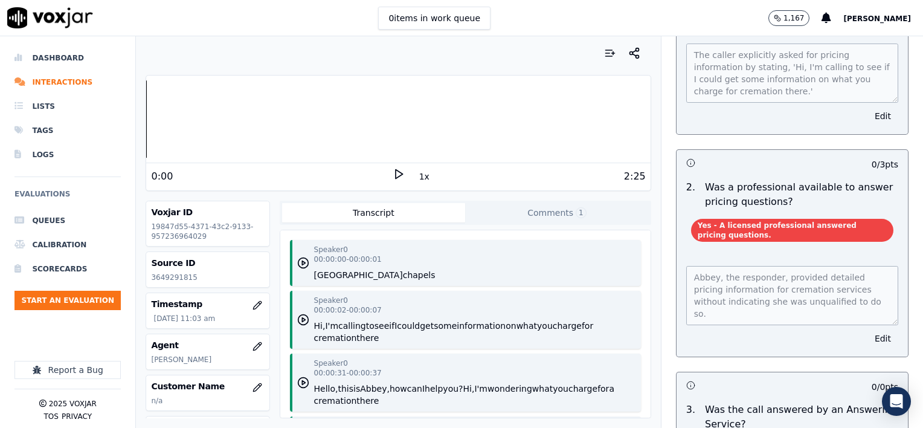
scroll to position [0, 0]
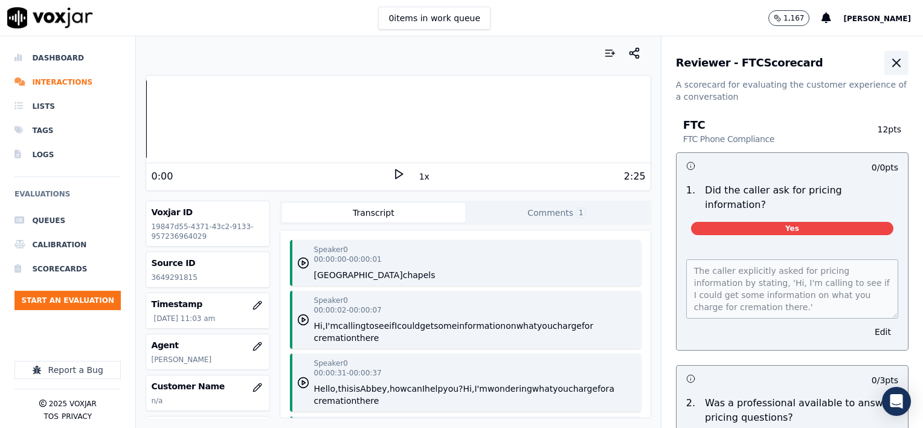
click at [889, 65] on icon "button" at bounding box center [896, 63] width 14 height 14
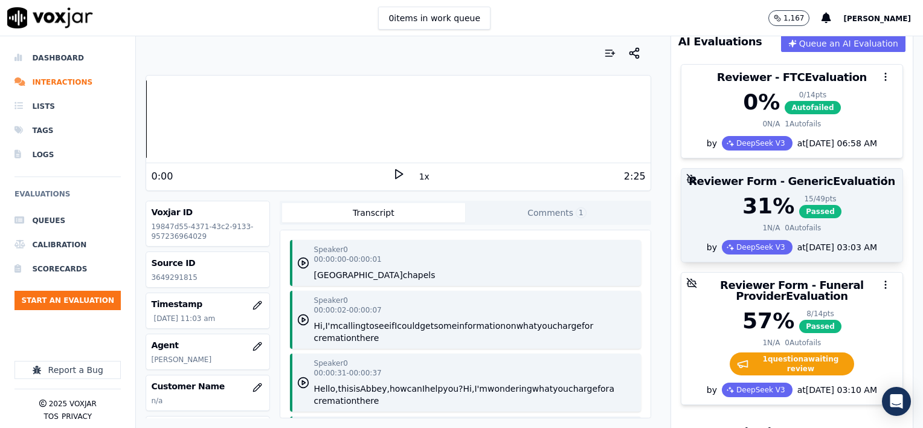
scroll to position [181, 0]
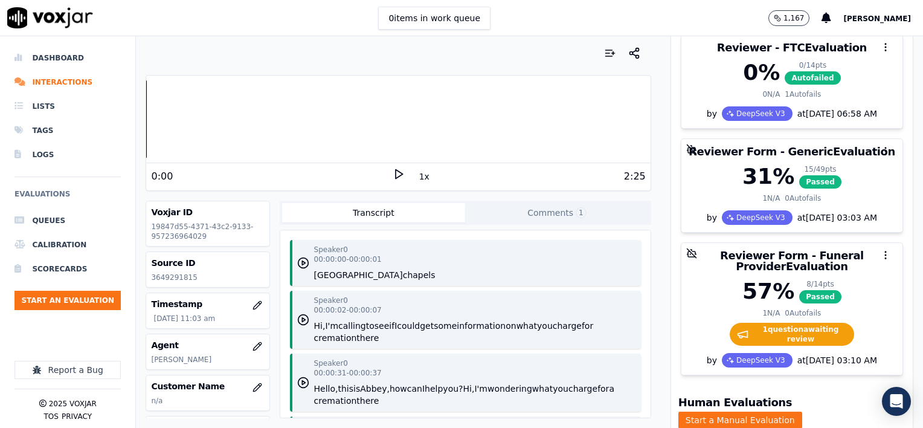
click at [417, 174] on button "1x" at bounding box center [424, 176] width 15 height 17
click at [423, 176] on button "1.5x" at bounding box center [429, 176] width 24 height 17
click at [393, 172] on icon at bounding box center [399, 174] width 12 height 12
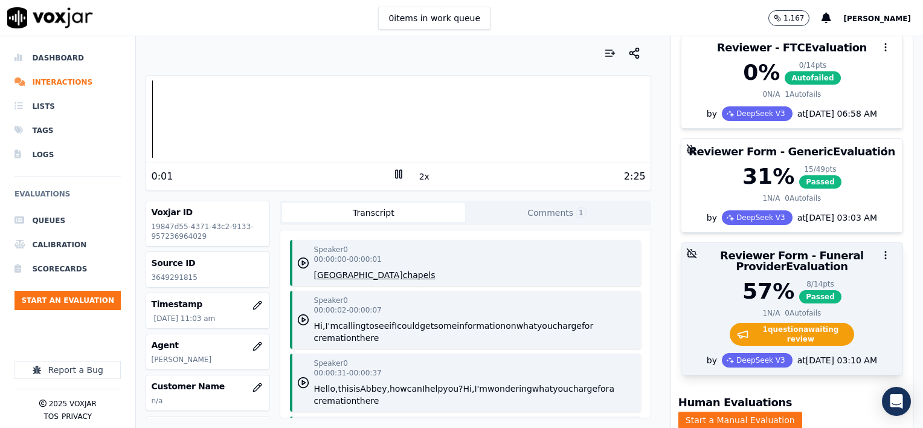
click at [818, 286] on div "57 % 8 / 14 pts Passed" at bounding box center [792, 291] width 207 height 24
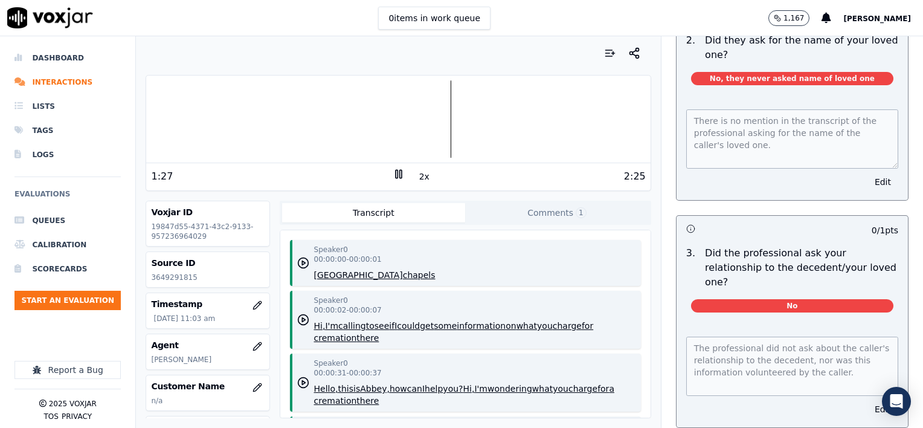
scroll to position [423, 0]
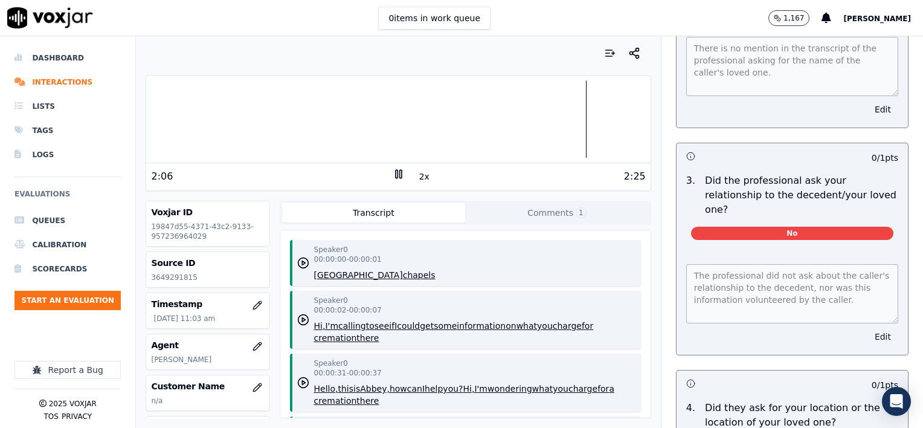
click at [867, 328] on button "Edit" at bounding box center [882, 336] width 31 height 17
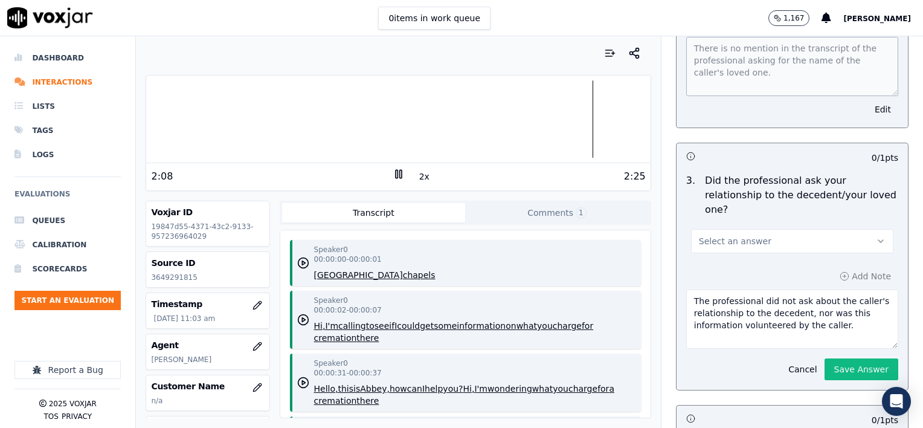
click at [794, 229] on button "Select an answer" at bounding box center [792, 241] width 202 height 24
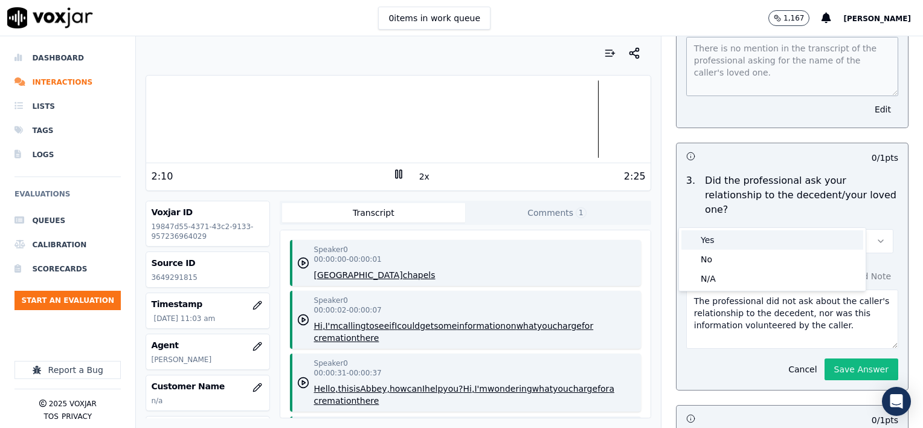
click at [733, 244] on div "Yes" at bounding box center [772, 239] width 182 height 19
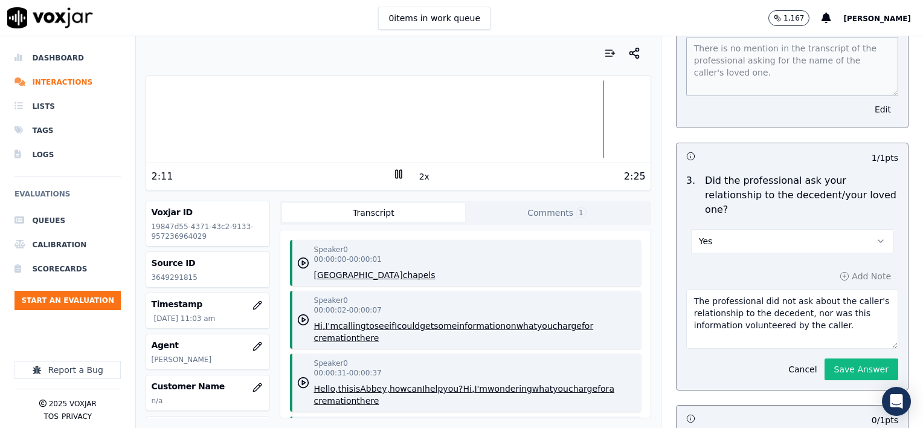
click at [846, 301] on textarea "The professional did not ask about the caller's relationship to the decedent, n…" at bounding box center [792, 318] width 212 height 59
type textarea "The professional did not ask about the caller's relationship to the decedent, n…"
click at [830, 358] on button "Save Answer" at bounding box center [861, 369] width 74 height 22
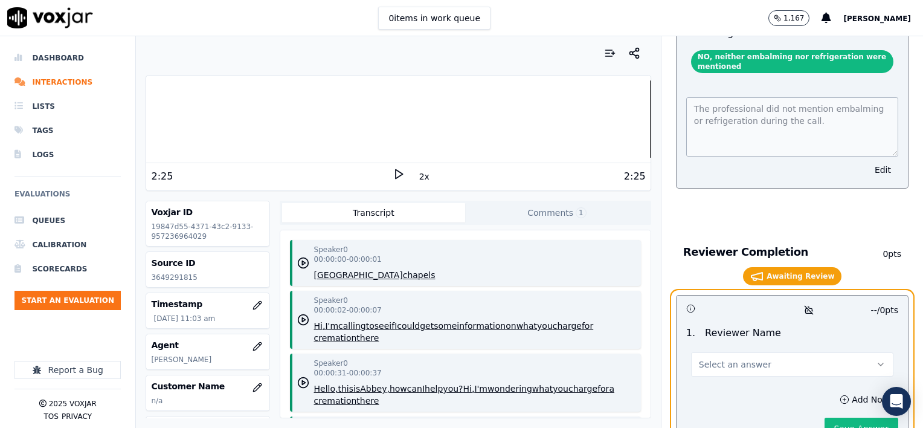
scroll to position [2497, 0]
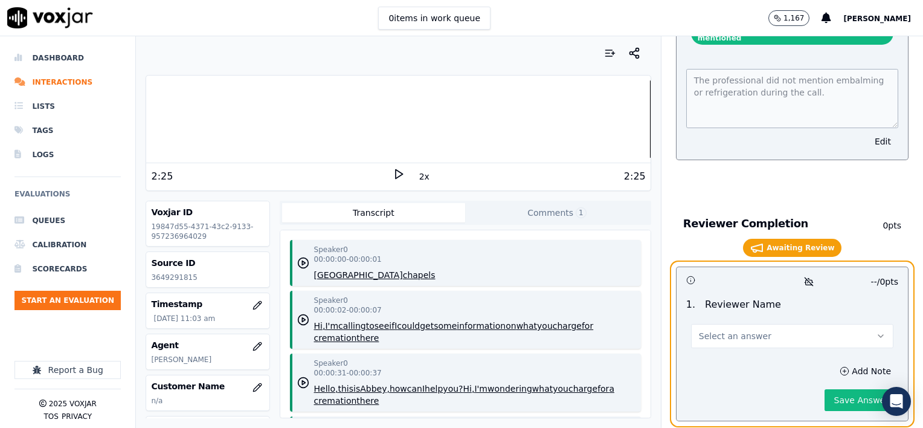
click at [716, 324] on button "Select an answer" at bounding box center [792, 336] width 202 height 24
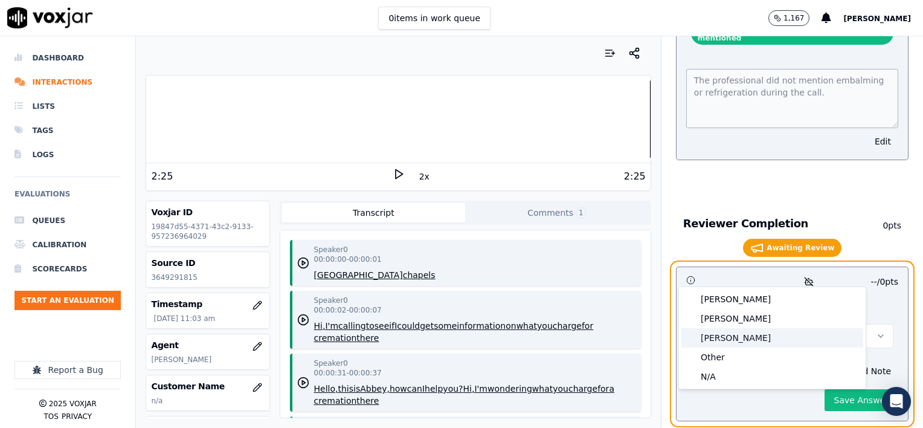
click at [716, 338] on div "Brendan" at bounding box center [772, 337] width 182 height 19
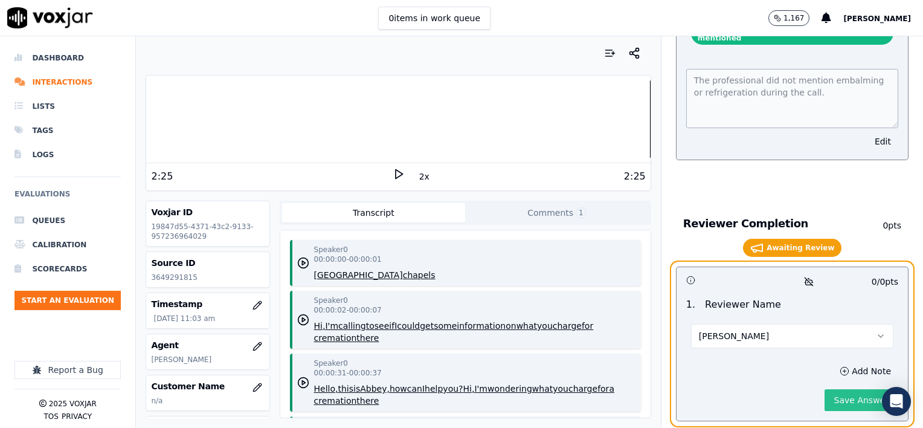
click at [855, 389] on button "Save Answer" at bounding box center [861, 400] width 74 height 22
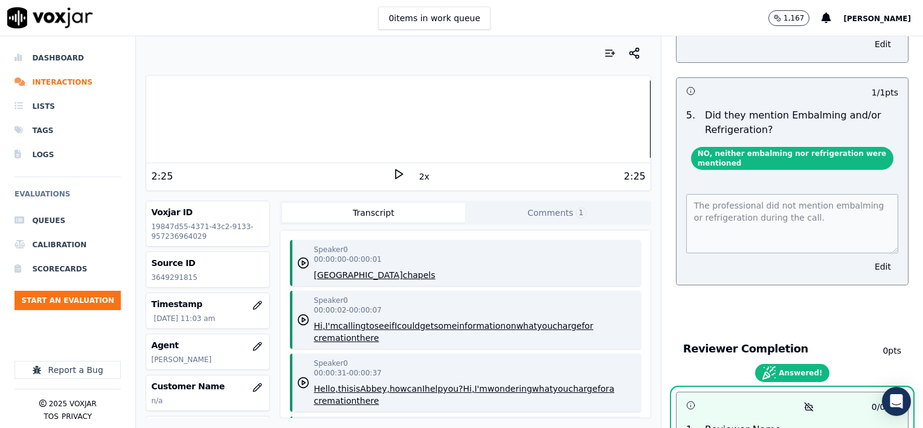
scroll to position [2233, 0]
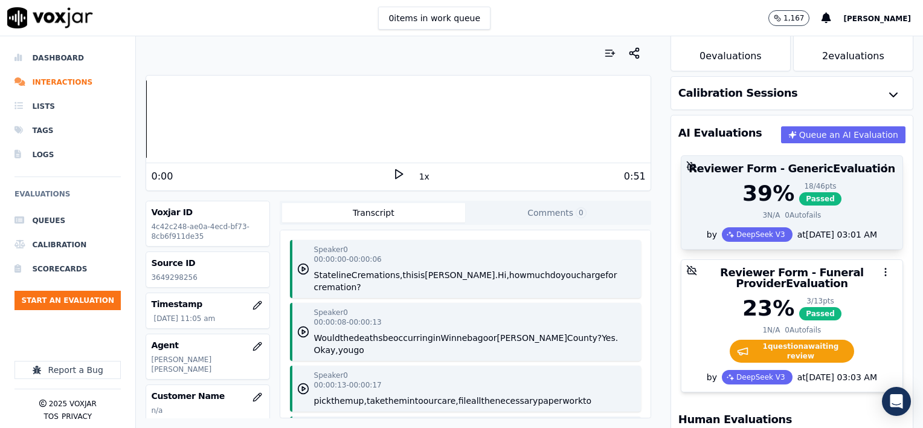
scroll to position [121, 0]
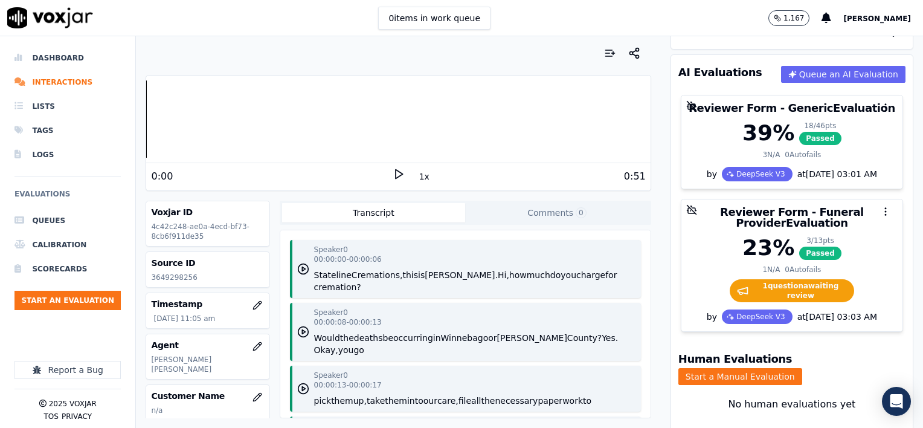
click at [420, 176] on button "1x" at bounding box center [424, 176] width 15 height 17
click at [418, 178] on button "1.5x" at bounding box center [429, 176] width 24 height 17
